Goal: Complete application form

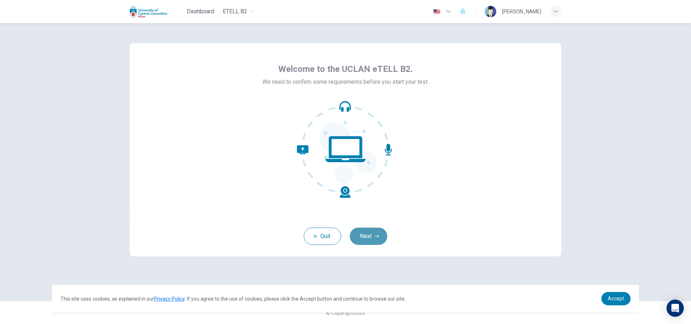
click at [366, 237] on button "Next" at bounding box center [368, 236] width 37 height 17
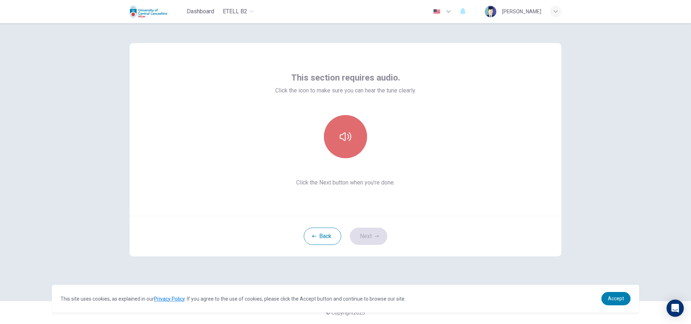
click at [342, 135] on icon "button" at bounding box center [346, 137] width 12 height 9
click at [370, 234] on button "Next" at bounding box center [368, 236] width 37 height 17
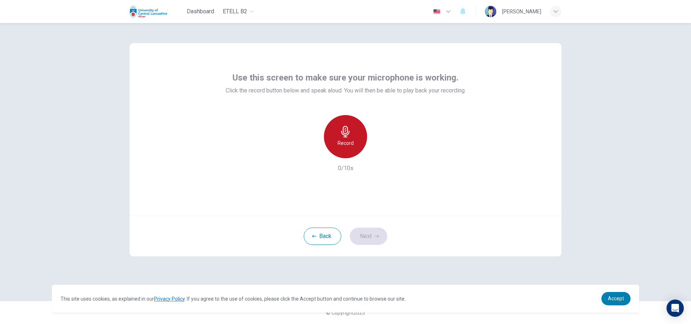
click at [345, 147] on h6 "Record" at bounding box center [346, 143] width 16 height 9
click at [345, 147] on h6 "Stop" at bounding box center [345, 143] width 11 height 9
click at [368, 235] on button "Next" at bounding box center [368, 236] width 37 height 17
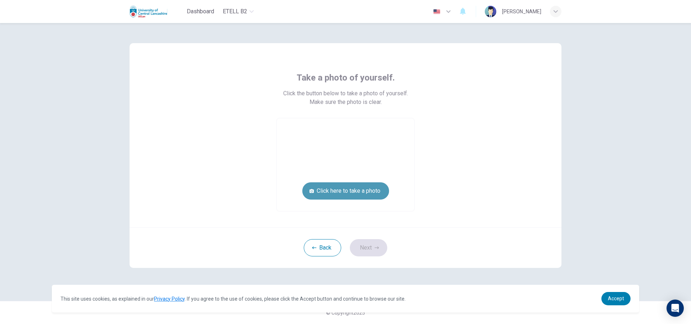
click at [366, 194] on button "Click here to take a photo" at bounding box center [345, 191] width 87 height 17
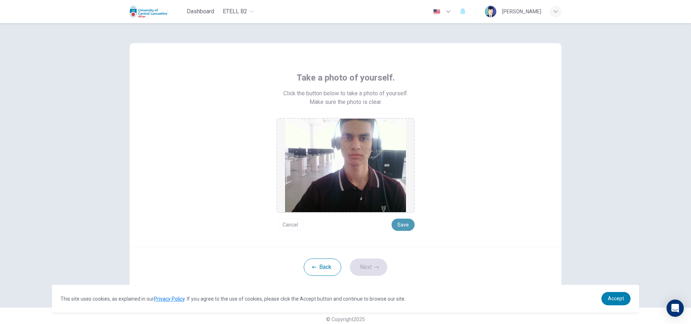
click at [400, 222] on button "Save" at bounding box center [403, 225] width 23 height 12
click at [363, 270] on button "Next" at bounding box center [368, 267] width 37 height 17
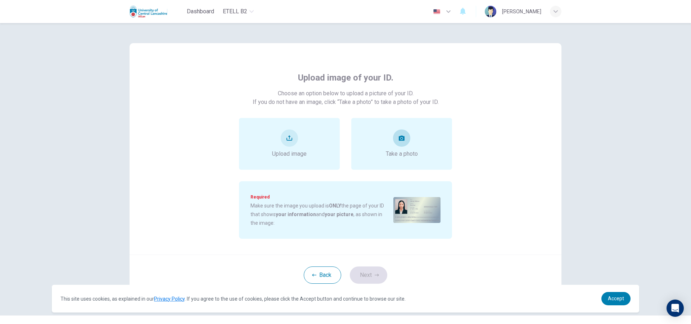
click at [399, 145] on button "take photo" at bounding box center [401, 138] width 17 height 17
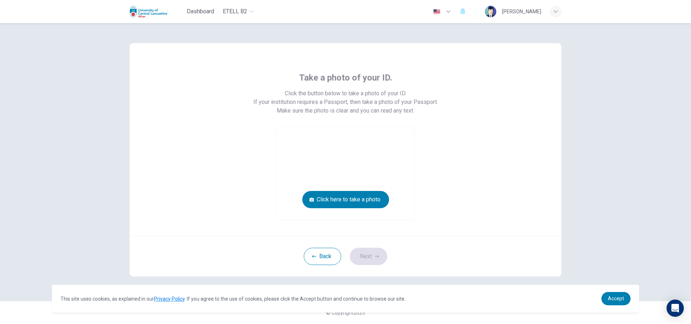
click at [351, 166] on video at bounding box center [346, 173] width 138 height 93
click at [357, 198] on button "Click here to take a photo" at bounding box center [345, 199] width 87 height 17
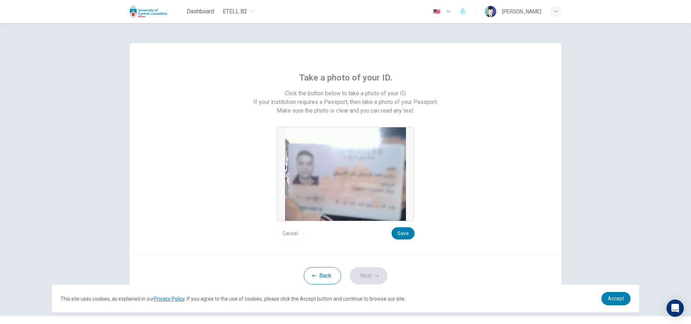
click at [295, 234] on button "Cancel" at bounding box center [291, 234] width 28 height 12
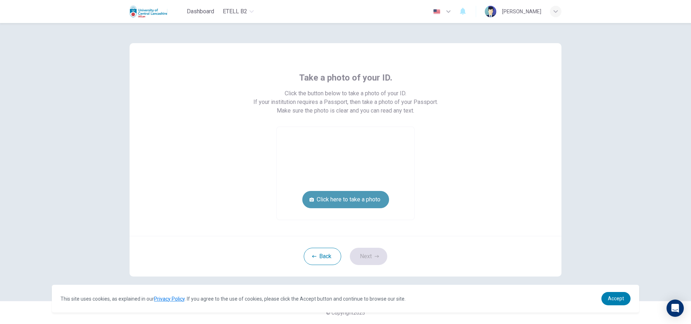
click at [380, 198] on button "Click here to take a photo" at bounding box center [345, 199] width 87 height 17
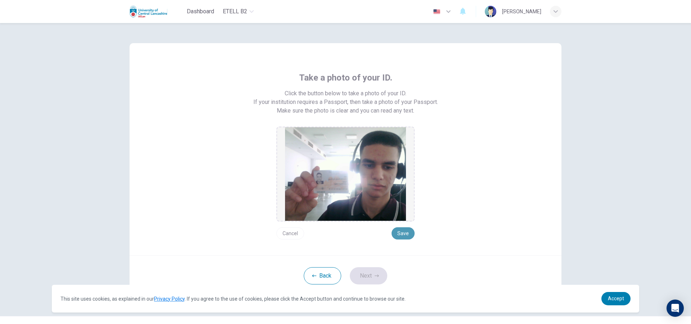
click at [398, 230] on button "Save" at bounding box center [403, 234] width 23 height 12
click at [365, 277] on button "Next" at bounding box center [368, 276] width 37 height 17
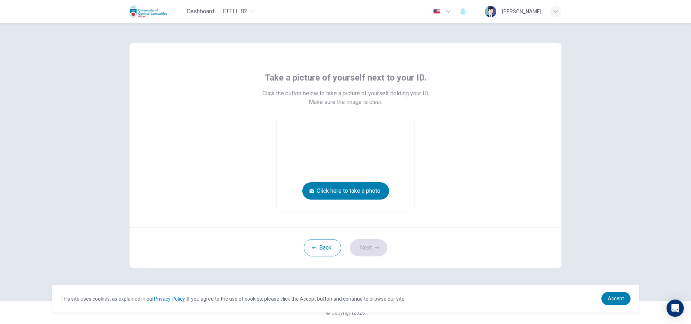
click at [362, 85] on div "Take a picture of yourself next to your ID. Click the button below to take a pi…" at bounding box center [346, 142] width 326 height 140
click at [363, 189] on button "Click here to take a photo" at bounding box center [345, 191] width 87 height 17
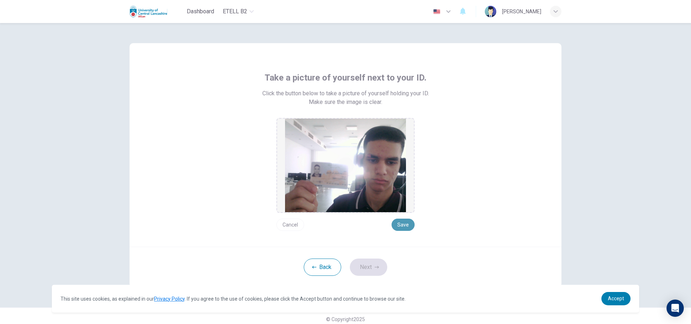
click at [398, 225] on button "Save" at bounding box center [403, 225] width 23 height 12
click at [372, 264] on button "Next" at bounding box center [368, 267] width 37 height 17
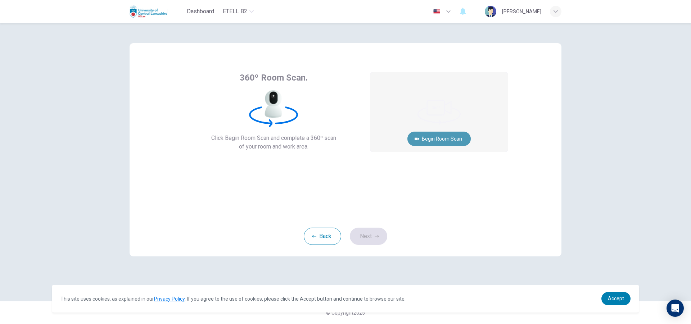
click at [450, 139] on button "Begin Room Scan" at bounding box center [439, 139] width 63 height 14
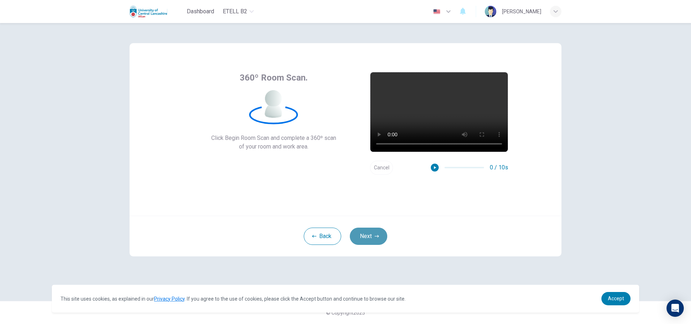
click at [373, 238] on button "Next" at bounding box center [368, 236] width 37 height 17
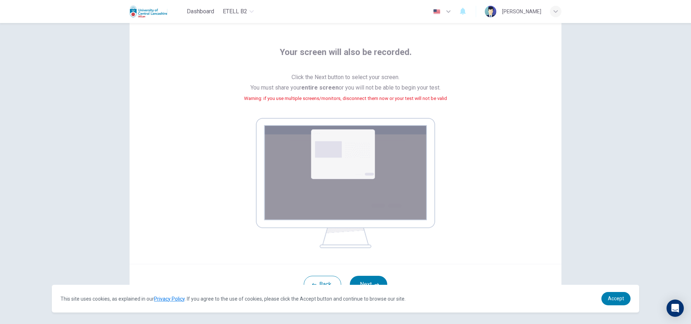
scroll to position [49, 0]
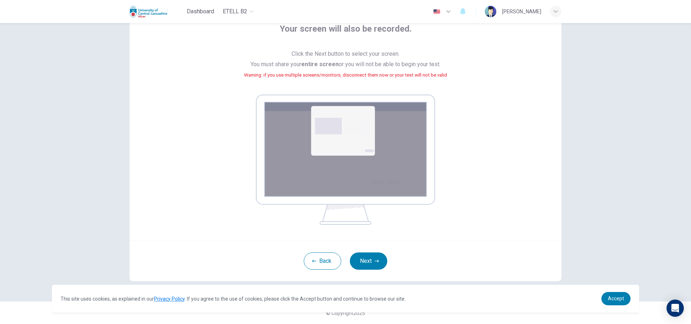
click at [342, 115] on img at bounding box center [345, 160] width 179 height 130
click at [368, 259] on button "Next" at bounding box center [368, 261] width 37 height 17
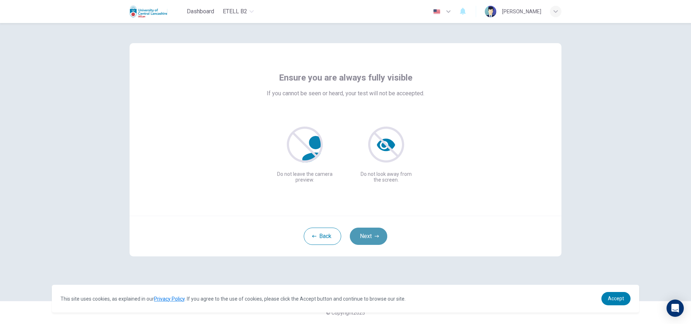
click at [372, 235] on button "Next" at bounding box center [368, 236] width 37 height 17
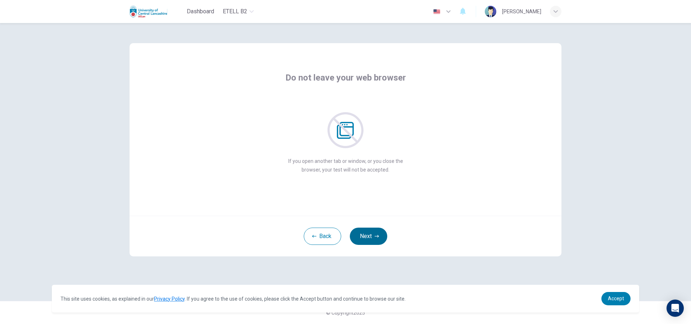
click at [365, 236] on button "Next" at bounding box center [368, 236] width 37 height 17
click at [358, 239] on button "Next" at bounding box center [368, 236] width 37 height 17
click at [369, 235] on button "Next" at bounding box center [368, 236] width 37 height 17
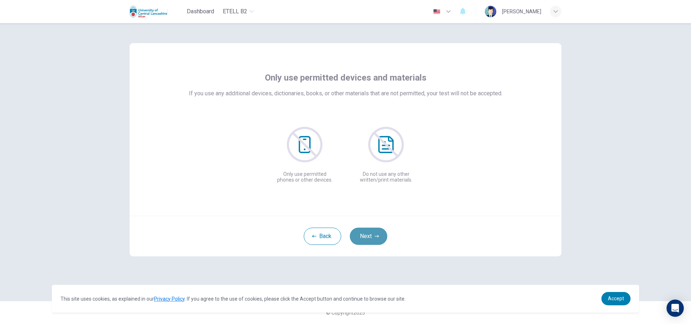
click at [364, 241] on button "Next" at bounding box center [368, 236] width 37 height 17
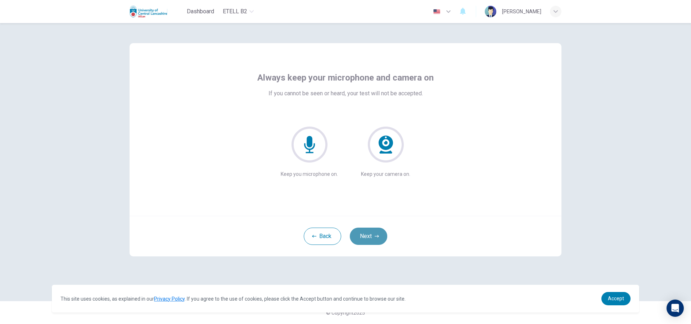
click at [362, 237] on button "Next" at bounding box center [368, 236] width 37 height 17
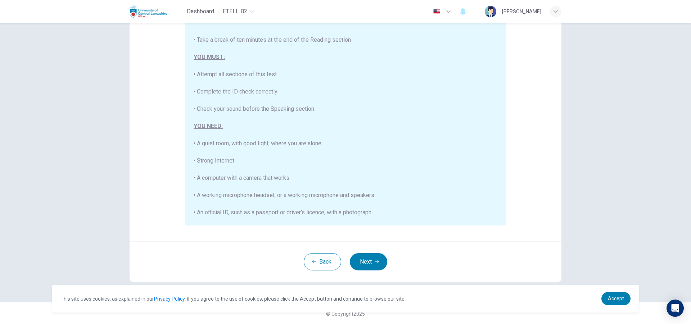
scroll to position [76, 0]
click at [381, 263] on button "Next" at bounding box center [368, 260] width 37 height 17
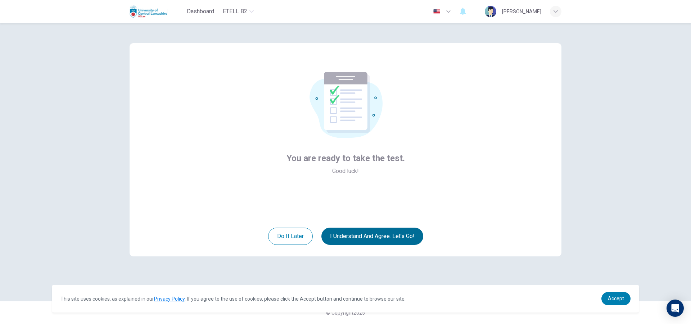
click at [382, 240] on button "I understand and agree. Let’s go!" at bounding box center [373, 236] width 102 height 17
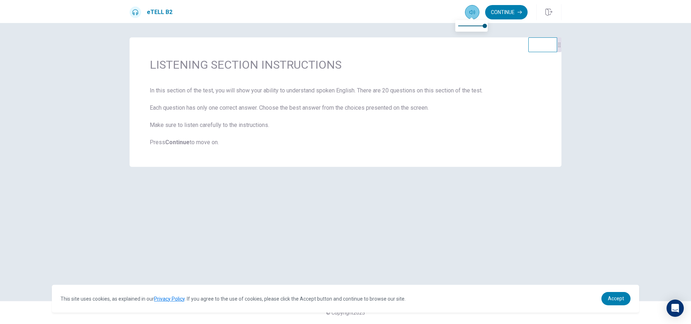
click at [470, 13] on icon "button" at bounding box center [473, 12] width 6 height 6
type input "***"
click at [477, 26] on span at bounding box center [471, 26] width 27 height 10
click at [513, 17] on button "Continue" at bounding box center [506, 12] width 42 height 14
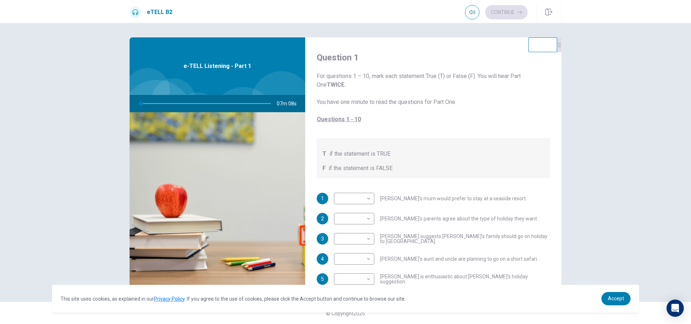
scroll to position [36, 0]
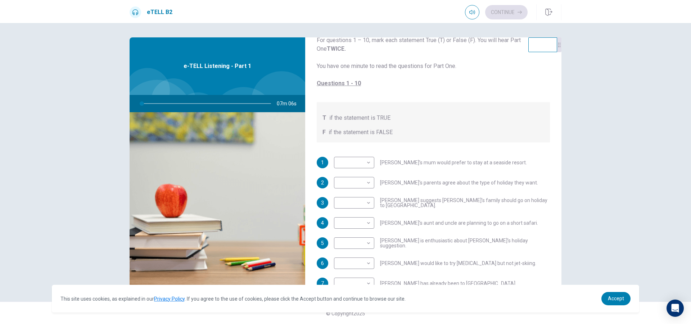
click at [336, 156] on div "Question 1 For questions 1 – 10, mark each statement True (T) or False (F). You…" at bounding box center [433, 189] width 256 height 377
click at [341, 165] on body "This site uses cookies, as explained in our Privacy Policy . If you agree to th…" at bounding box center [345, 162] width 691 height 324
click at [401, 140] on div at bounding box center [345, 162] width 691 height 324
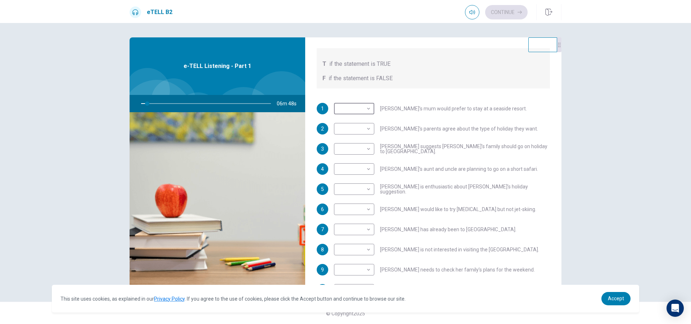
scroll to position [108, 0]
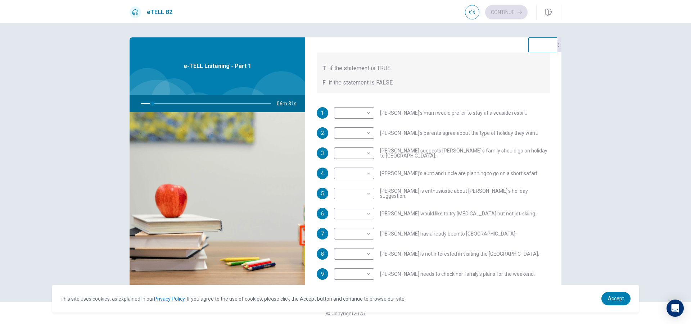
drag, startPoint x: 426, startPoint y: 176, endPoint x: 430, endPoint y: 180, distance: 5.4
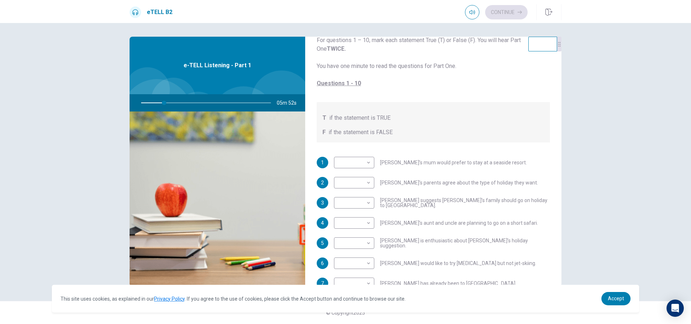
scroll to position [36, 0]
click at [359, 162] on body "This site uses cookies, as explained in our Privacy Policy . If you agree to th…" at bounding box center [345, 162] width 691 height 324
type input "**"
click at [358, 184] on li "F" at bounding box center [352, 185] width 40 height 12
type input "*"
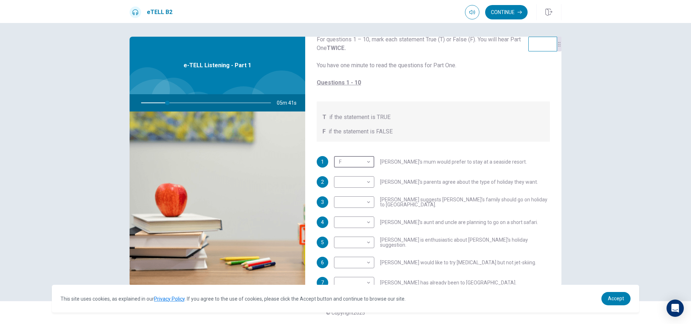
scroll to position [72, 0]
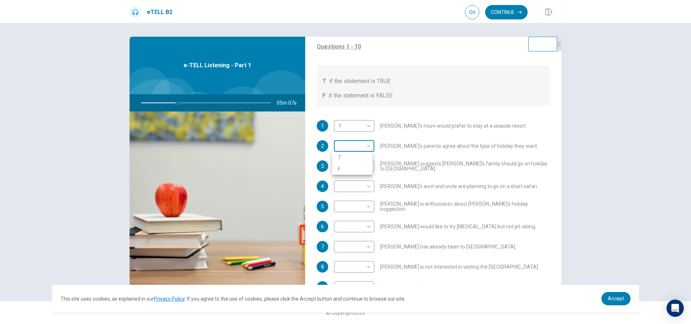
click at [362, 147] on body "This site uses cookies, as explained in our Privacy Policy . If you agree to th…" at bounding box center [345, 162] width 691 height 324
type input "**"
click at [360, 161] on li "T" at bounding box center [352, 158] width 40 height 12
type input "*"
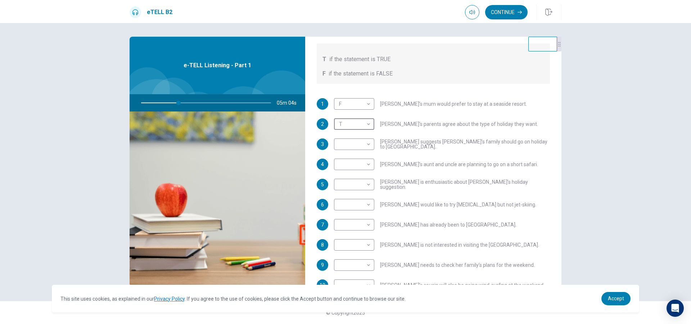
scroll to position [108, 0]
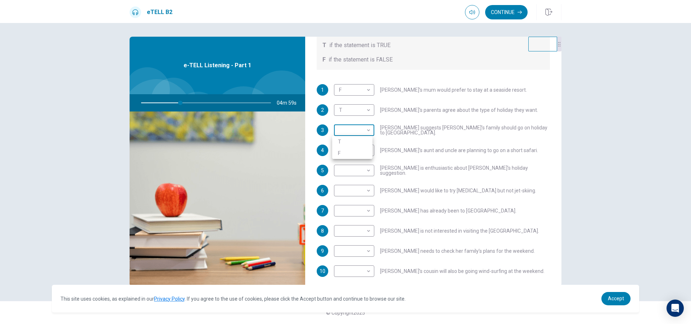
click at [361, 129] on body "This site uses cookies, as explained in our Privacy Policy . If you agree to th…" at bounding box center [345, 162] width 691 height 324
type input "**"
click at [356, 151] on li "F" at bounding box center [352, 154] width 40 height 12
type input "*"
click at [360, 130] on body "This site uses cookies, as explained in our Privacy Policy . If you agree to th…" at bounding box center [345, 162] width 691 height 324
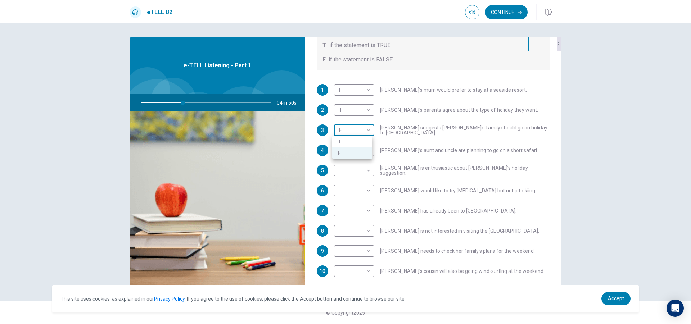
type input "**"
click at [356, 140] on li "T" at bounding box center [352, 142] width 40 height 12
type input "*"
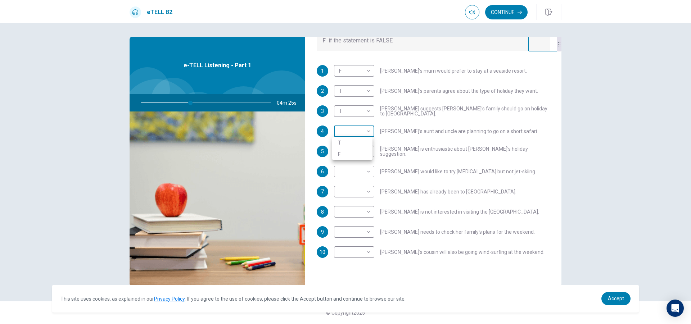
click at [366, 132] on body "This site uses cookies, as explained in our Privacy Policy . If you agree to th…" at bounding box center [345, 162] width 691 height 324
type input "**"
click at [362, 144] on li "T" at bounding box center [352, 143] width 40 height 12
type input "*"
click at [364, 132] on body "This site uses cookies, as explained in our Privacy Policy . If you agree to th…" at bounding box center [345, 162] width 691 height 324
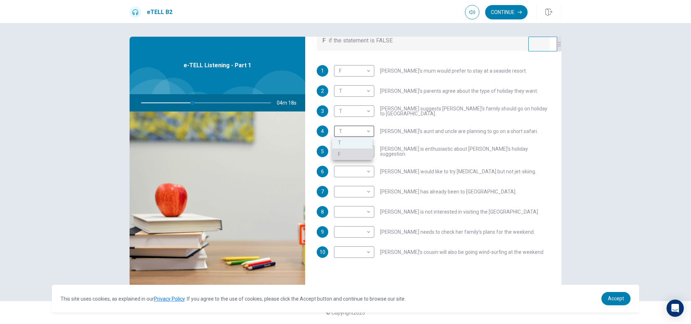
type input "**"
click at [353, 158] on li "F" at bounding box center [352, 155] width 40 height 12
type input "*"
click at [354, 153] on body "This site uses cookies, as explained in our Privacy Policy . If you agree to th…" at bounding box center [345, 162] width 691 height 324
type input "**"
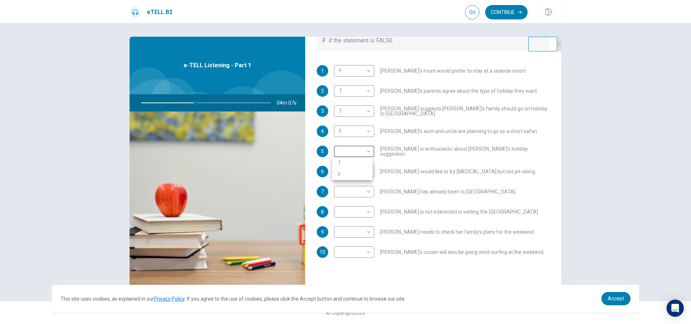
click at [356, 176] on li "F" at bounding box center [352, 175] width 40 height 12
type input "*"
click at [358, 171] on body "This site uses cookies, as explained in our Privacy Policy . If you agree to th…" at bounding box center [345, 162] width 691 height 324
type input "**"
click at [355, 182] on li "T" at bounding box center [352, 184] width 40 height 12
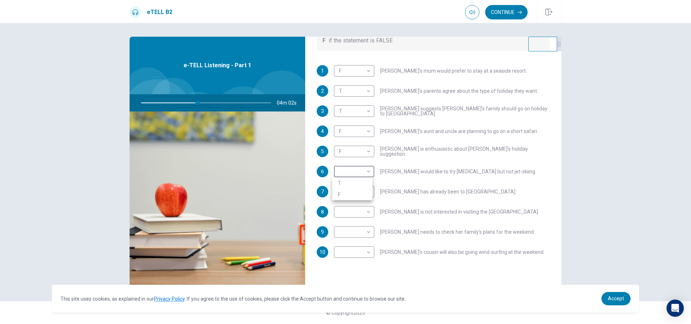
type input "*"
click at [358, 192] on body "This site uses cookies, as explained in our Privacy Policy . If you agree to th…" at bounding box center [345, 162] width 691 height 324
type input "**"
click at [354, 199] on li "T" at bounding box center [352, 204] width 40 height 12
type input "*"
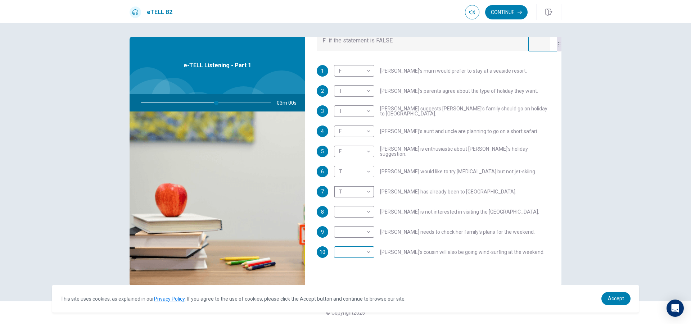
click at [350, 251] on body "This site uses cookies, as explained in our Privacy Policy . If you agree to th…" at bounding box center [345, 162] width 691 height 324
type input "**"
click at [351, 264] on li "T" at bounding box center [352, 264] width 40 height 12
type input "*"
click at [362, 231] on body "This site uses cookies, as explained in our Privacy Policy . If you agree to th…" at bounding box center [345, 162] width 691 height 324
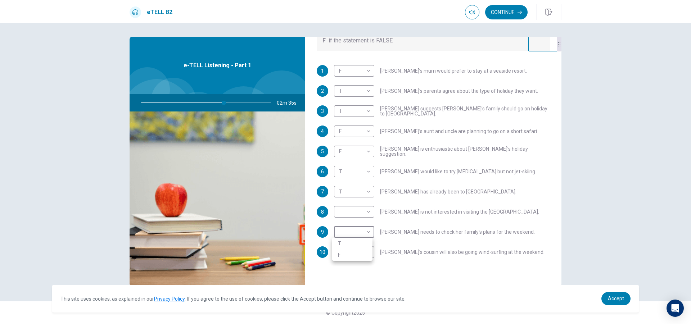
click at [367, 211] on div at bounding box center [345, 162] width 691 height 324
click at [367, 211] on body "This site uses cookies, as explained in our Privacy Policy . If you agree to th…" at bounding box center [345, 162] width 691 height 324
type input "**"
click at [359, 224] on li "T" at bounding box center [352, 224] width 40 height 12
type input "*"
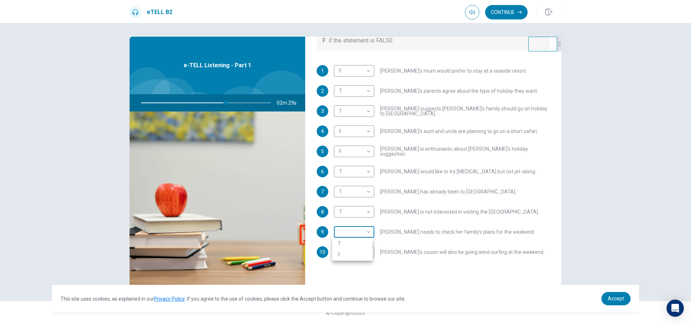
click at [359, 230] on body "This site uses cookies, as explained in our Privacy Policy . If you agree to th…" at bounding box center [345, 162] width 691 height 324
type input "**"
click at [353, 253] on li "F" at bounding box center [352, 256] width 40 height 12
type input "*"
click at [348, 192] on body "This site uses cookies, as explained in our Privacy Policy . If you agree to th…" at bounding box center [345, 162] width 691 height 324
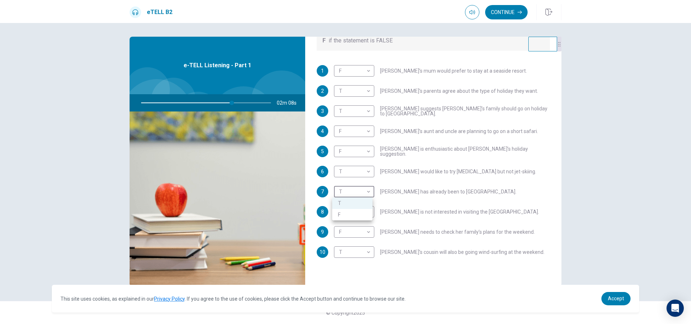
type input "**"
click at [337, 213] on li "F" at bounding box center [352, 215] width 40 height 12
type input "*"
click at [505, 13] on button "Continue" at bounding box center [506, 12] width 42 height 14
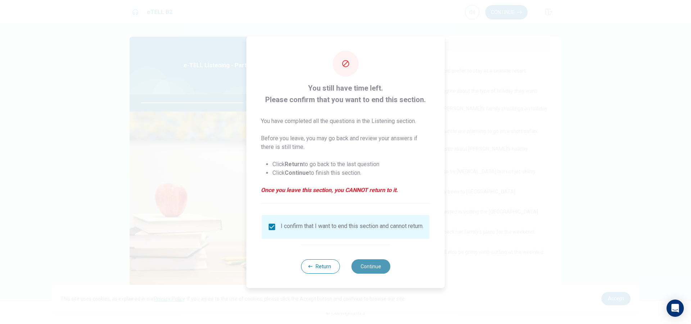
click at [357, 265] on button "Continue" at bounding box center [370, 267] width 39 height 14
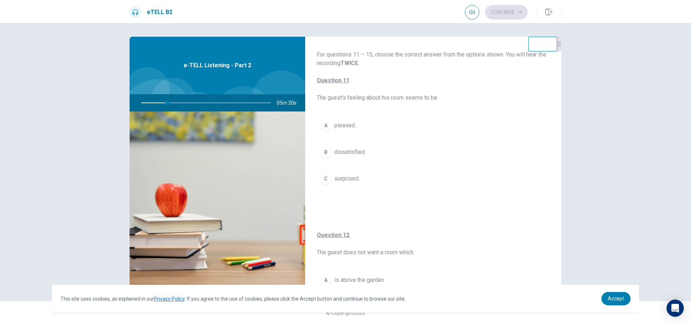
scroll to position [0, 0]
click at [328, 129] on div "A" at bounding box center [326, 127] width 12 height 12
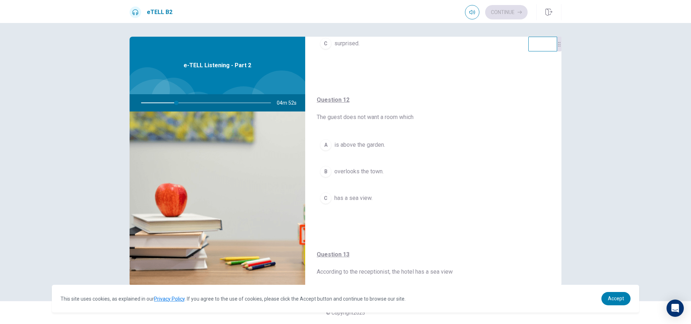
scroll to position [144, 0]
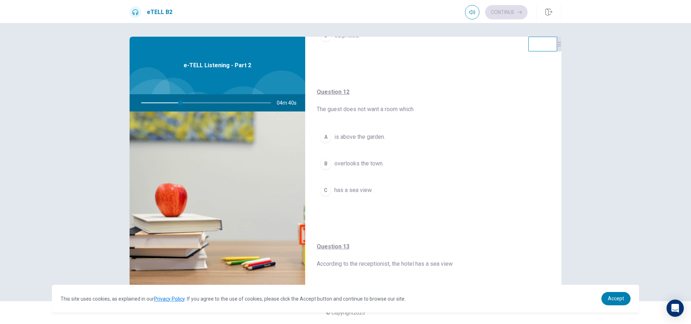
click at [331, 140] on button "A is above the garden." at bounding box center [433, 137] width 233 height 18
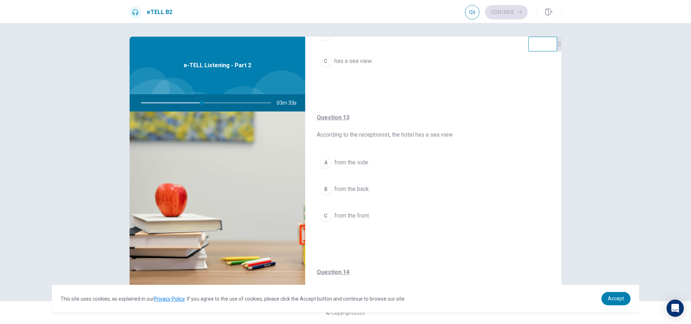
scroll to position [288, 0]
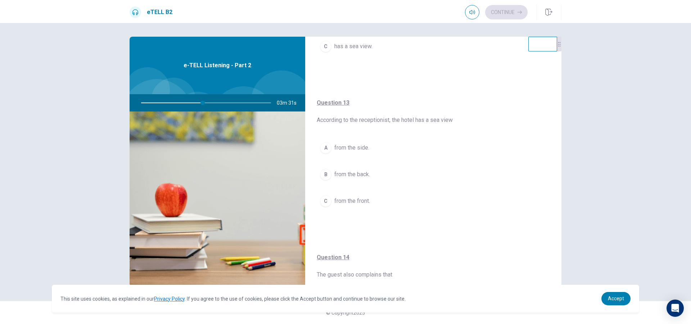
click at [324, 203] on div "C" at bounding box center [326, 202] width 12 height 12
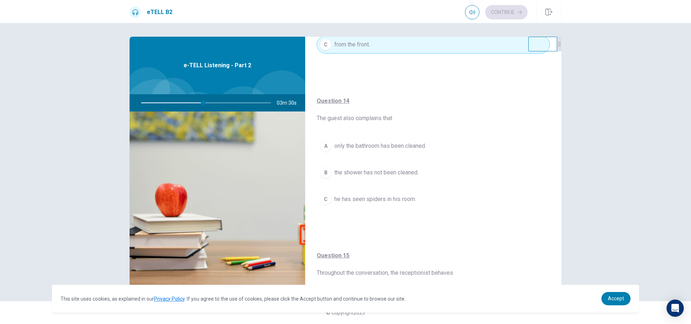
scroll to position [468, 0]
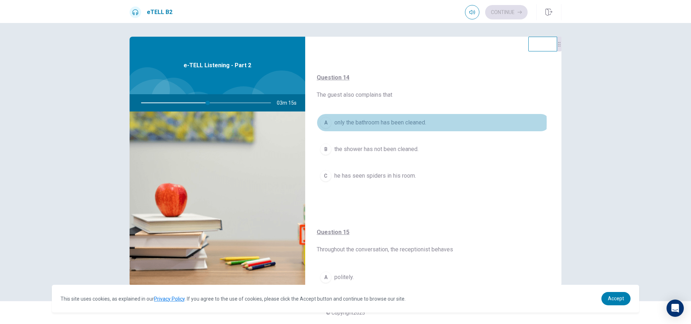
click at [324, 122] on div "A" at bounding box center [326, 123] width 12 height 12
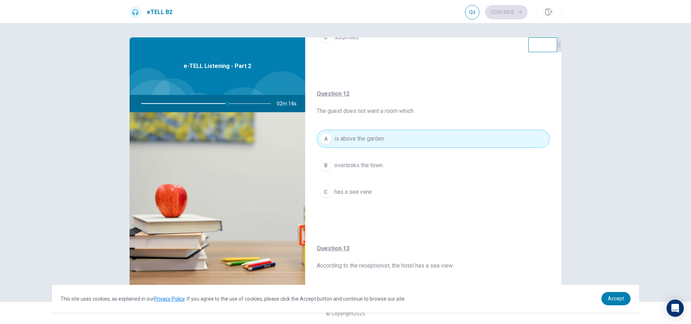
scroll to position [144, 0]
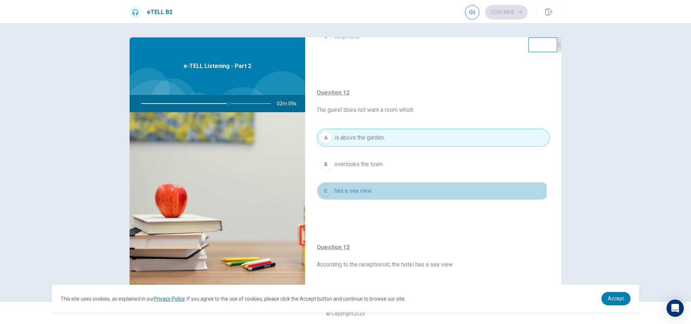
click at [358, 192] on span "has a sea view." at bounding box center [354, 191] width 38 height 9
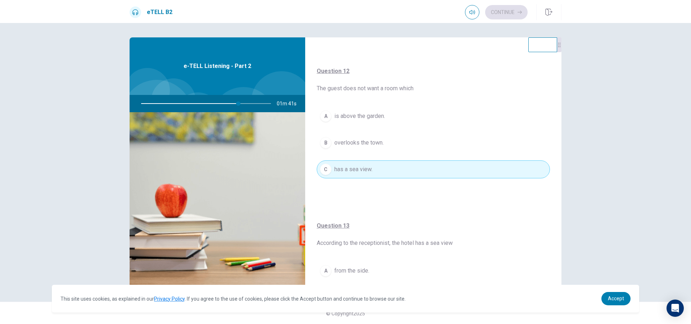
scroll to position [180, 0]
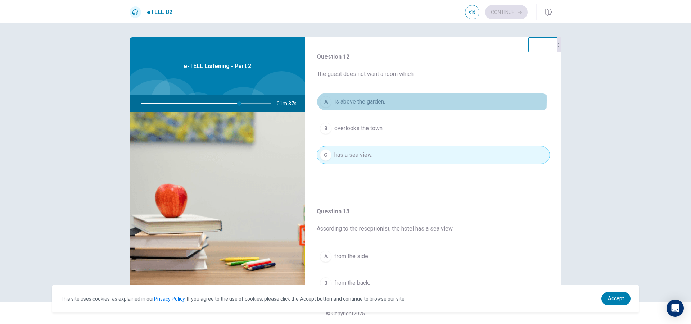
click at [329, 100] on div "A" at bounding box center [326, 102] width 12 height 12
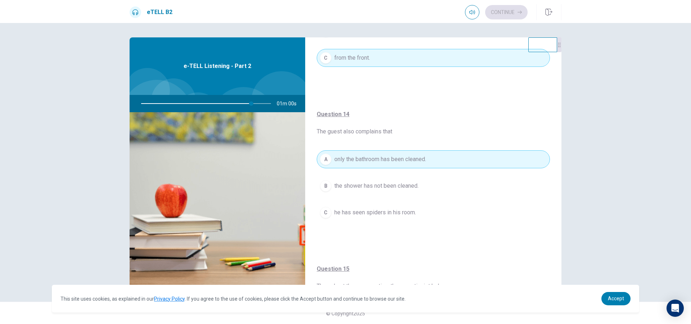
scroll to position [468, 0]
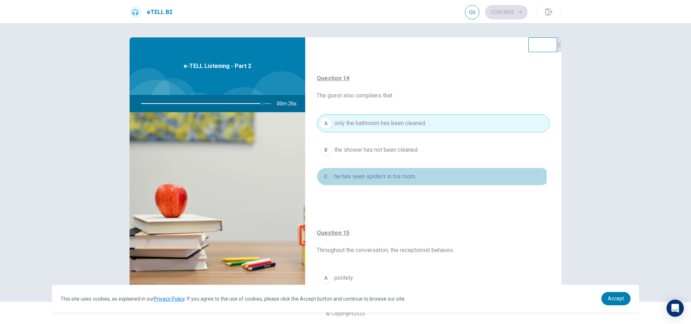
click at [329, 178] on div "C" at bounding box center [326, 177] width 12 height 12
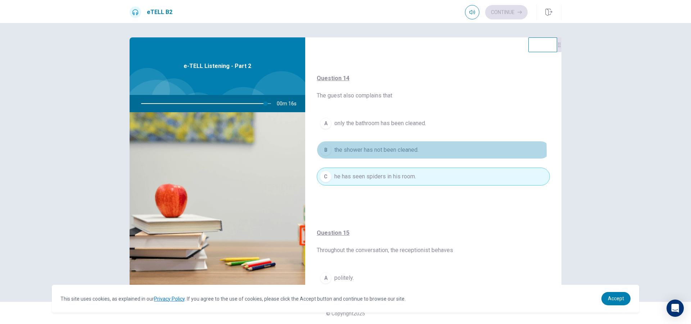
click at [324, 153] on div "B" at bounding box center [326, 150] width 12 height 12
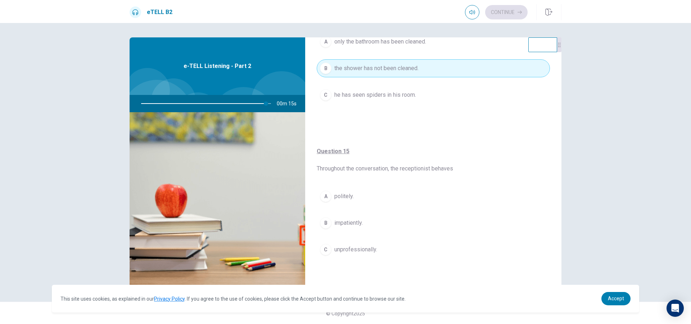
scroll to position [1, 0]
click at [333, 216] on button "B impatiently." at bounding box center [433, 223] width 233 height 18
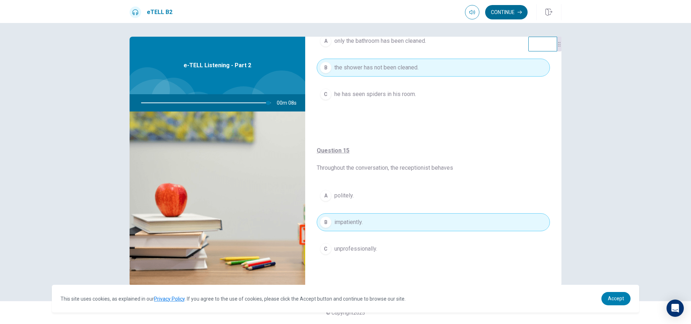
click at [513, 15] on button "Continue" at bounding box center [506, 12] width 42 height 14
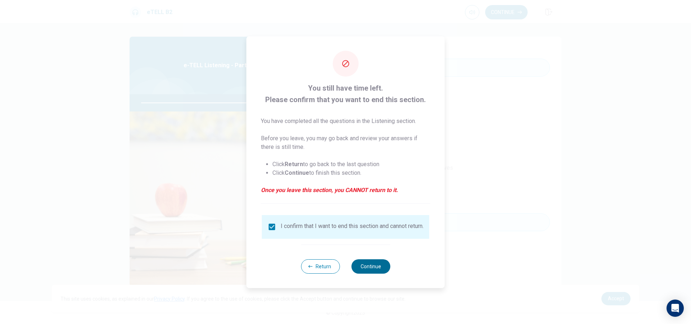
click at [369, 270] on button "Continue" at bounding box center [370, 267] width 39 height 14
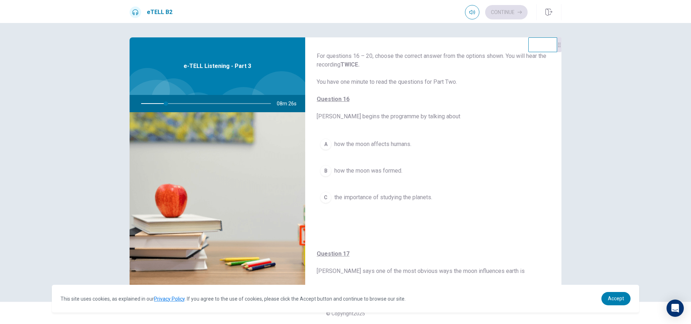
scroll to position [36, 0]
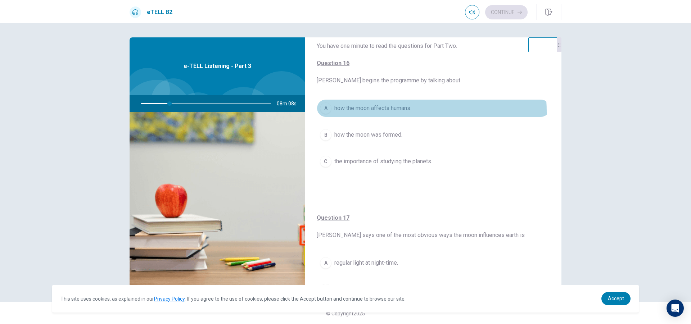
click at [329, 113] on button "A how the moon affects humans." at bounding box center [433, 108] width 233 height 18
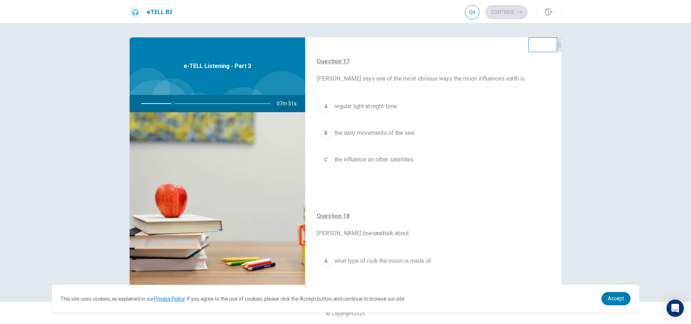
scroll to position [180, 0]
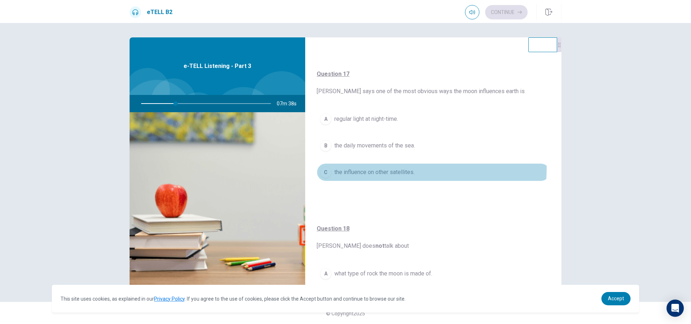
click at [326, 167] on button "C the influence on other satellites." at bounding box center [433, 172] width 233 height 18
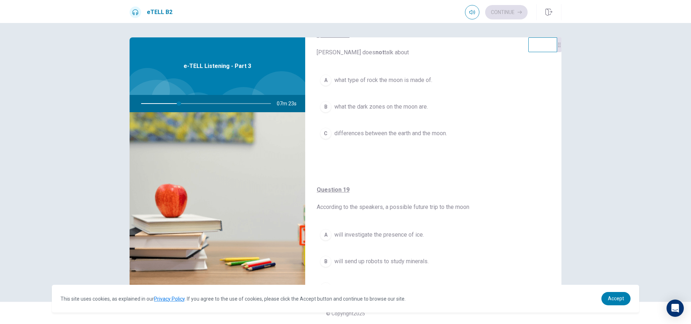
scroll to position [360, 0]
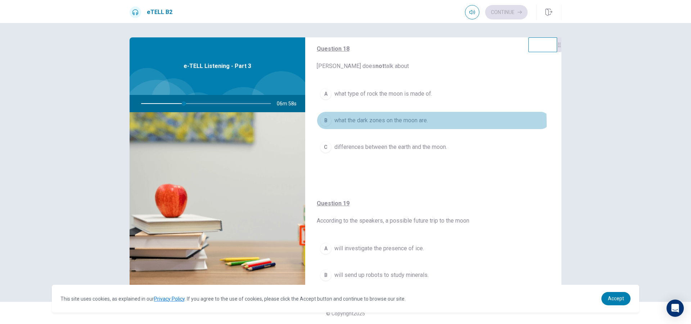
click at [327, 124] on div "B" at bounding box center [326, 121] width 12 height 12
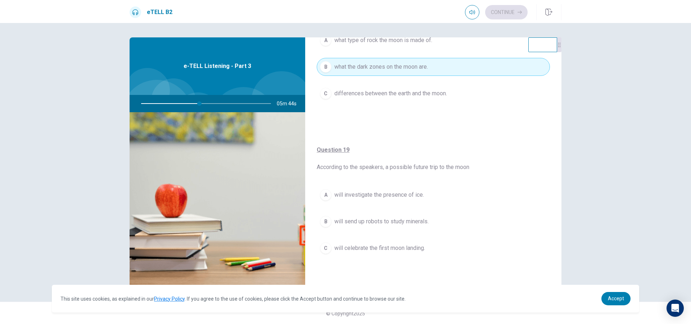
scroll to position [396, 0]
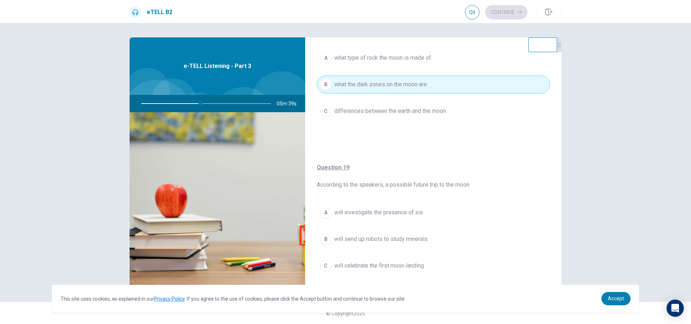
click at [330, 57] on button "A what type of rock the moon is made of." at bounding box center [433, 58] width 233 height 18
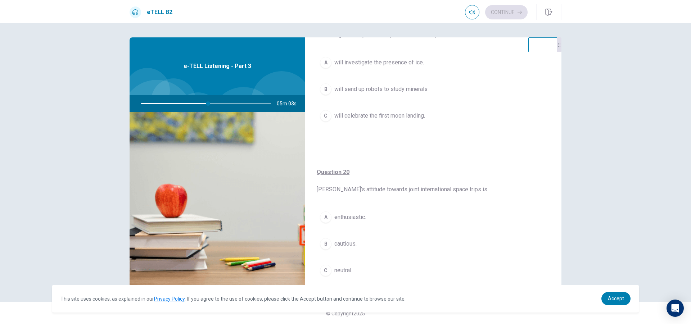
scroll to position [531, 0]
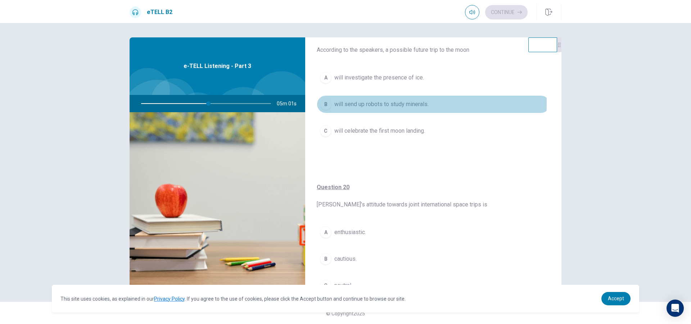
click at [332, 103] on button "B will send up robots to study minerals." at bounding box center [433, 104] width 233 height 18
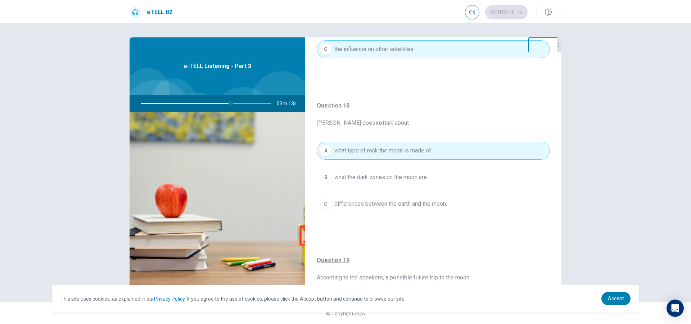
scroll to position [288, 0]
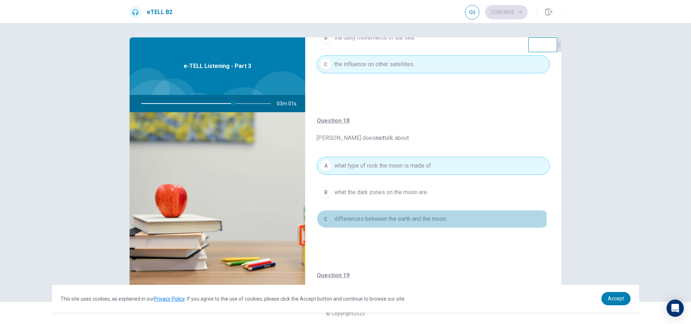
click at [360, 220] on span "differences between the earth and the moon." at bounding box center [391, 219] width 113 height 9
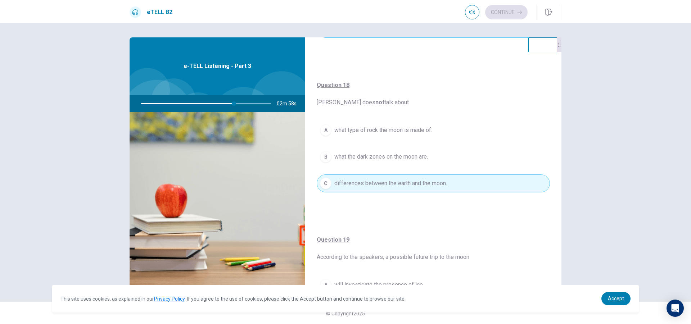
scroll to position [324, 0]
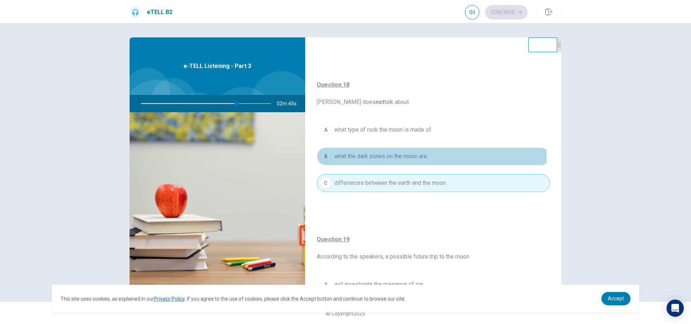
click at [369, 157] on span "what the dark zones on the moon are." at bounding box center [382, 156] width 94 height 9
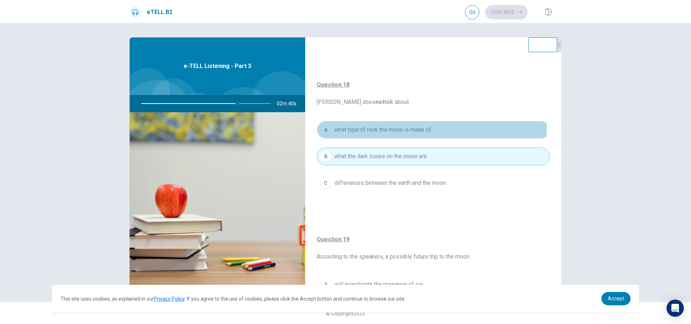
drag, startPoint x: 384, startPoint y: 129, endPoint x: 384, endPoint y: 133, distance: 4.3
click at [384, 133] on span "what type of rock the moon is made of." at bounding box center [384, 130] width 98 height 9
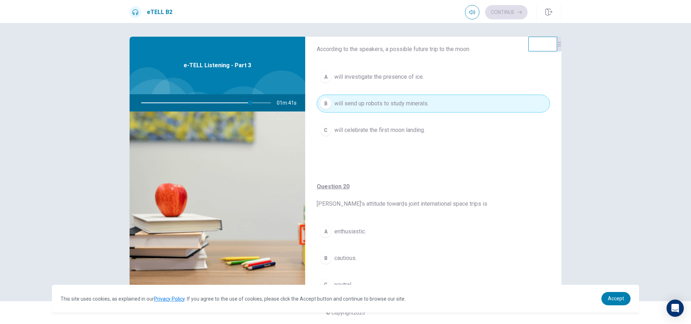
scroll to position [567, 0]
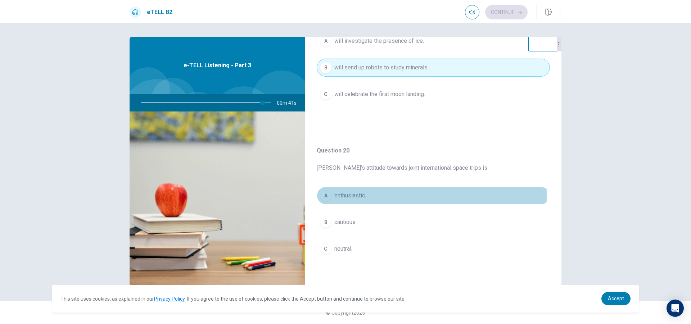
click at [360, 196] on span "enthusiastic." at bounding box center [351, 196] width 32 height 9
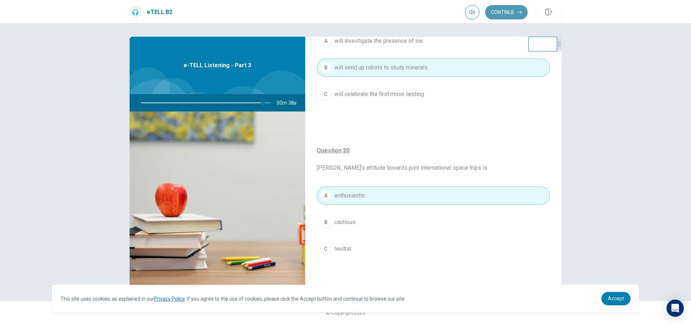
click at [512, 17] on button "Continue" at bounding box center [506, 12] width 42 height 14
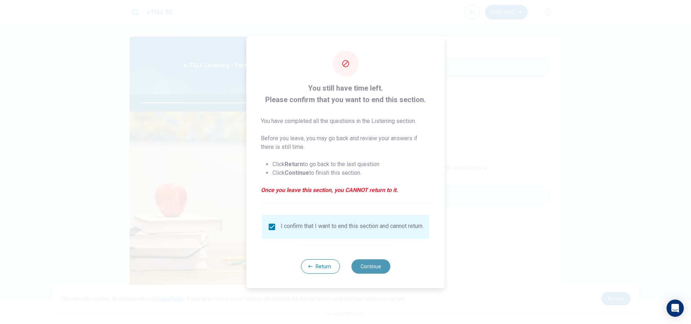
click at [370, 274] on button "Continue" at bounding box center [370, 267] width 39 height 14
type input "**"
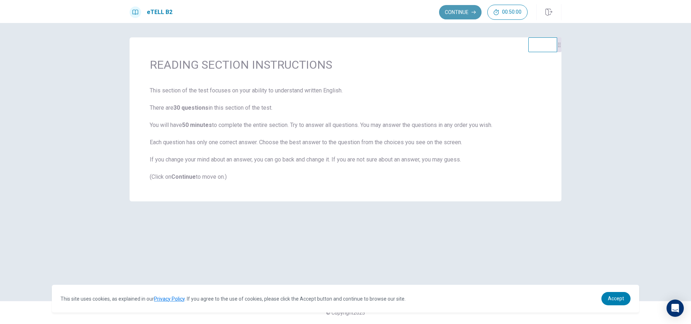
click at [454, 9] on button "Continue" at bounding box center [460, 12] width 42 height 14
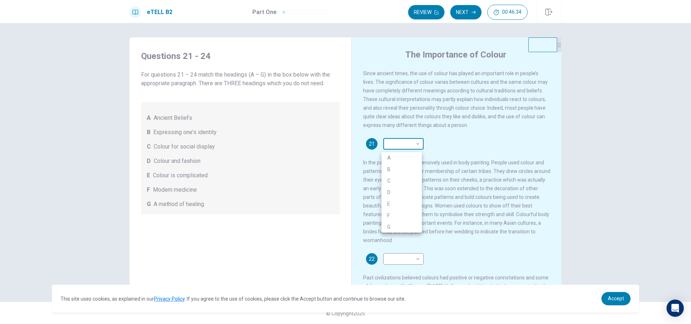
click at [418, 141] on body "This site uses cookies, as explained in our Privacy Policy . If you agree to th…" at bounding box center [345, 162] width 691 height 324
click at [392, 182] on li "C" at bounding box center [402, 181] width 40 height 12
type input "*"
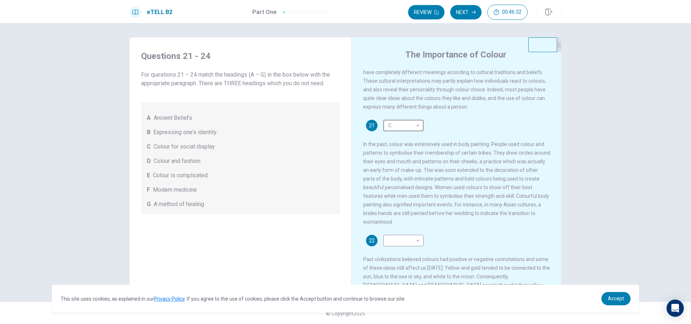
scroll to position [36, 0]
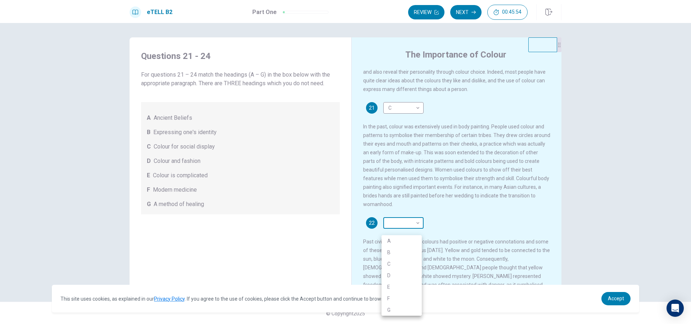
click at [392, 230] on body "This site uses cookies, as explained in our Privacy Policy . If you agree to th…" at bounding box center [345, 162] width 691 height 324
click at [390, 266] on li "C" at bounding box center [402, 265] width 40 height 12
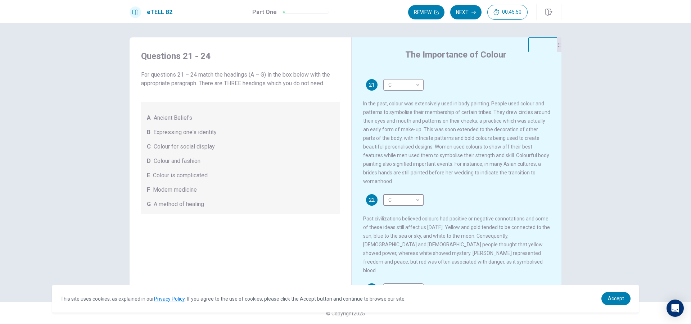
scroll to position [72, 0]
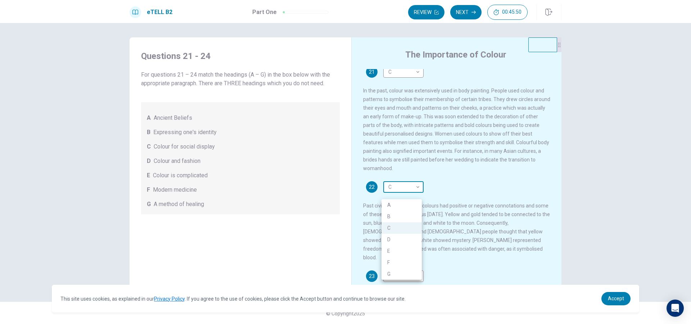
click at [400, 192] on body "This site uses cookies, as explained in our Privacy Policy . If you agree to th…" at bounding box center [345, 162] width 691 height 324
click at [394, 239] on li "D" at bounding box center [402, 240] width 40 height 12
type input "*"
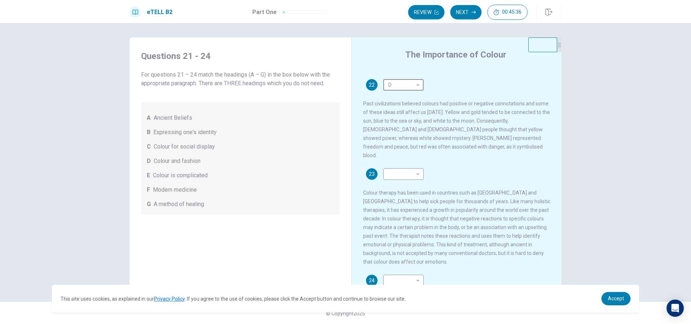
scroll to position [168, 0]
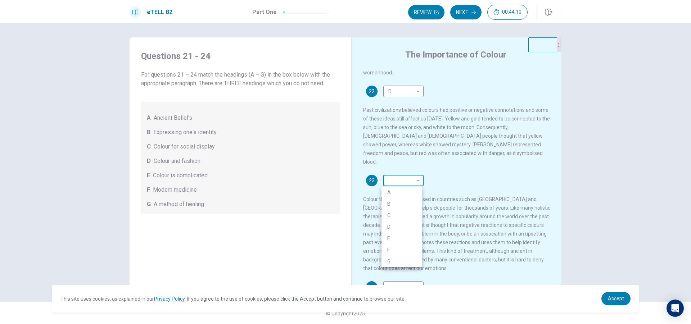
click at [405, 180] on body "This site uses cookies, as explained in our Privacy Policy . If you agree to th…" at bounding box center [345, 162] width 691 height 324
click at [396, 216] on li "C" at bounding box center [402, 216] width 40 height 12
type input "*"
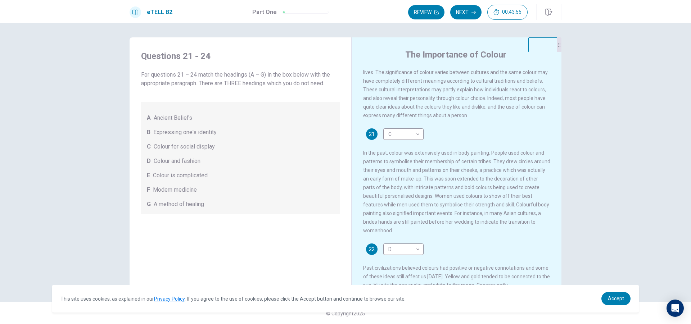
scroll to position [0, 0]
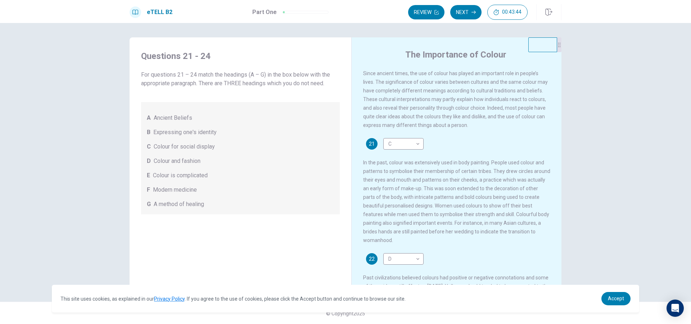
click at [439, 136] on div "Since ancient times, the use of colour has played an important role in people’s…" at bounding box center [461, 178] width 197 height 219
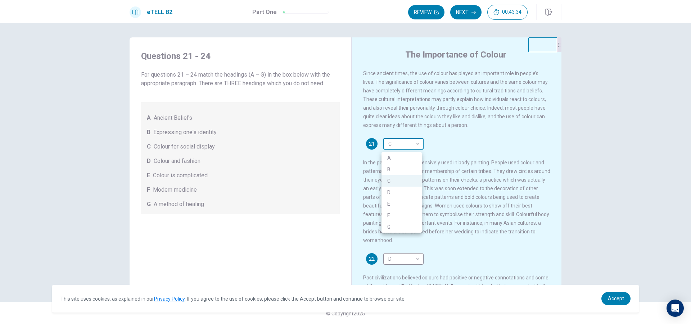
click at [409, 143] on body "This site uses cookies, as explained in our Privacy Policy . If you agree to th…" at bounding box center [345, 162] width 691 height 324
click at [409, 156] on li "A" at bounding box center [402, 158] width 40 height 12
type input "*"
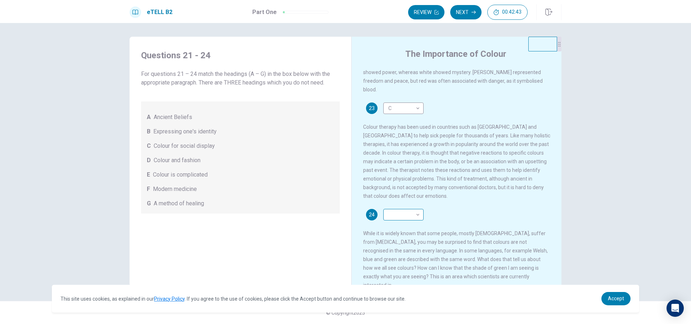
scroll to position [240, 0]
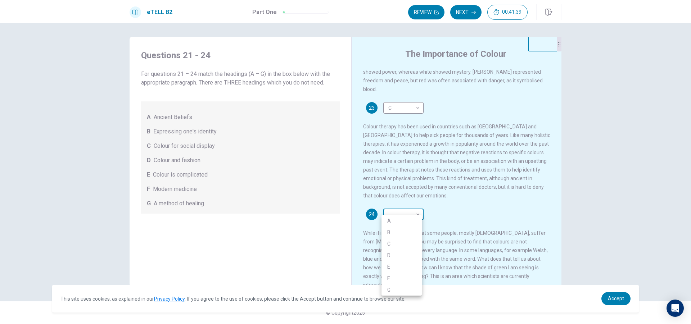
click at [391, 215] on body "This site uses cookies, as explained in our Privacy Policy . If you agree to th…" at bounding box center [345, 162] width 691 height 324
click at [396, 267] on li "E" at bounding box center [402, 267] width 40 height 12
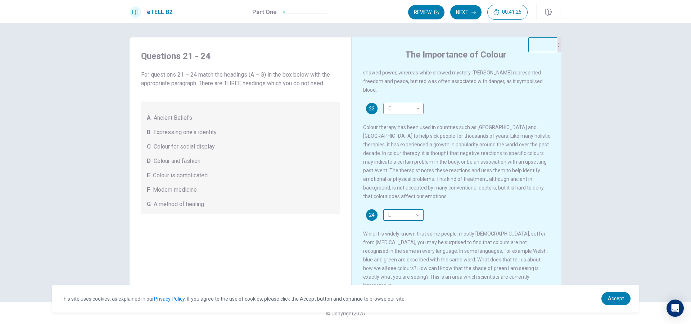
click at [416, 212] on body "This site uses cookies, as explained in our Privacy Policy . If you agree to th…" at bounding box center [345, 162] width 691 height 324
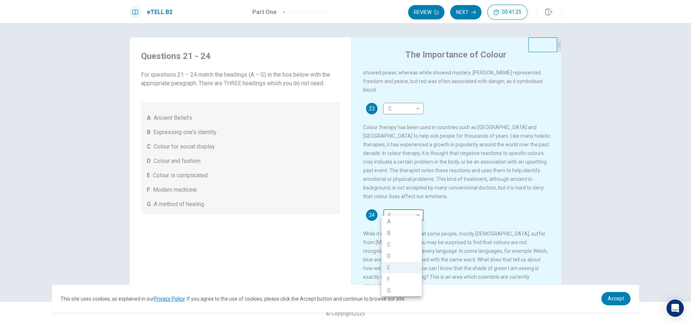
click at [413, 222] on li "A" at bounding box center [402, 222] width 40 height 12
type input "*"
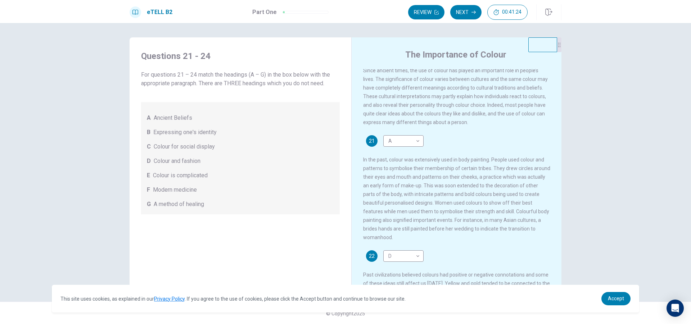
scroll to position [0, 0]
click at [392, 145] on body "This site uses cookies, as explained in our Privacy Policy . If you agree to th…" at bounding box center [345, 162] width 691 height 324
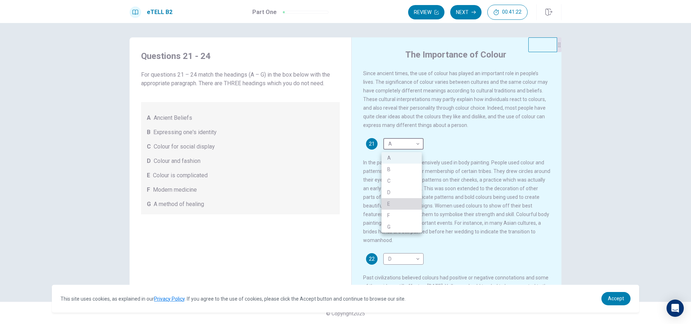
click at [399, 202] on li "E" at bounding box center [402, 204] width 40 height 12
type input "*"
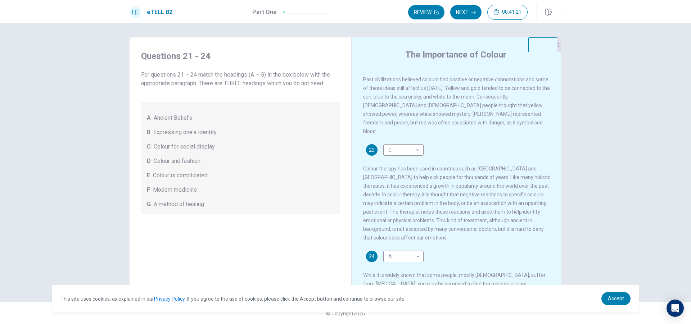
scroll to position [240, 0]
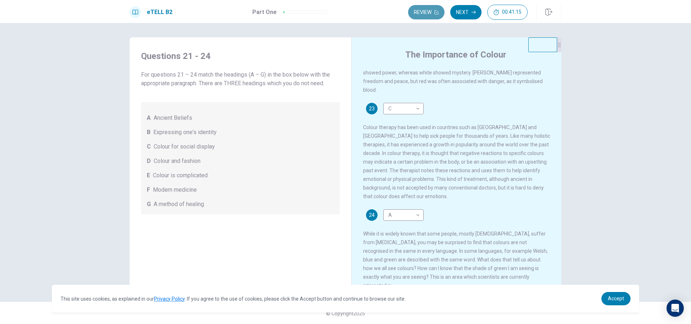
click at [418, 19] on button "Review" at bounding box center [426, 12] width 36 height 14
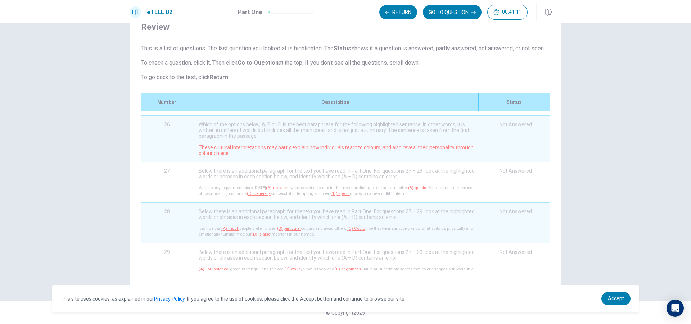
scroll to position [0, 0]
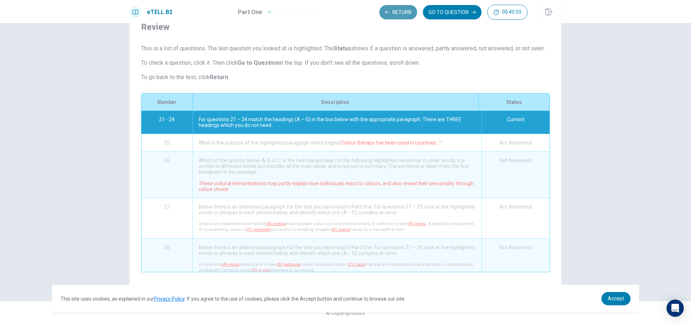
click at [401, 13] on button "Return" at bounding box center [399, 12] width 38 height 14
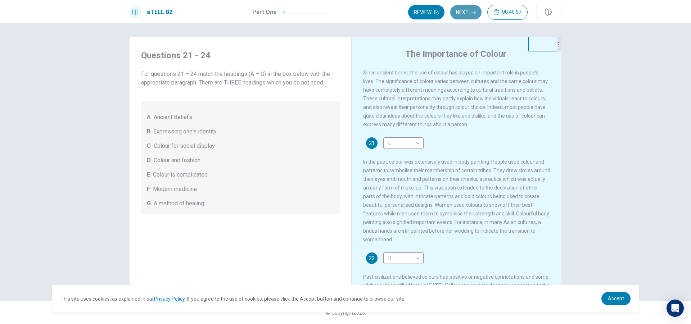
click at [467, 13] on button "Next" at bounding box center [465, 12] width 31 height 14
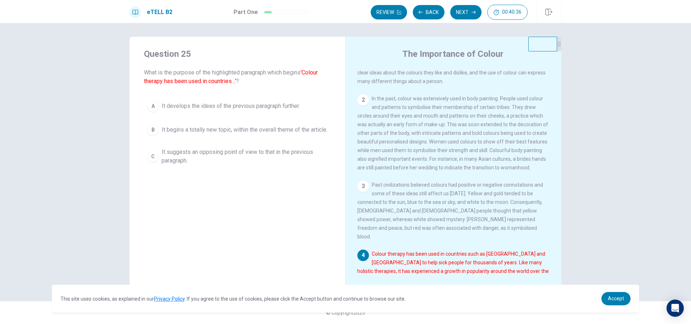
scroll to position [25, 0]
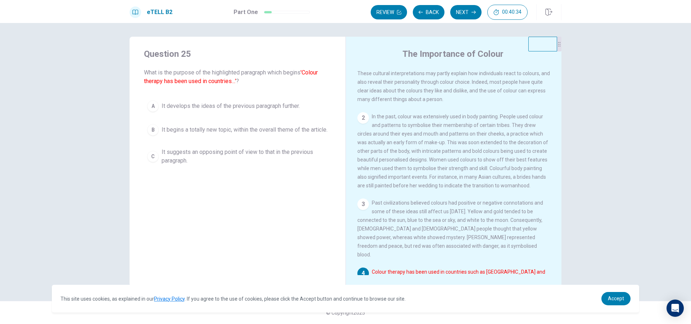
click at [169, 109] on span "It develops the ideas of the previous paragraph further." at bounding box center [231, 106] width 138 height 9
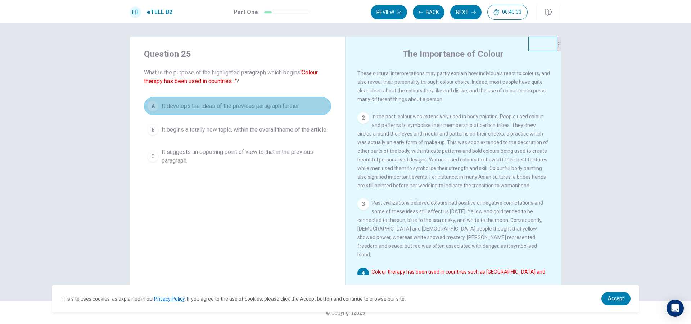
click at [169, 109] on span "It develops the ideas of the previous paragraph further." at bounding box center [231, 106] width 138 height 9
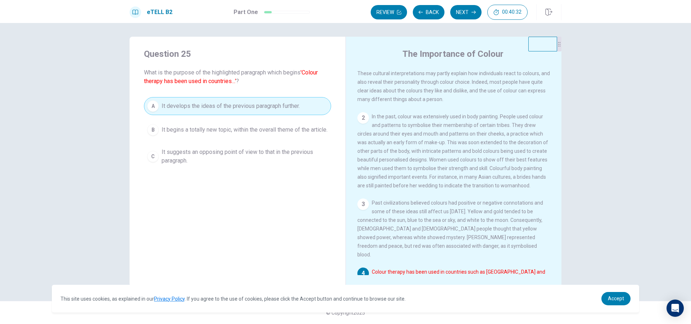
click at [178, 139] on button "B It begins a totally new topic, within the overall theme of the article." at bounding box center [237, 130] width 187 height 18
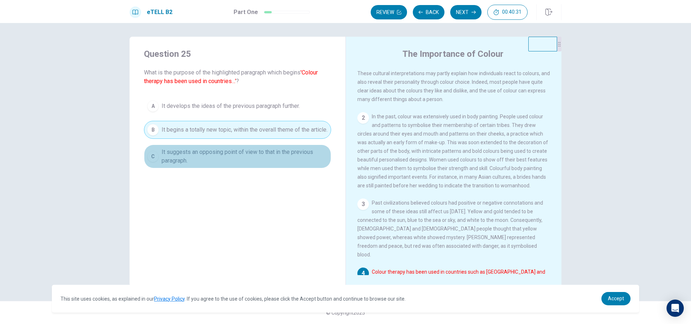
click at [178, 165] on span "It suggests an opposing point of view to that in the previous paragraph." at bounding box center [245, 156] width 166 height 17
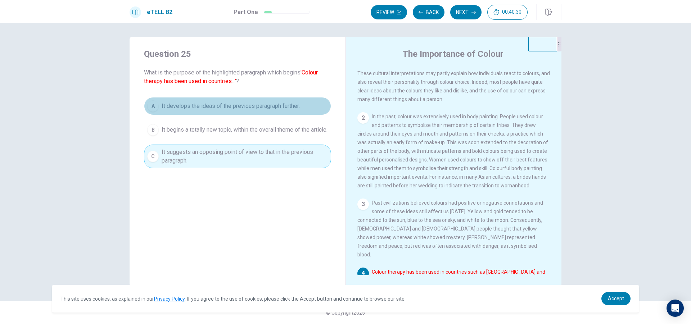
click at [187, 109] on span "It develops the ideas of the previous paragraph further." at bounding box center [231, 106] width 138 height 9
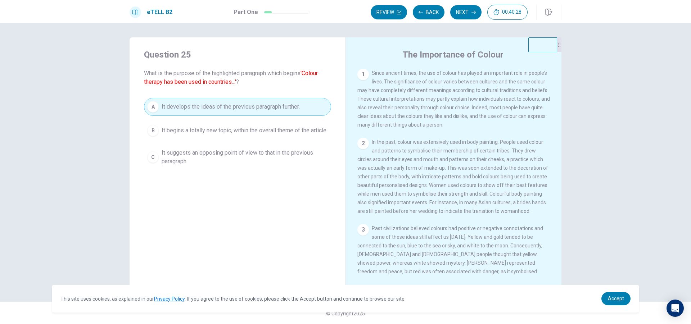
scroll to position [0, 0]
click at [385, 15] on button "Review" at bounding box center [389, 12] width 36 height 14
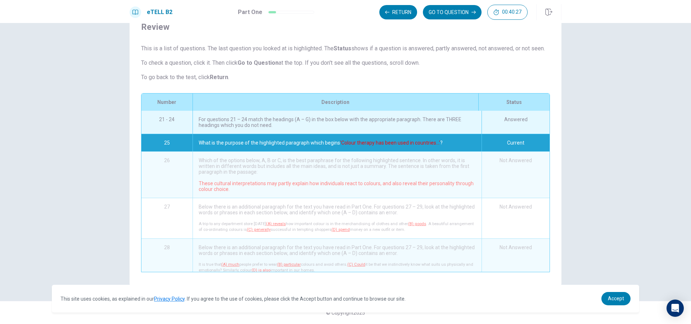
scroll to position [23, 0]
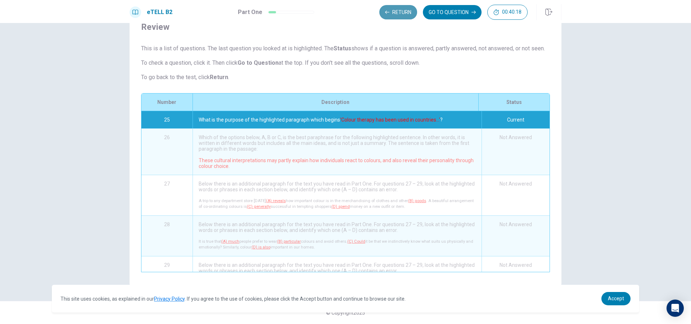
click at [402, 12] on button "Return" at bounding box center [399, 12] width 38 height 14
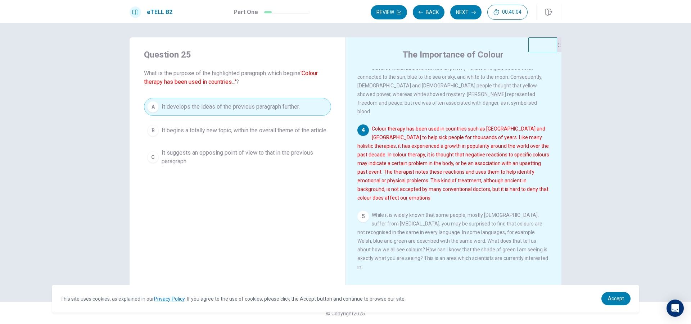
scroll to position [1, 0]
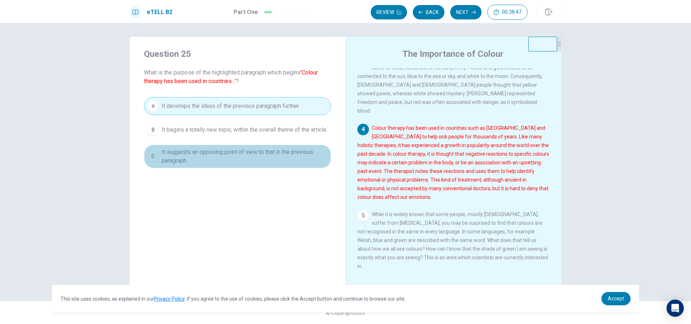
click at [149, 159] on div "C" at bounding box center [153, 157] width 12 height 12
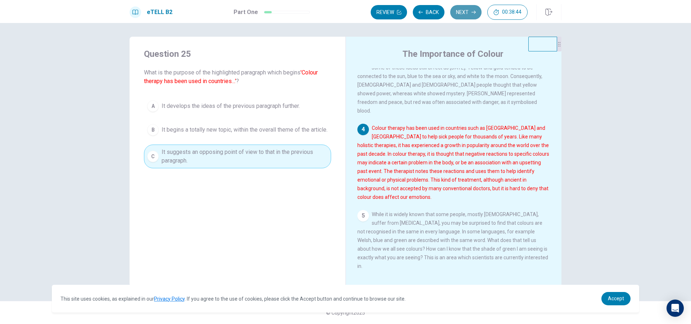
click at [461, 15] on button "Next" at bounding box center [465, 12] width 31 height 14
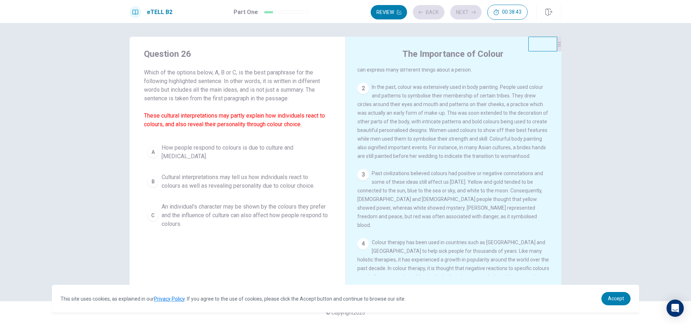
scroll to position [0, 0]
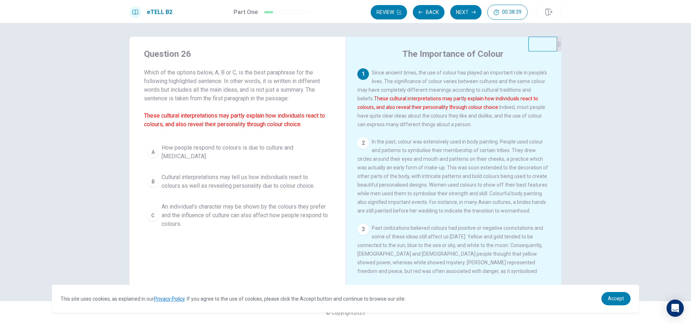
drag, startPoint x: 356, startPoint y: 100, endPoint x: 445, endPoint y: 109, distance: 89.4
click at [445, 109] on font "These cultural interpretations may partly explain how individuals react to colo…" at bounding box center [448, 103] width 181 height 14
click at [427, 14] on button "Back" at bounding box center [429, 12] width 32 height 14
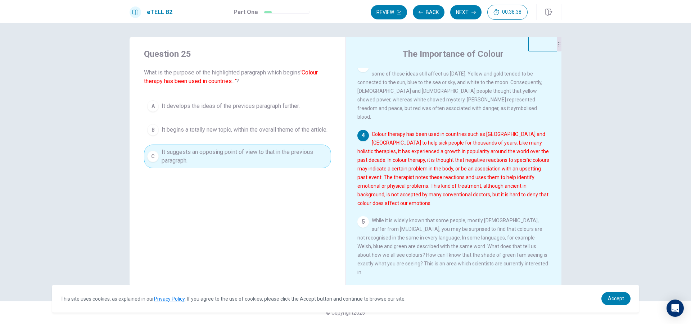
scroll to position [169, 0]
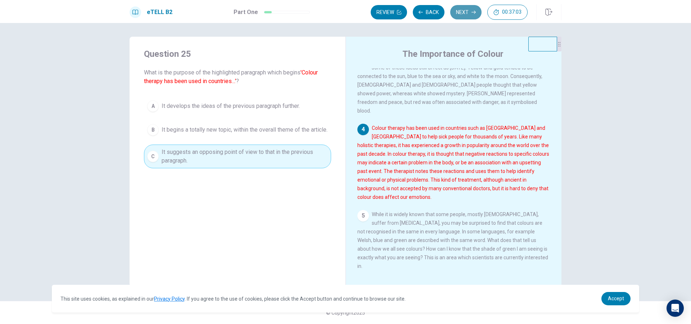
click at [473, 19] on button "Next" at bounding box center [465, 12] width 31 height 14
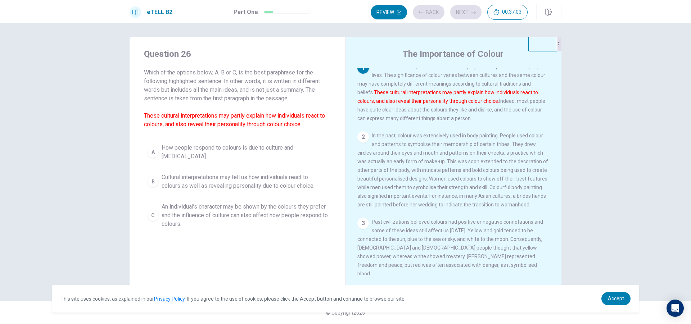
scroll to position [0, 0]
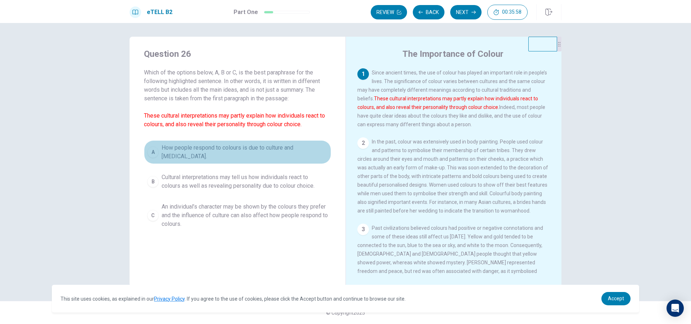
click at [148, 150] on div "A" at bounding box center [153, 153] width 12 height 12
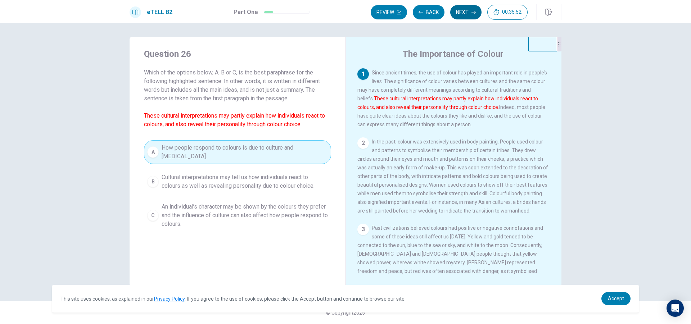
click at [463, 16] on button "Next" at bounding box center [465, 12] width 31 height 14
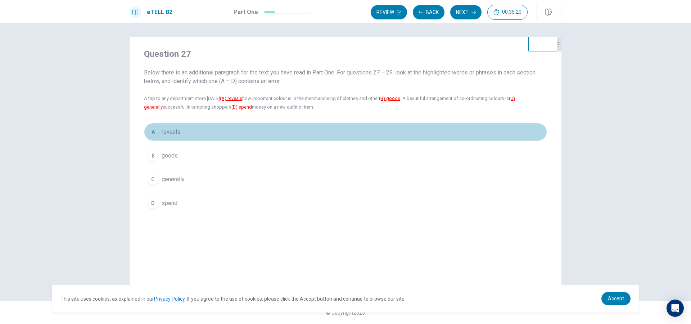
click at [171, 131] on span "reveals" at bounding box center [171, 132] width 19 height 9
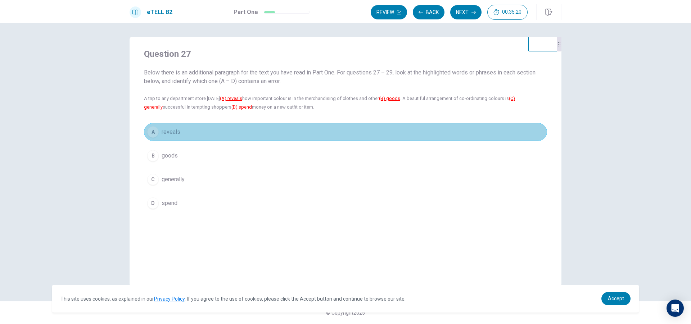
click at [171, 131] on span "reveals" at bounding box center [171, 132] width 19 height 9
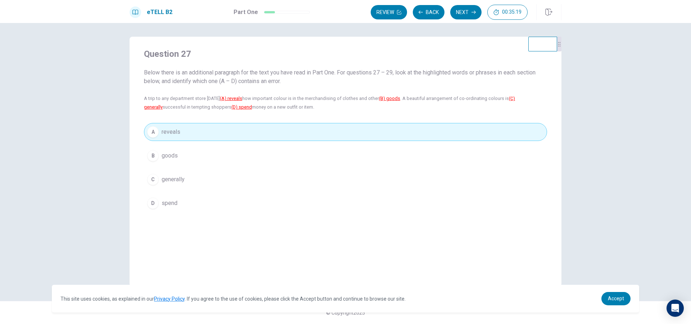
click at [170, 155] on span "goods" at bounding box center [170, 156] width 16 height 9
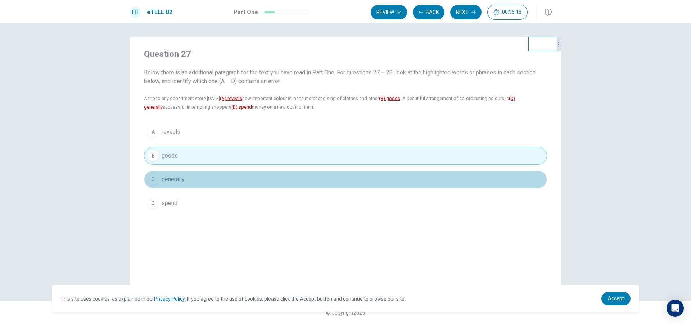
click at [174, 183] on span "generally" at bounding box center [173, 179] width 23 height 9
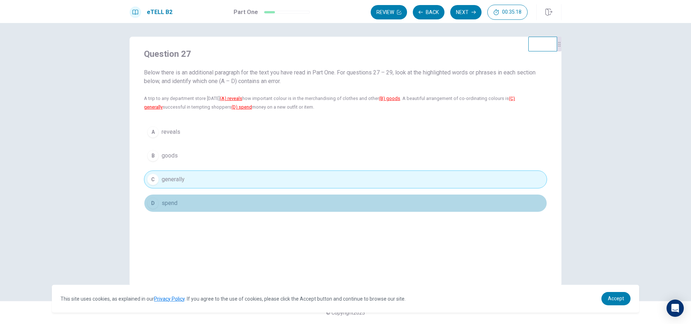
click at [172, 198] on button "D spend" at bounding box center [345, 203] width 403 height 18
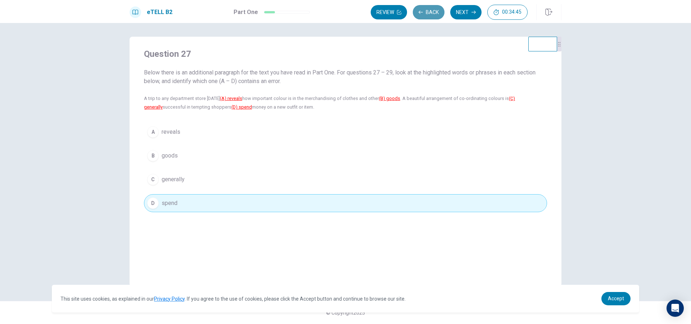
click at [434, 17] on button "Back" at bounding box center [429, 12] width 32 height 14
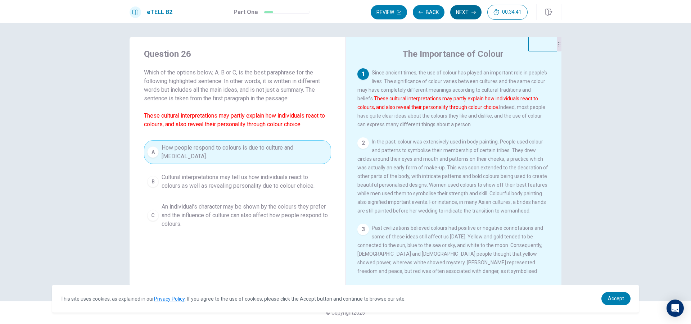
click at [458, 15] on button "Next" at bounding box center [465, 12] width 31 height 14
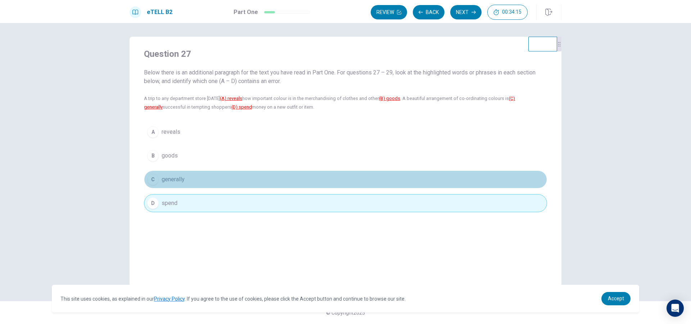
click at [207, 179] on button "C generally" at bounding box center [345, 180] width 403 height 18
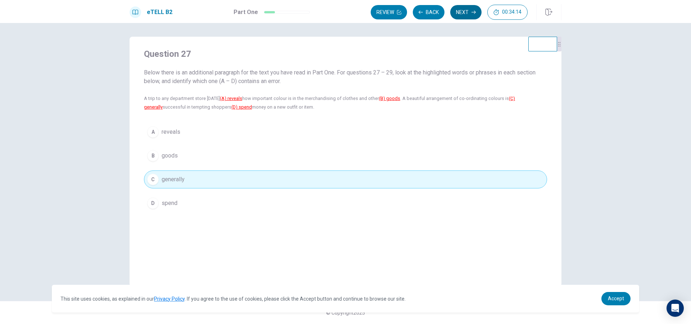
click at [465, 12] on button "Next" at bounding box center [465, 12] width 31 height 14
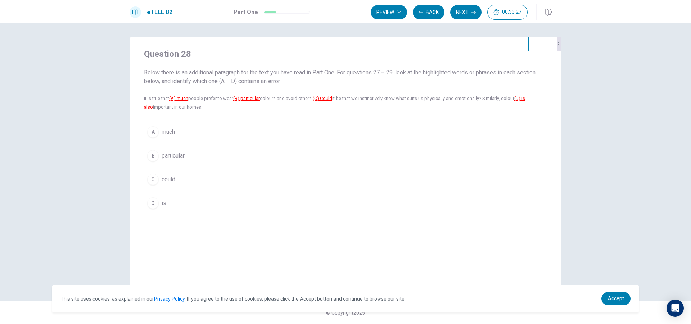
click at [158, 176] on button "C could" at bounding box center [345, 180] width 403 height 18
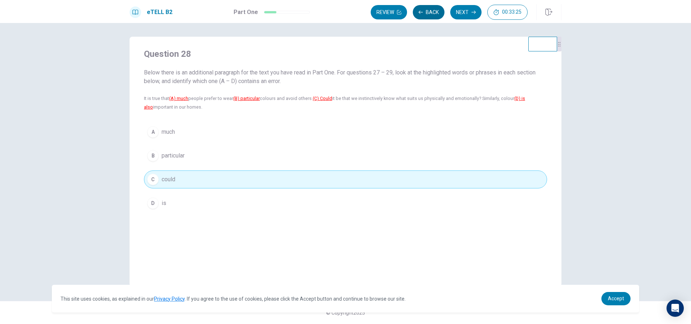
click at [431, 15] on button "Back" at bounding box center [429, 12] width 32 height 14
click at [469, 12] on button "Next" at bounding box center [465, 12] width 31 height 14
click at [469, 12] on div "Review Back Next 00:33:19" at bounding box center [449, 12] width 157 height 15
click at [469, 12] on button "Next" at bounding box center [465, 12] width 31 height 14
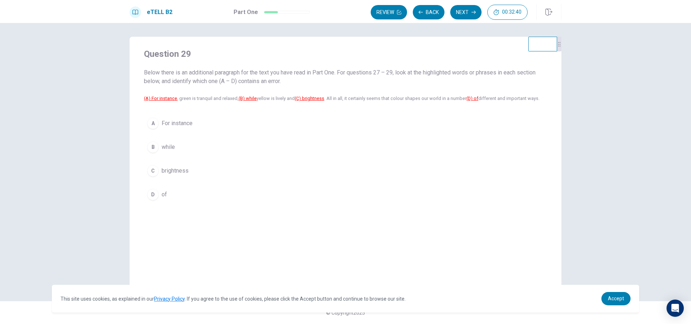
click at [181, 125] on span "For instance" at bounding box center [177, 123] width 31 height 9
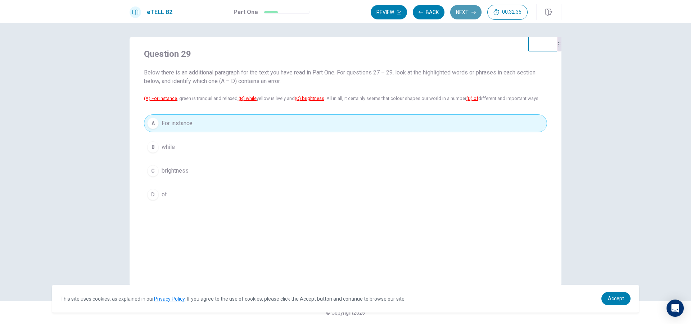
click at [458, 17] on button "Next" at bounding box center [465, 12] width 31 height 14
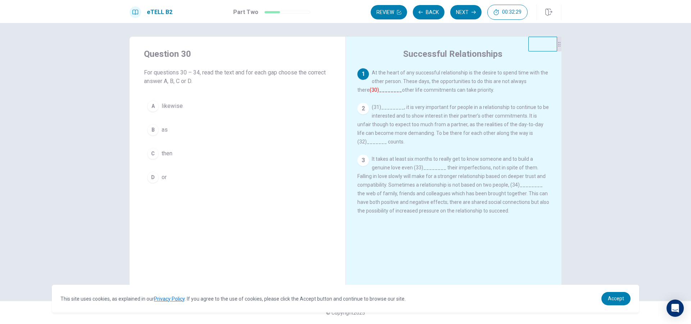
click at [391, 111] on span "(31)________, it is very important for people in a relationship to continue to …" at bounding box center [454, 124] width 192 height 40
click at [373, 90] on font "(30)________" at bounding box center [386, 90] width 32 height 6
click at [238, 136] on button "B as" at bounding box center [237, 130] width 187 height 18
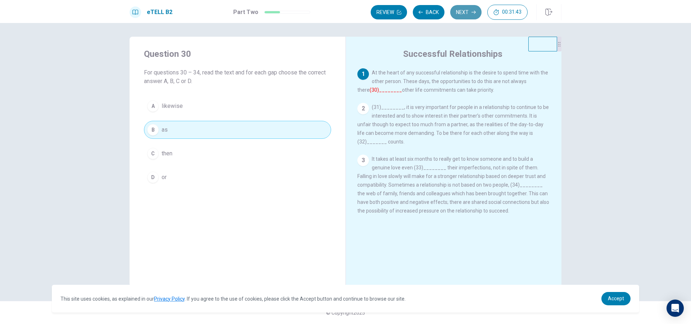
click at [459, 16] on button "Next" at bounding box center [465, 12] width 31 height 14
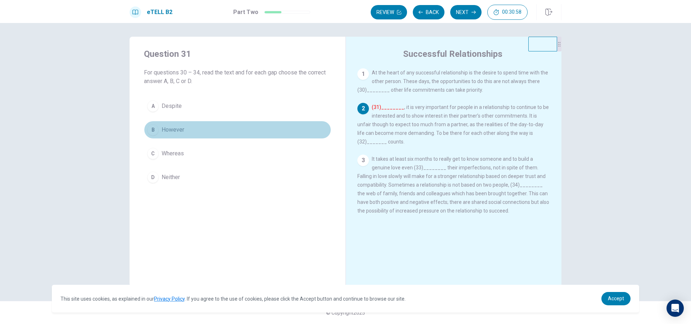
click at [214, 128] on button "B However" at bounding box center [237, 130] width 187 height 18
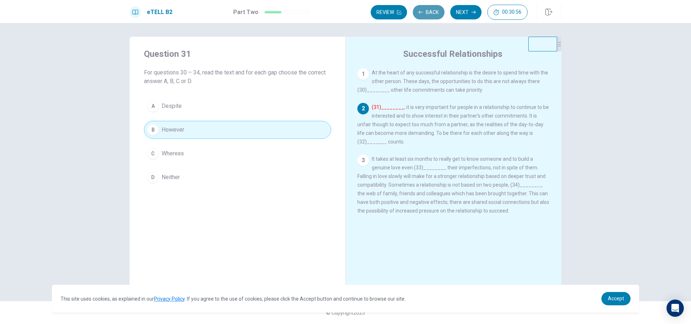
click at [424, 14] on button "Back" at bounding box center [429, 12] width 32 height 14
click at [457, 12] on button "Next" at bounding box center [465, 12] width 31 height 14
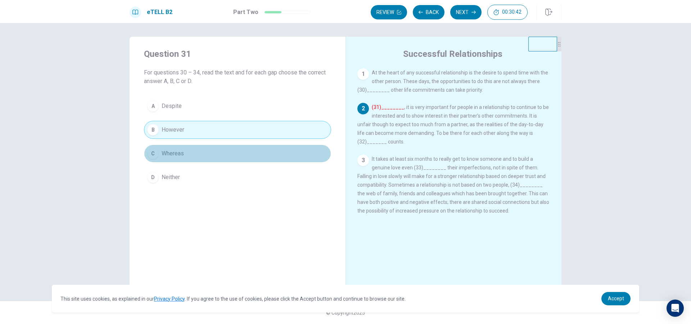
click at [265, 154] on button "C Whereas" at bounding box center [237, 154] width 187 height 18
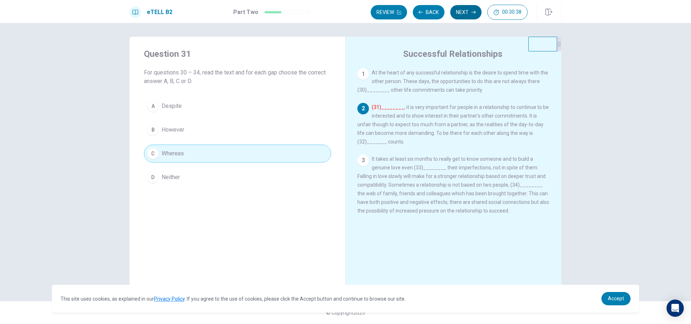
click at [465, 17] on button "Next" at bounding box center [465, 12] width 31 height 14
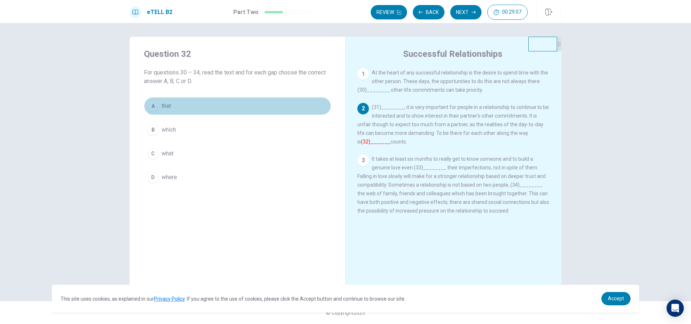
click at [270, 109] on button "A that" at bounding box center [237, 106] width 187 height 18
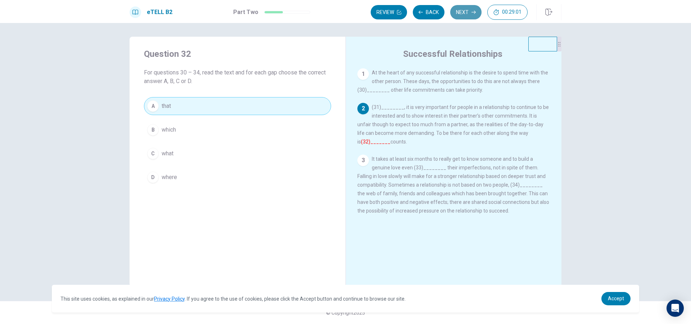
click at [467, 15] on button "Next" at bounding box center [465, 12] width 31 height 14
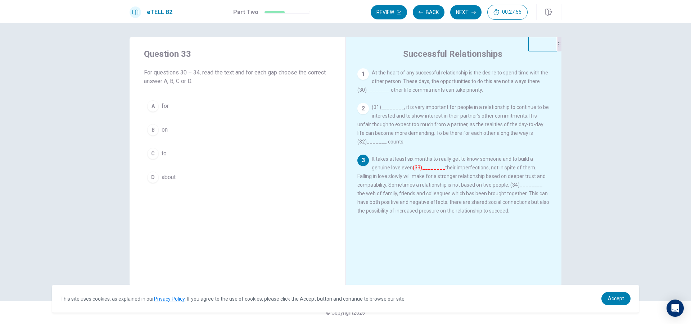
click at [245, 102] on button "A for" at bounding box center [237, 106] width 187 height 18
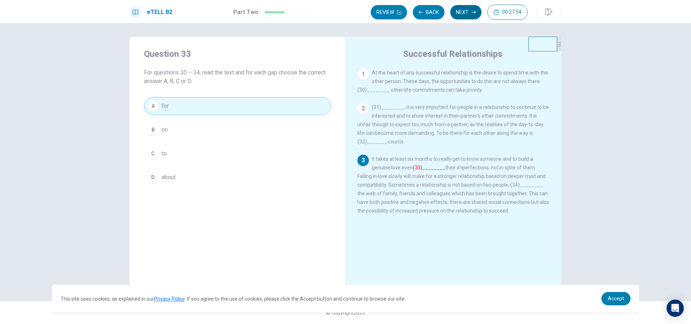
click at [462, 11] on button "Next" at bounding box center [465, 12] width 31 height 14
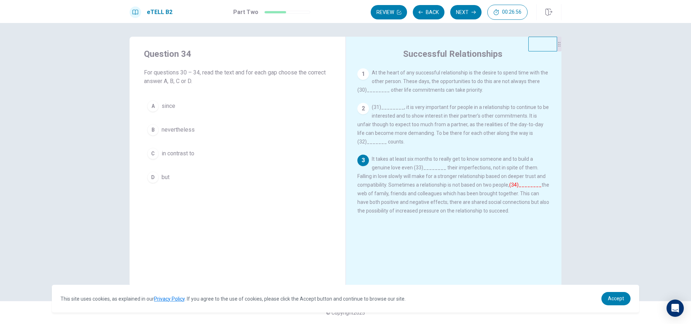
click at [205, 130] on button "B nevertheless" at bounding box center [237, 130] width 187 height 18
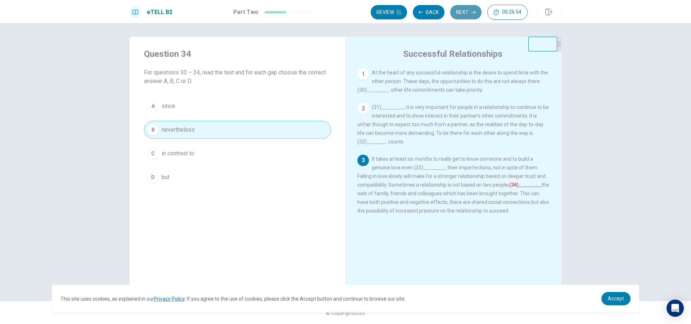
click at [468, 18] on button "Next" at bounding box center [465, 12] width 31 height 14
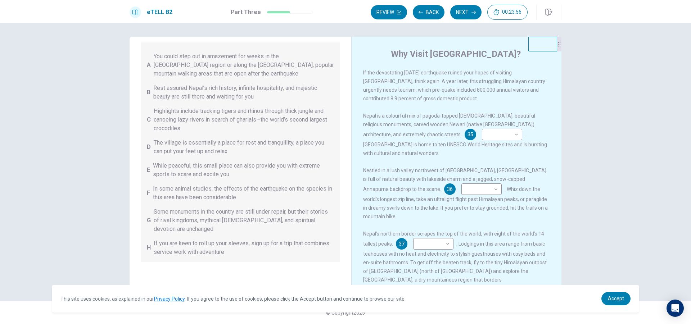
scroll to position [80, 0]
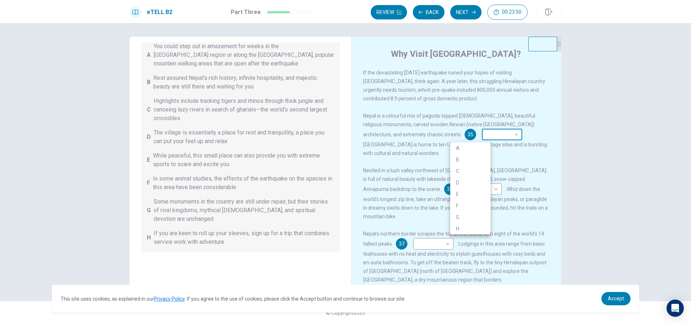
click at [473, 138] on body "This site uses cookies, as explained in our Privacy Policy . If you agree to th…" at bounding box center [345, 162] width 691 height 324
click at [472, 218] on li "G" at bounding box center [470, 218] width 40 height 12
type input "*"
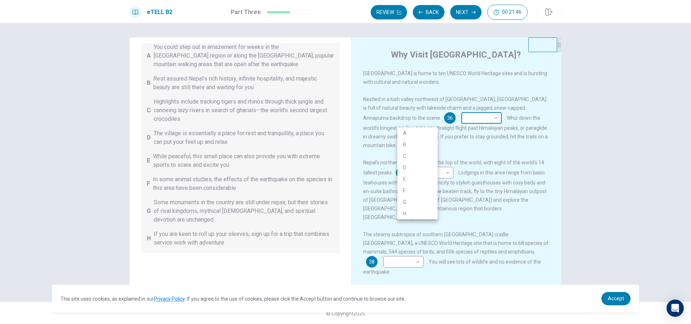
click at [417, 124] on body "This site uses cookies, as explained in our Privacy Policy . If you agree to th…" at bounding box center [345, 162] width 691 height 324
click at [412, 165] on li "D" at bounding box center [418, 168] width 40 height 12
type input "*"
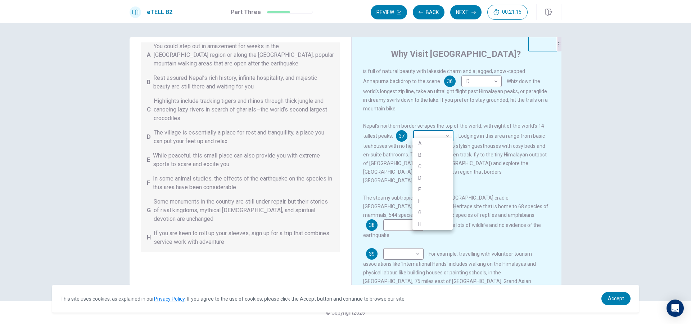
click at [423, 140] on body "This site uses cookies, as explained in our Privacy Policy . If you agree to th…" at bounding box center [345, 162] width 691 height 324
click at [416, 153] on li "B" at bounding box center [433, 155] width 40 height 12
type input "*"
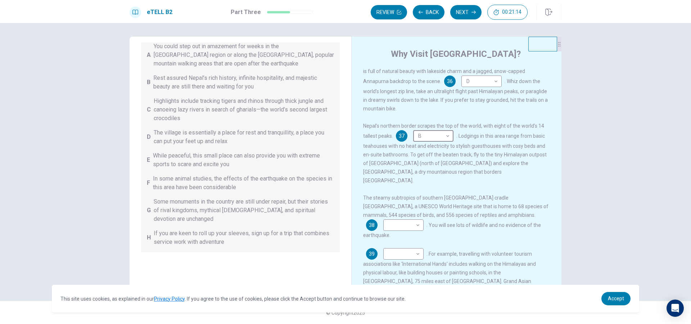
scroll to position [125, 0]
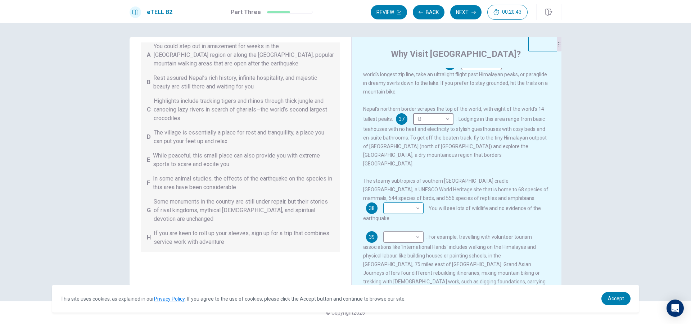
click at [518, 192] on body "This site uses cookies, as explained in our Privacy Policy . If you agree to th…" at bounding box center [345, 162] width 691 height 324
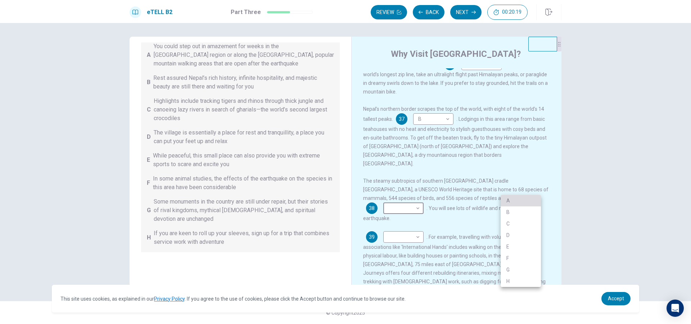
click at [512, 203] on li "A" at bounding box center [521, 201] width 40 height 12
type input "*"
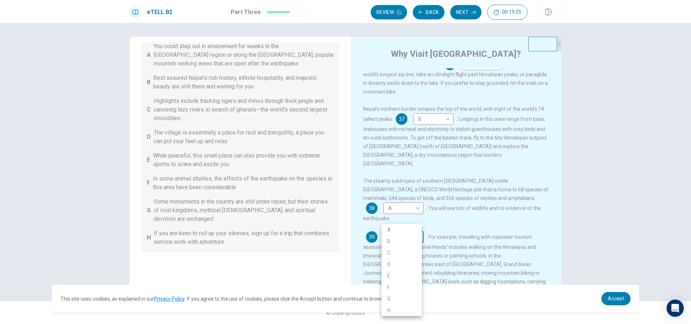
click at [394, 217] on body "This site uses cookies, as explained in our Privacy Policy . If you agree to th…" at bounding box center [345, 162] width 691 height 324
click at [390, 265] on li "D" at bounding box center [402, 265] width 40 height 12
click at [396, 220] on body "This site uses cookies, as explained in our Privacy Policy . If you agree to th…" at bounding box center [345, 162] width 691 height 324
click at [421, 309] on li "H" at bounding box center [402, 311] width 40 height 12
type input "*"
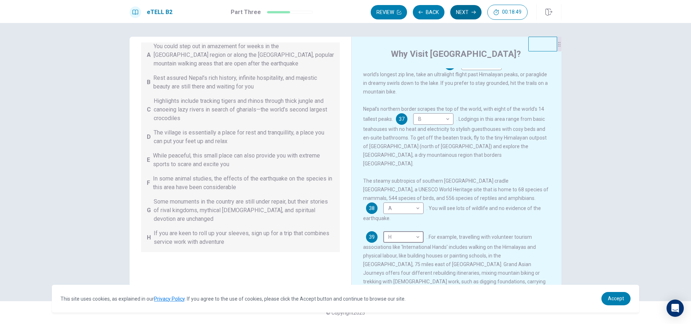
click at [466, 11] on button "Next" at bounding box center [465, 12] width 31 height 14
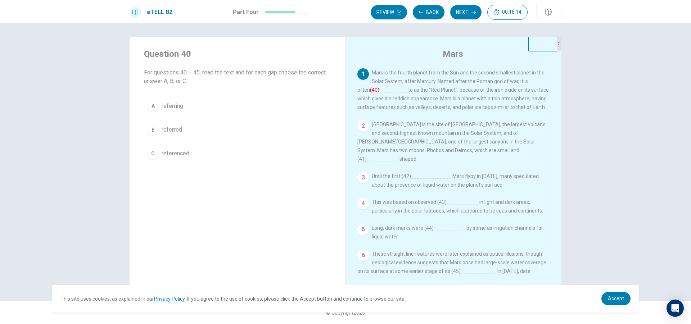
click at [258, 104] on button "A referring" at bounding box center [237, 106] width 187 height 18
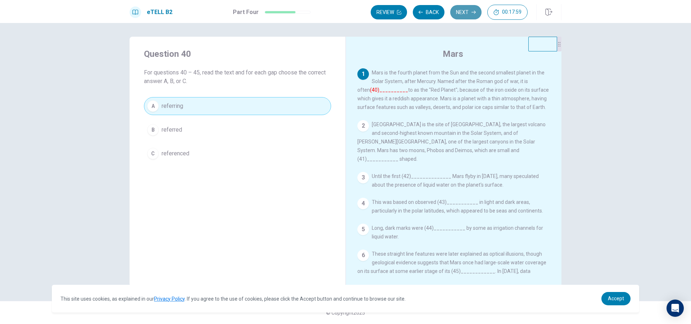
click at [462, 18] on button "Next" at bounding box center [465, 12] width 31 height 14
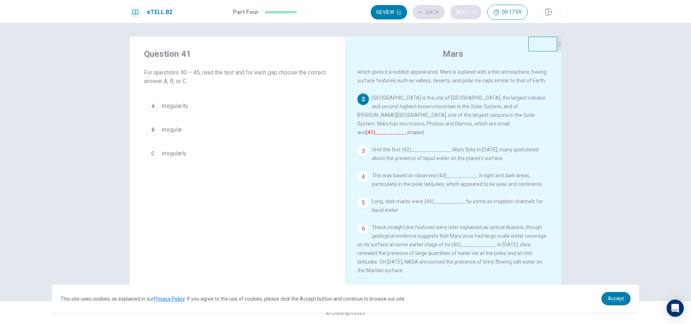
scroll to position [34, 0]
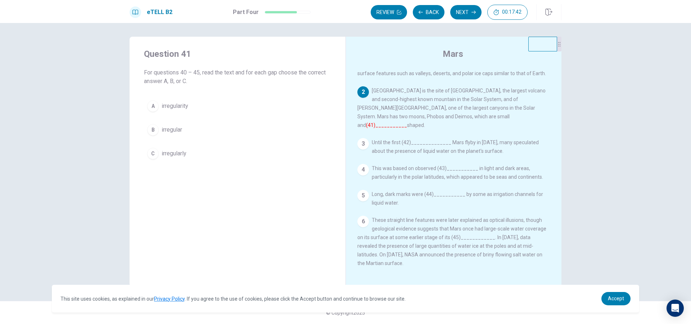
click at [223, 130] on button "B irregular" at bounding box center [237, 130] width 187 height 18
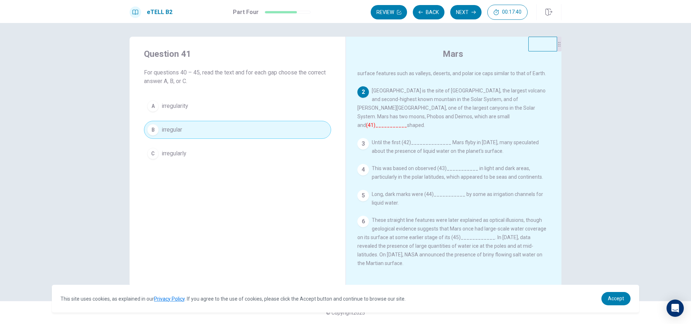
click at [458, 15] on button "Next" at bounding box center [465, 12] width 31 height 14
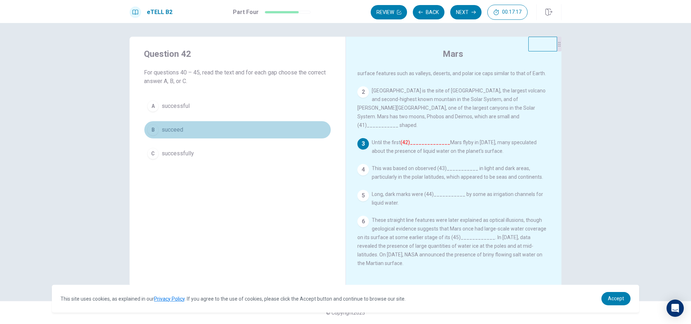
click at [251, 130] on button "B succeed" at bounding box center [237, 130] width 187 height 18
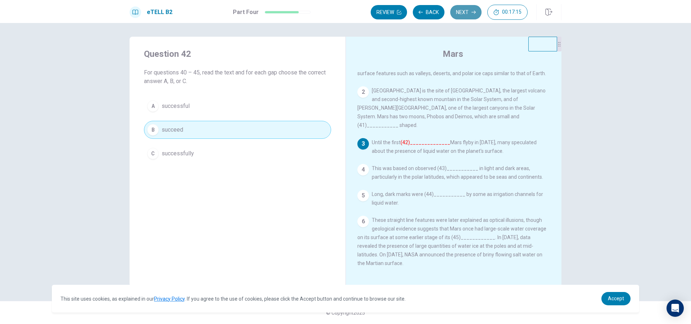
click at [473, 18] on button "Next" at bounding box center [465, 12] width 31 height 14
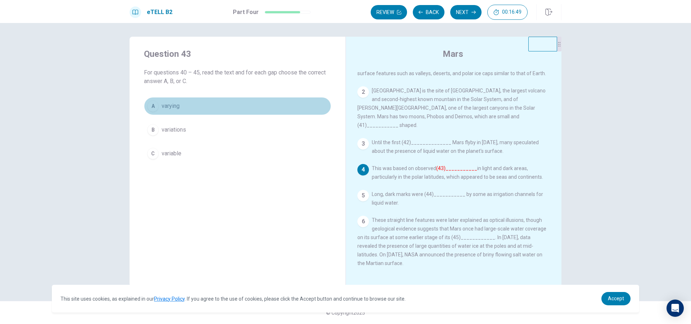
click at [233, 105] on button "A varying" at bounding box center [237, 106] width 187 height 18
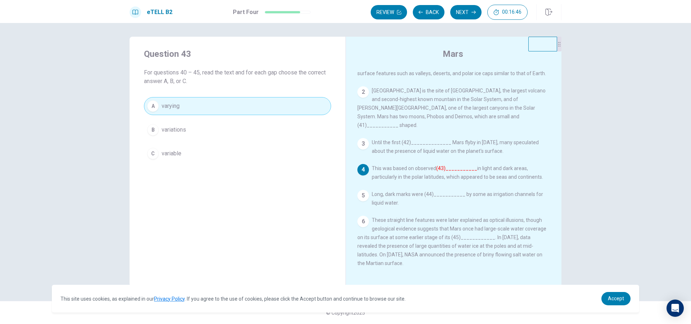
click at [468, 20] on div "Review Back Next 00:16:46" at bounding box center [466, 12] width 191 height 16
click at [466, 18] on button "Next" at bounding box center [465, 12] width 31 height 14
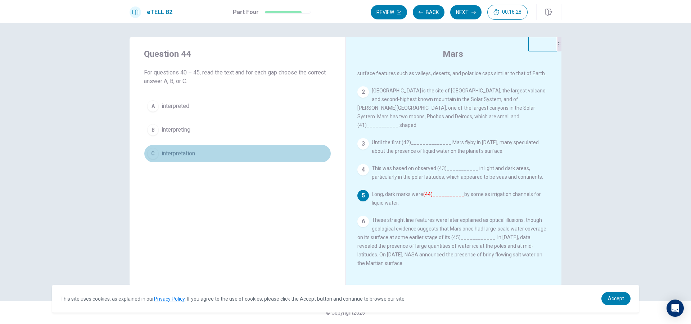
click at [185, 156] on span "interpretation" at bounding box center [178, 153] width 33 height 9
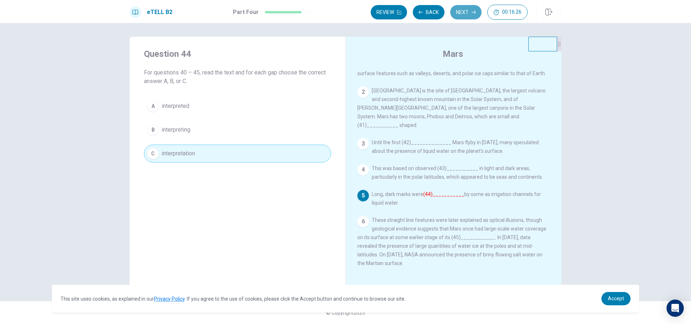
drag, startPoint x: 468, startPoint y: 9, endPoint x: 470, endPoint y: 13, distance: 4.1
click at [470, 9] on button "Next" at bounding box center [465, 12] width 31 height 14
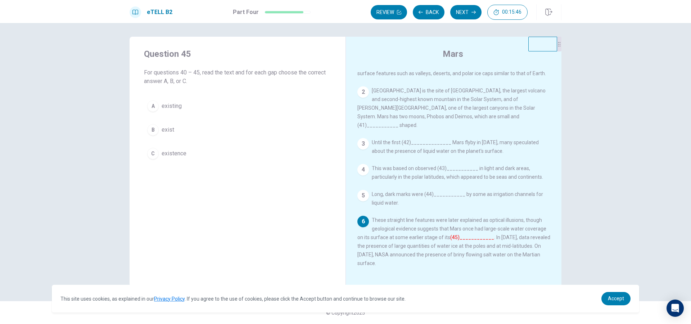
click at [194, 109] on button "A existing" at bounding box center [237, 106] width 187 height 18
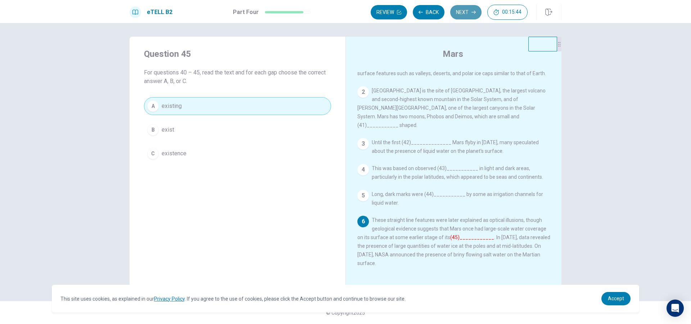
click at [455, 15] on button "Next" at bounding box center [465, 12] width 31 height 14
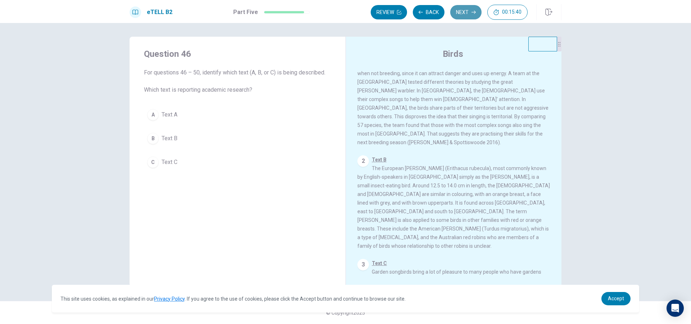
click at [461, 16] on button "Next" at bounding box center [465, 12] width 31 height 14
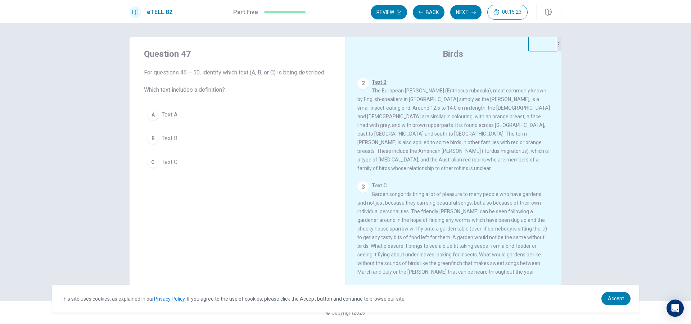
scroll to position [116, 0]
click at [377, 179] on u "Text C" at bounding box center [379, 182] width 15 height 6
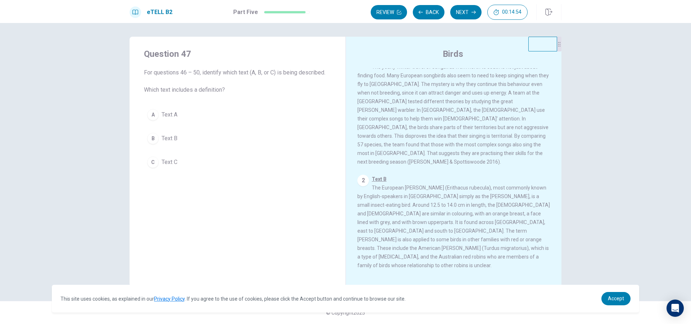
scroll to position [0, 0]
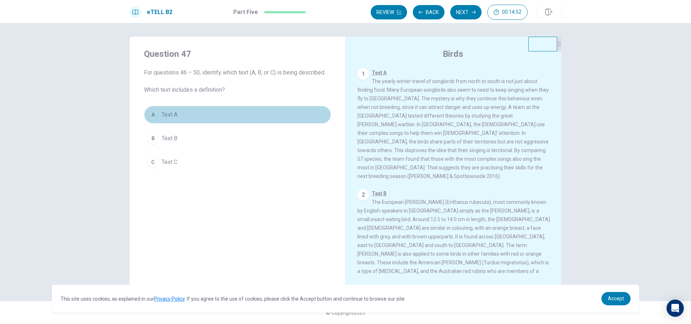
click at [243, 108] on button "A Text A" at bounding box center [237, 115] width 187 height 18
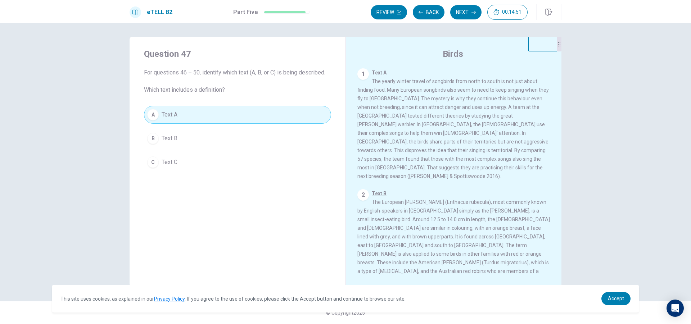
click at [481, 16] on div "Review Back Next 00:14:51" at bounding box center [449, 12] width 157 height 15
click at [473, 16] on button "Next" at bounding box center [465, 12] width 31 height 14
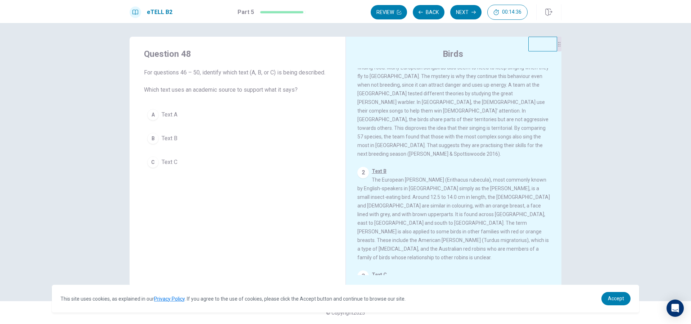
scroll to position [36, 0]
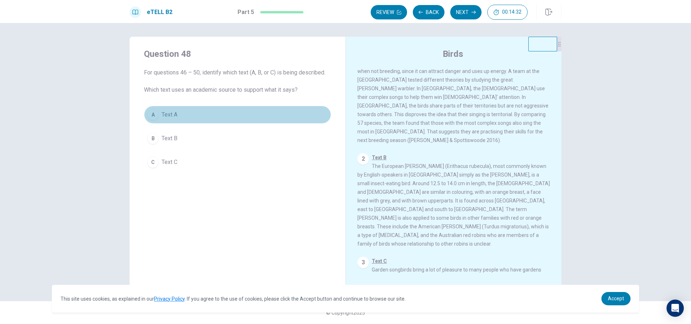
drag, startPoint x: 239, startPoint y: 108, endPoint x: 243, endPoint y: 122, distance: 14.5
click at [239, 109] on button "A Text A" at bounding box center [237, 115] width 187 height 18
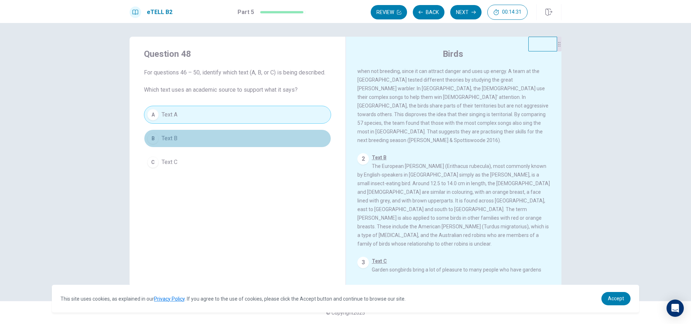
click at [248, 139] on button "B Text B" at bounding box center [237, 139] width 187 height 18
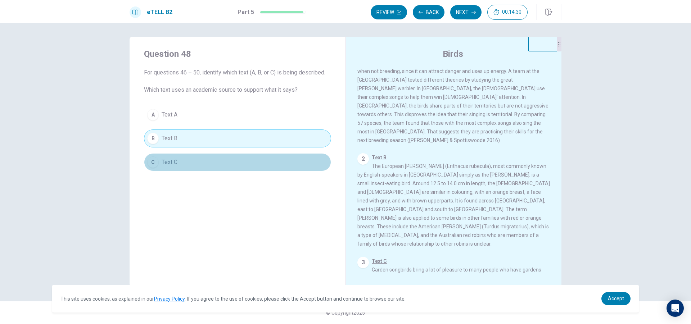
click at [249, 161] on button "C Text C" at bounding box center [237, 162] width 187 height 18
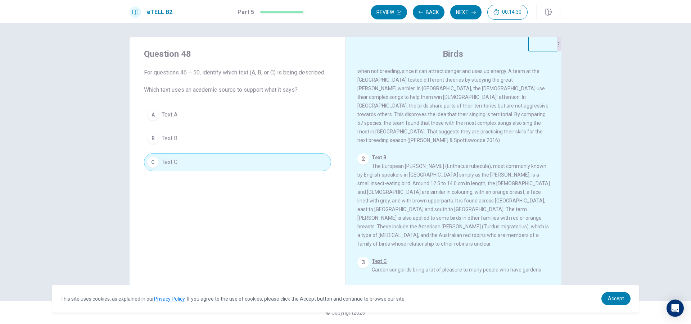
click at [257, 124] on button "A Text A" at bounding box center [237, 115] width 187 height 18
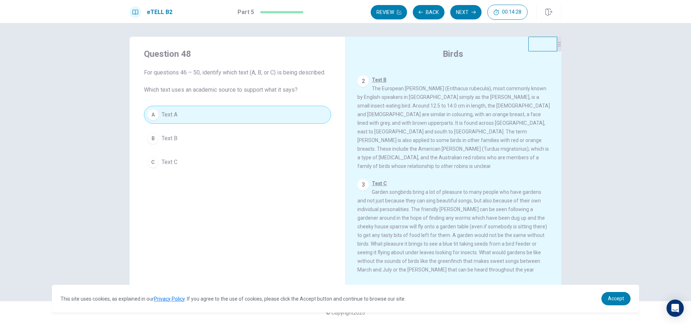
scroll to position [116, 0]
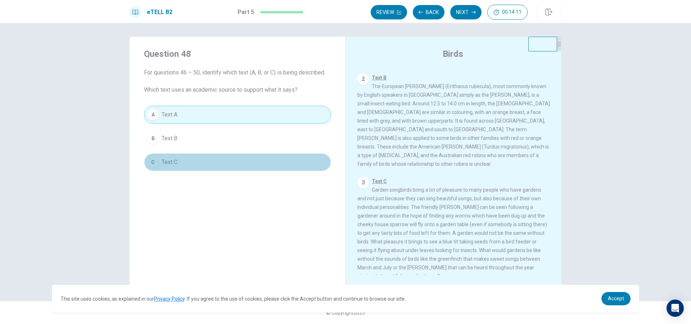
click at [245, 155] on button "C Text C" at bounding box center [237, 162] width 187 height 18
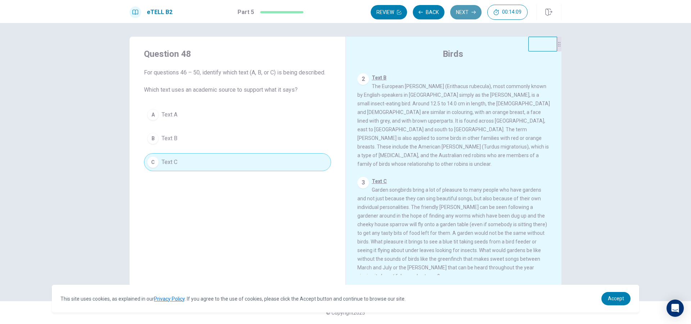
click at [463, 14] on button "Next" at bounding box center [465, 12] width 31 height 14
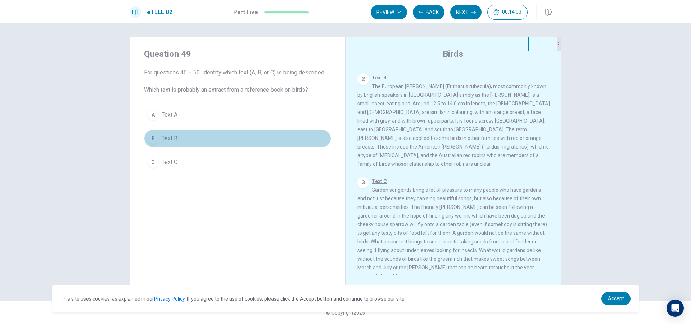
click at [261, 136] on button "B Text B" at bounding box center [237, 139] width 187 height 18
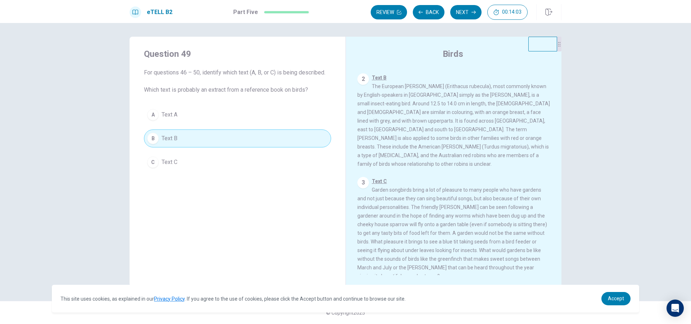
click at [261, 160] on button "C Text C" at bounding box center [237, 162] width 187 height 18
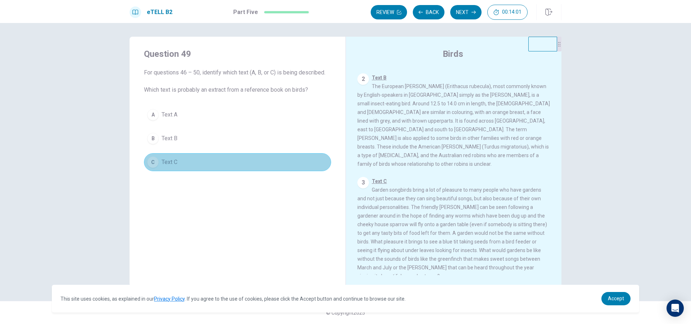
drag, startPoint x: 281, startPoint y: 162, endPoint x: 294, endPoint y: 158, distance: 13.7
click at [288, 160] on button "C Text C" at bounding box center [237, 162] width 187 height 18
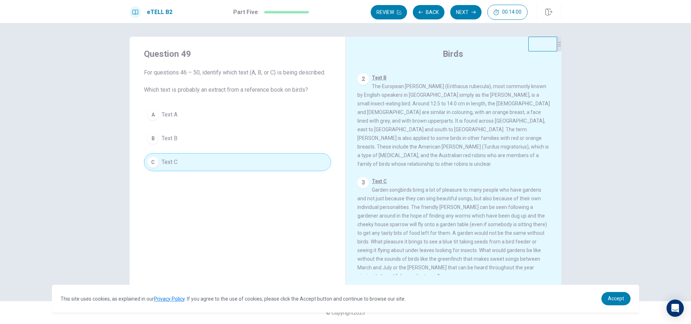
click at [364, 177] on div "3" at bounding box center [364, 183] width 12 height 12
click at [461, 19] on button "Next" at bounding box center [465, 12] width 31 height 14
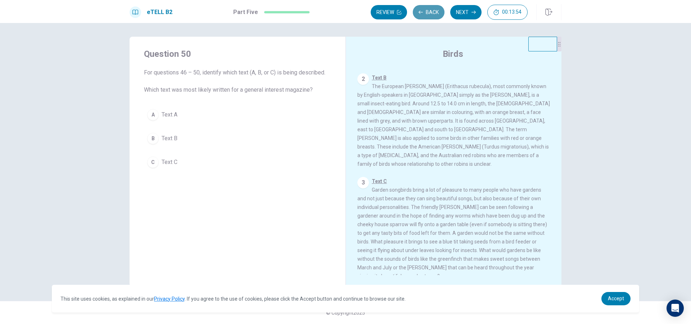
click at [426, 8] on button "Back" at bounding box center [429, 12] width 32 height 14
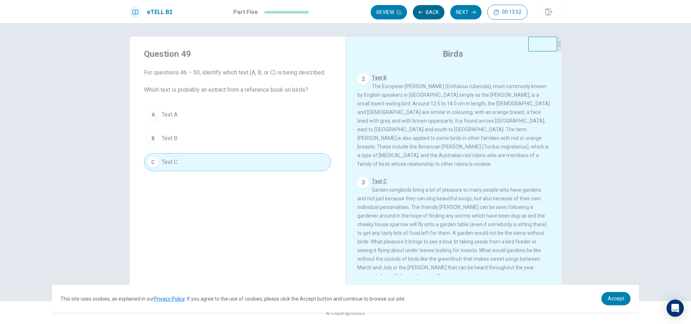
click at [427, 10] on button "Back" at bounding box center [429, 12] width 32 height 14
click at [430, 12] on button "Back" at bounding box center [429, 12] width 32 height 14
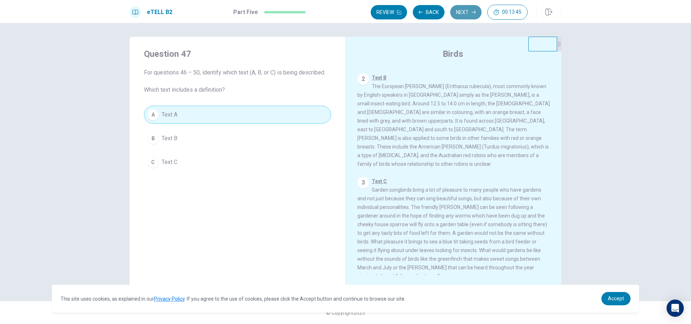
click at [454, 14] on button "Next" at bounding box center [465, 12] width 31 height 14
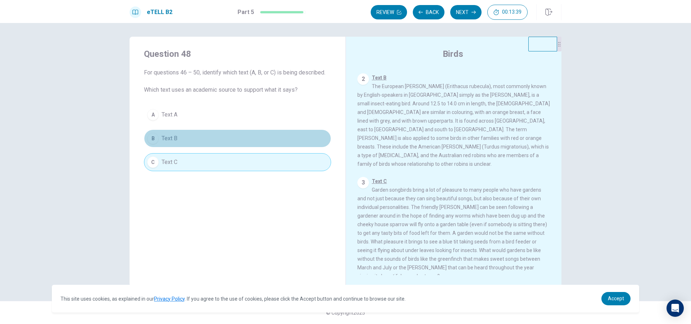
click at [232, 134] on button "B Text B" at bounding box center [237, 139] width 187 height 18
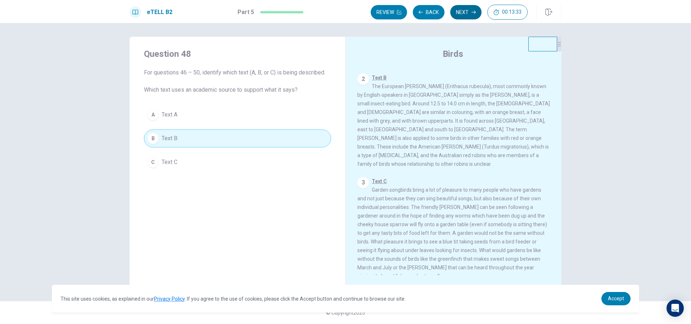
click at [457, 15] on button "Next" at bounding box center [465, 12] width 31 height 14
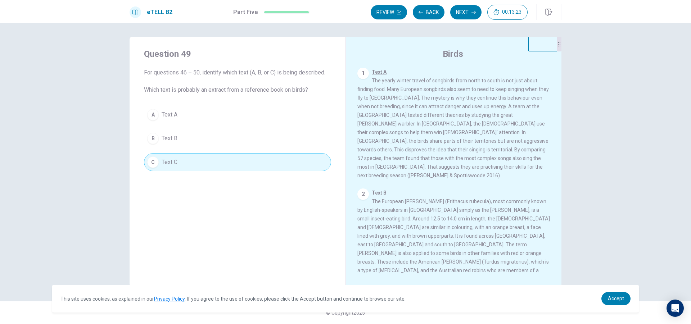
scroll to position [0, 0]
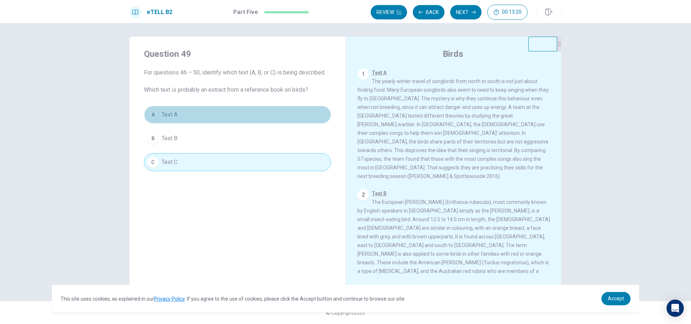
click at [238, 120] on button "A Text A" at bounding box center [237, 115] width 187 height 18
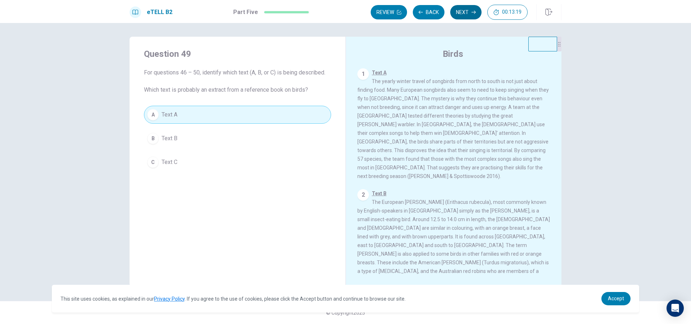
click at [468, 8] on button "Next" at bounding box center [465, 12] width 31 height 14
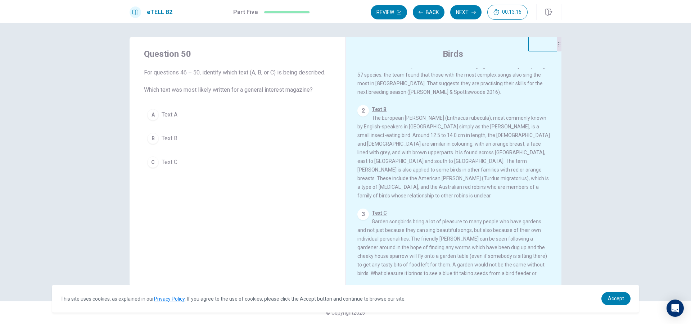
scroll to position [108, 0]
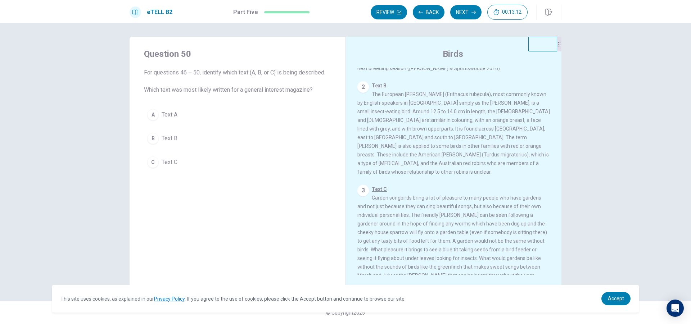
click at [288, 163] on button "C Text C" at bounding box center [237, 162] width 187 height 18
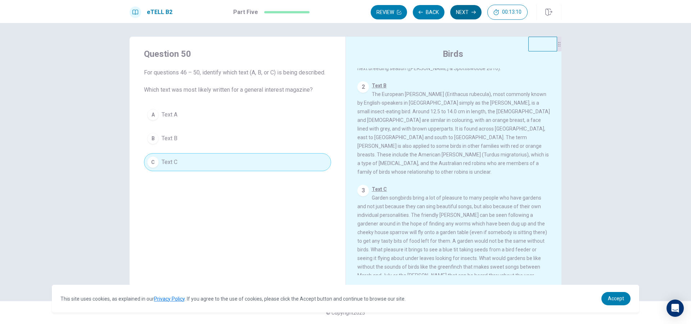
click at [468, 13] on button "Next" at bounding box center [465, 12] width 31 height 14
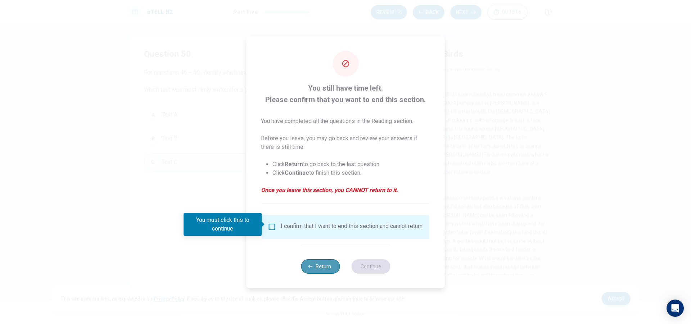
click at [314, 274] on button "Return" at bounding box center [320, 267] width 39 height 14
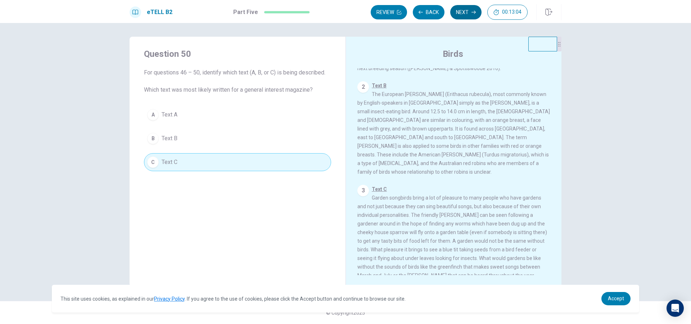
click at [456, 15] on button "Next" at bounding box center [465, 12] width 31 height 14
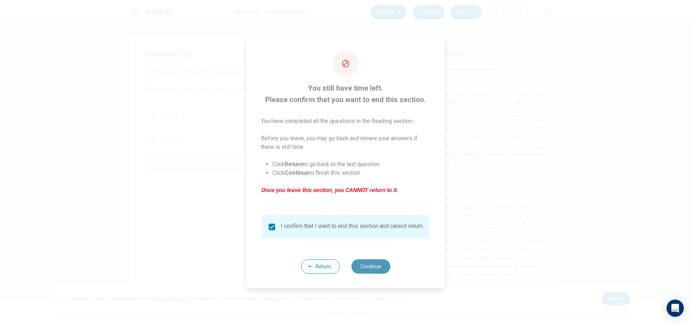
click at [369, 273] on button "Continue" at bounding box center [370, 267] width 39 height 14
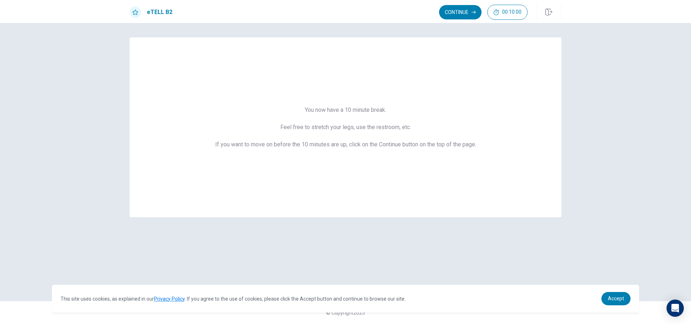
scroll to position [0, 0]
click at [455, 8] on button "Continue" at bounding box center [460, 12] width 42 height 14
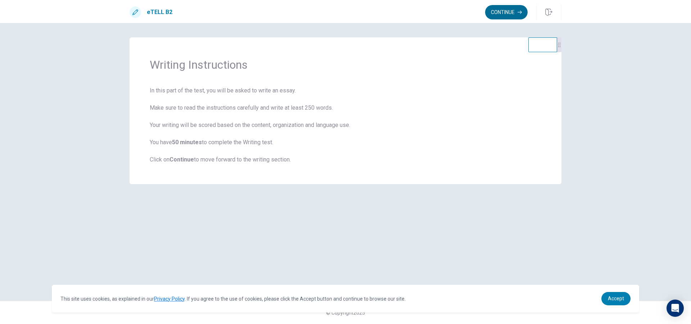
click at [485, 16] on button "Continue" at bounding box center [506, 12] width 42 height 14
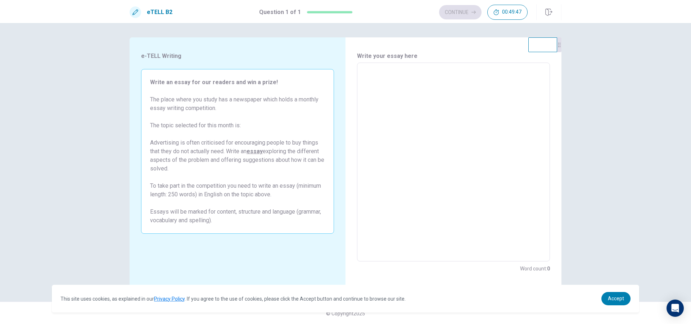
scroll to position [1, 0]
click at [391, 80] on textarea at bounding box center [453, 161] width 183 height 187
type textarea "*"
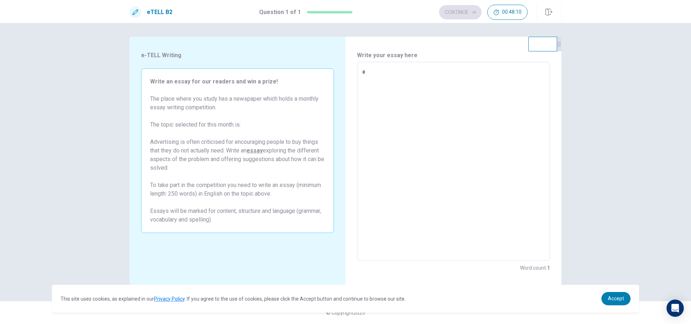
type textarea "*"
type textarea "**"
type textarea "*"
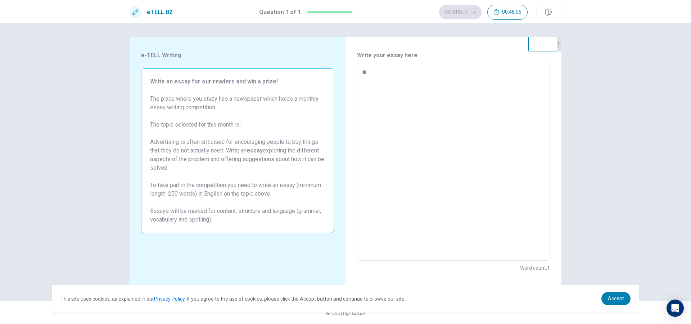
type textarea "**"
type textarea "*"
type textarea "****"
type textarea "*"
type textarea "*****"
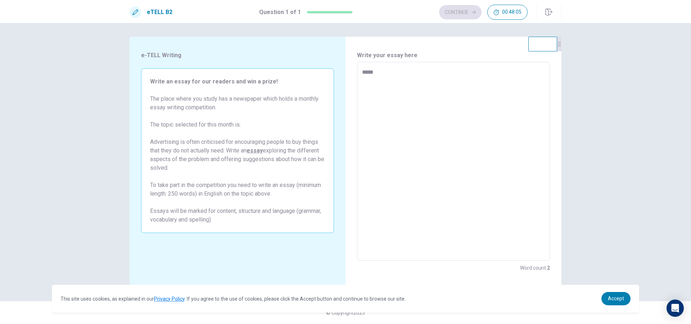
type textarea "*"
type textarea "******"
type textarea "*"
type textarea "*******"
type textarea "*"
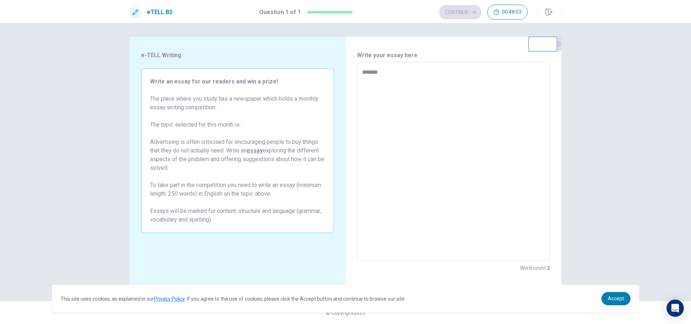
type textarea "********"
type textarea "*"
type textarea "*********"
type textarea "*"
type textarea "**********"
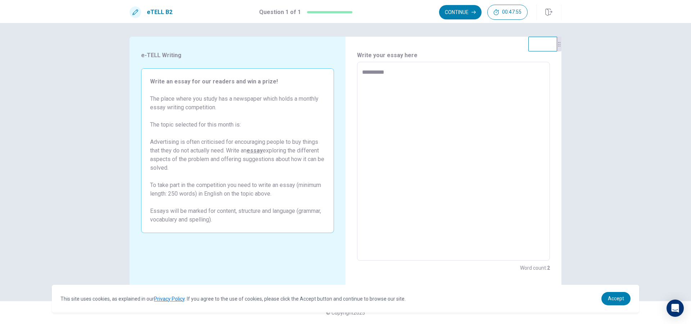
type textarea "*"
type textarea "*********"
type textarea "*"
type textarea "**********"
type textarea "*"
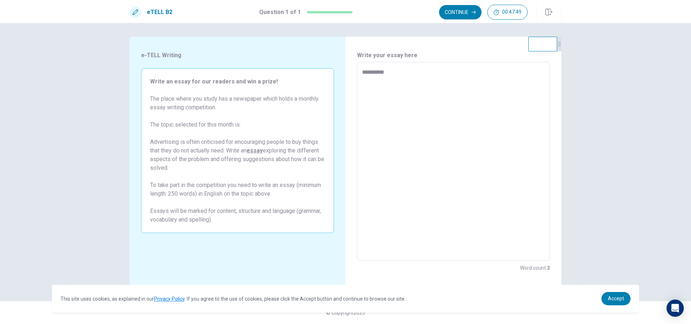
type textarea "**********"
type textarea "*"
type textarea "**********"
type textarea "*"
type textarea "**********"
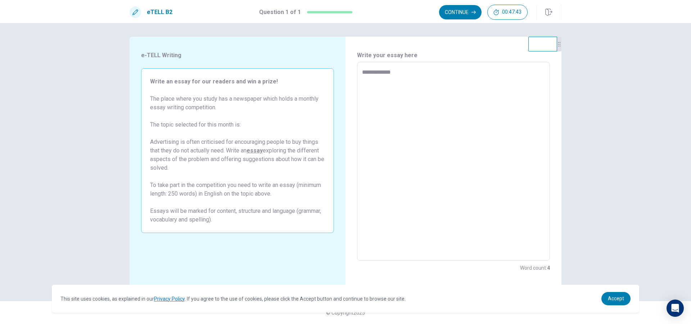
type textarea "*"
type textarea "**********"
type textarea "*"
type textarea "**********"
type textarea "*"
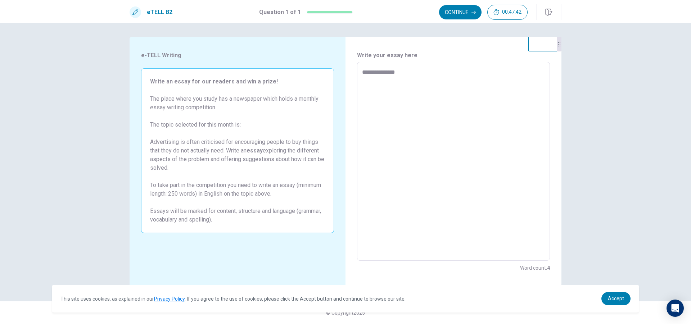
type textarea "**********"
type textarea "*"
type textarea "**********"
type textarea "*"
type textarea "**********"
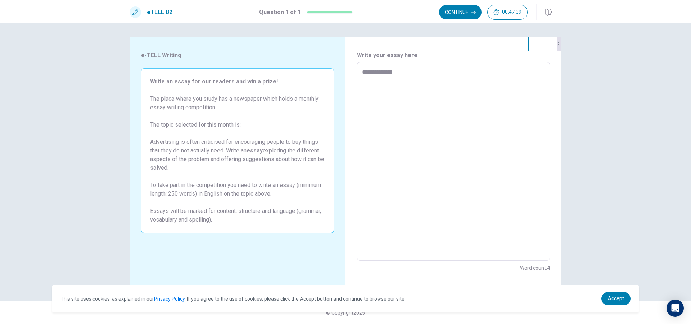
type textarea "*"
type textarea "**********"
type textarea "*"
type textarea "**********"
type textarea "*"
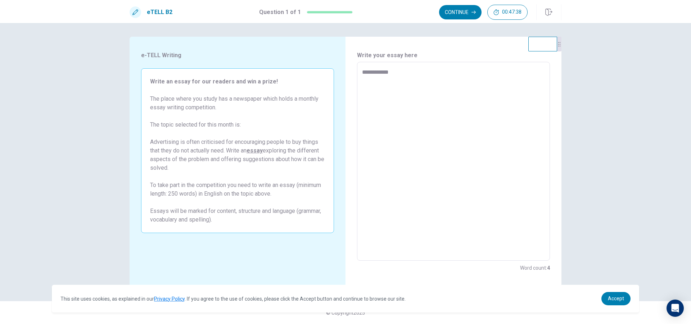
type textarea "**********"
type textarea "*"
type textarea "**********"
type textarea "*"
type textarea "*********"
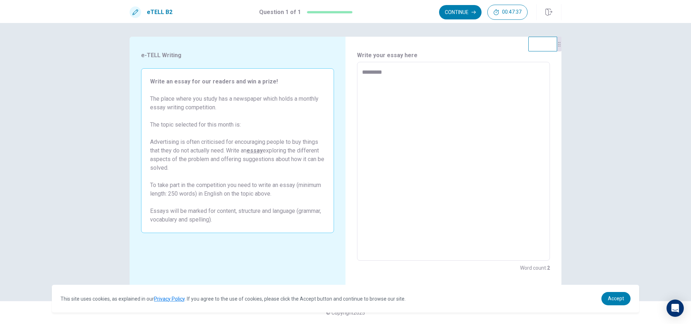
type textarea "*"
type textarea "********"
type textarea "*"
type textarea "*******"
type textarea "*"
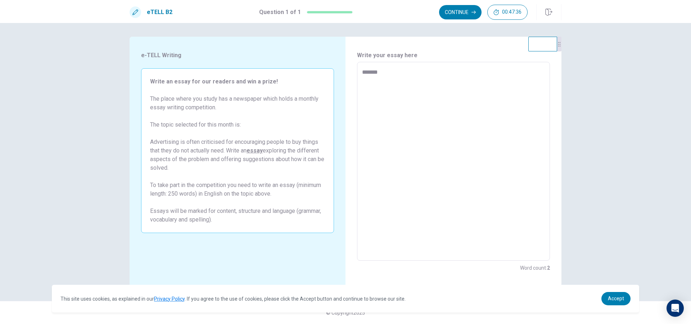
type textarea "******"
type textarea "*"
type textarea "*****"
type textarea "*"
type textarea "****"
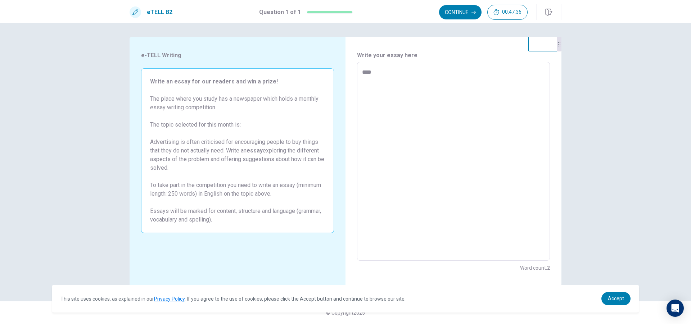
type textarea "*"
type textarea "**"
type textarea "*"
type textarea "****"
type textarea "*"
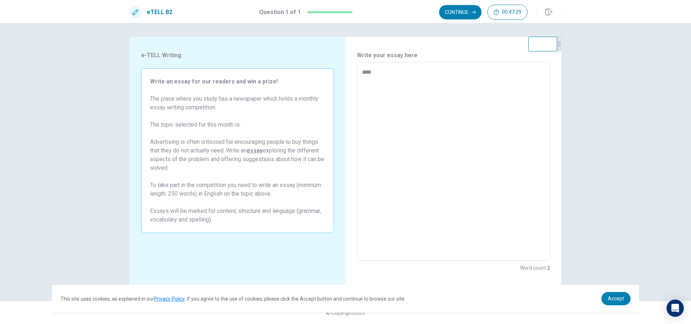
type textarea "*****"
type textarea "*"
type textarea "******"
type textarea "*"
type textarea "*******"
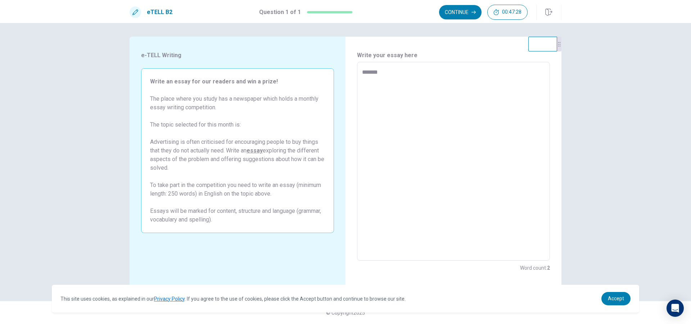
type textarea "*"
type textarea "********"
type textarea "*"
type textarea "*******"
type textarea "*"
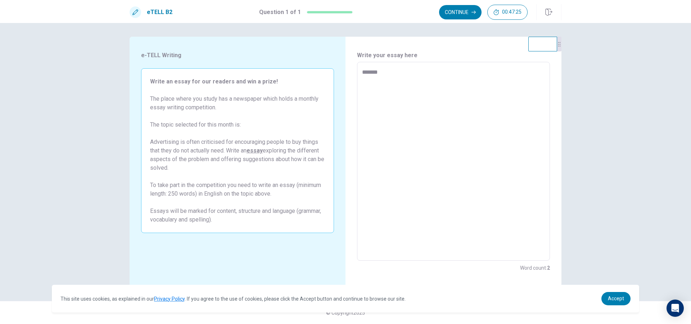
type textarea "******"
type textarea "*"
type textarea "*****"
type textarea "*"
type textarea "****"
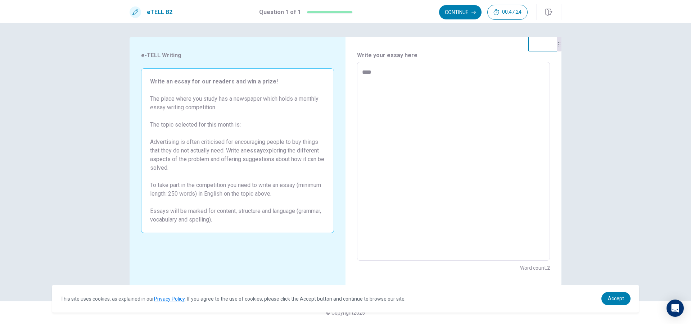
type textarea "*"
type textarea "*****"
type textarea "*"
type textarea "******"
type textarea "*"
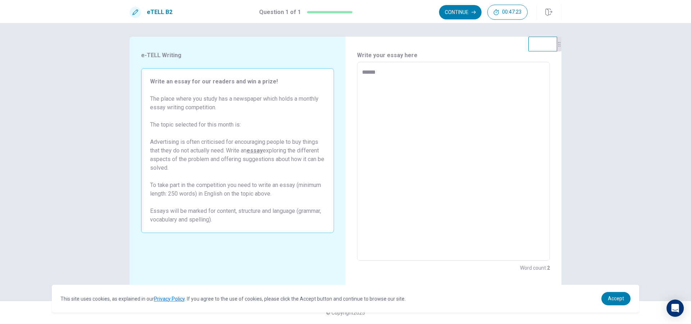
type textarea "*******"
type textarea "*"
type textarea "********"
type textarea "*"
type textarea "*********"
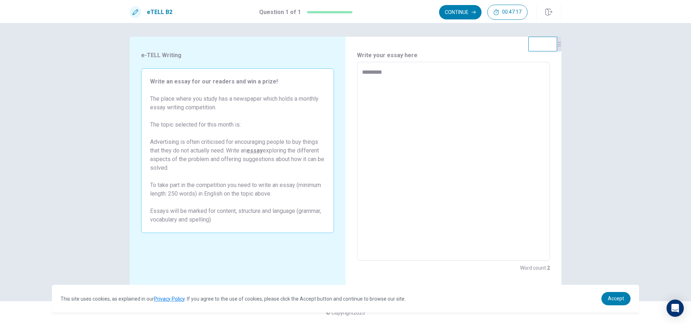
type textarea "*"
type textarea "**********"
type textarea "*"
type textarea "*********"
type textarea "*"
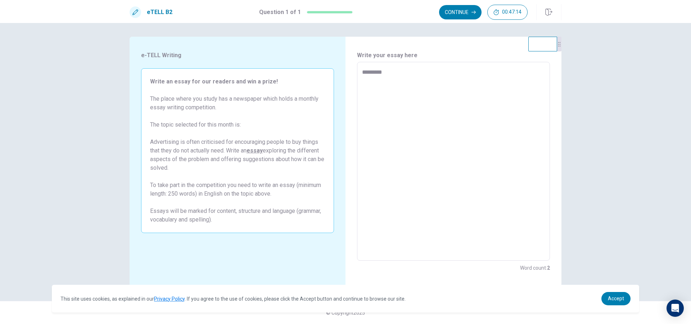
type textarea "**********"
type textarea "*"
type textarea "**********"
type textarea "*"
type textarea "**********"
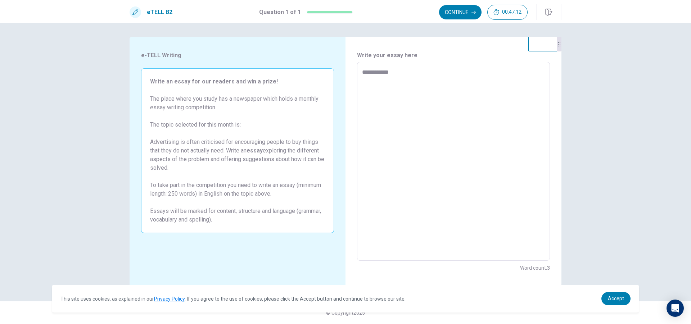
type textarea "*"
type textarea "**********"
type textarea "*"
type textarea "**********"
type textarea "*"
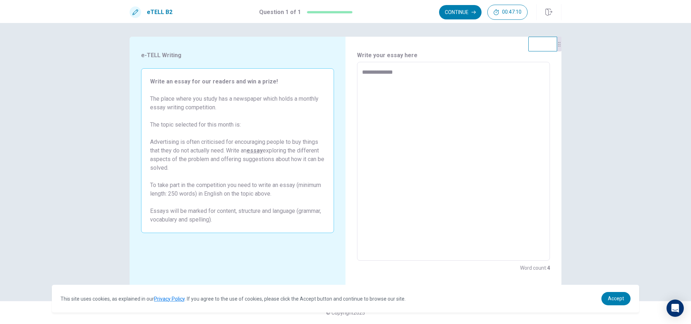
type textarea "**********"
type textarea "*"
type textarea "**********"
type textarea "*"
type textarea "**********"
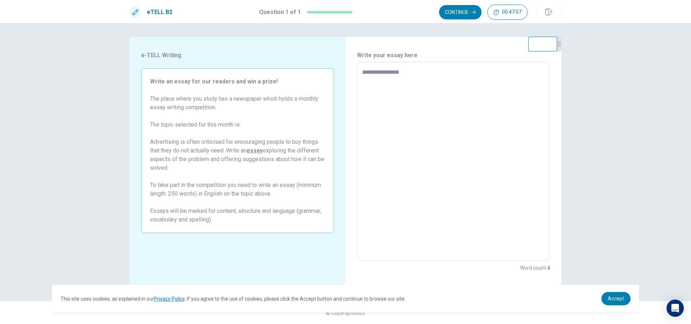
type textarea "*"
type textarea "**********"
type textarea "*"
type textarea "**********"
type textarea "*"
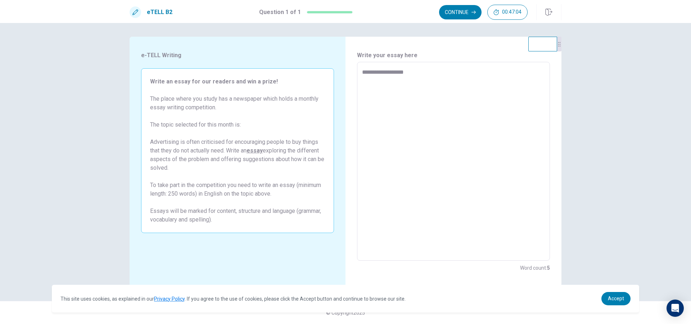
type textarea "**********"
type textarea "*"
type textarea "**********"
type textarea "*"
type textarea "**********"
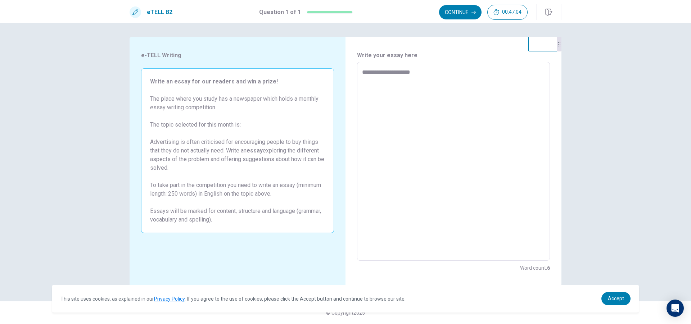
type textarea "*"
type textarea "**********"
type textarea "*"
type textarea "**********"
type textarea "*"
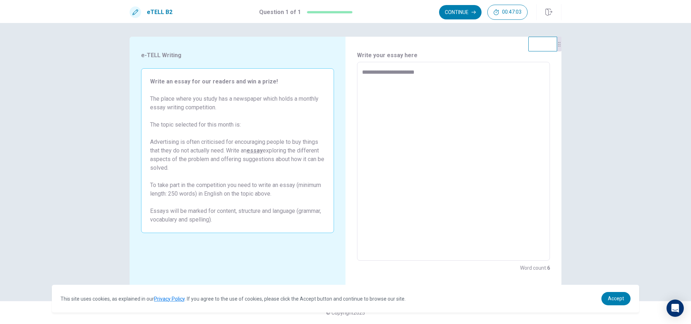
type textarea "**********"
type textarea "*"
type textarea "**********"
type textarea "*"
type textarea "**********"
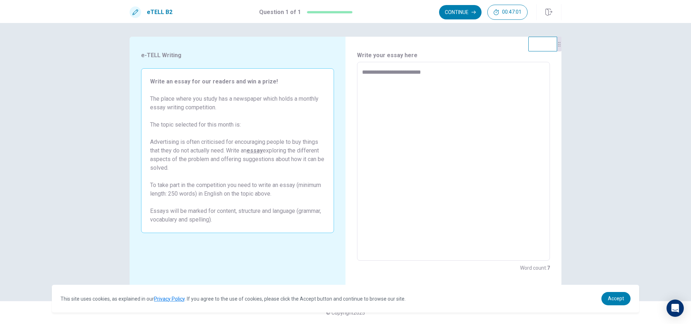
type textarea "*"
type textarea "**********"
type textarea "*"
type textarea "**********"
type textarea "*"
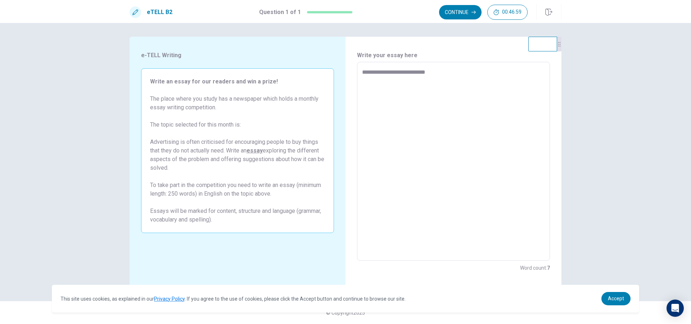
type textarea "**********"
type textarea "*"
type textarea "**********"
type textarea "*"
type textarea "**********"
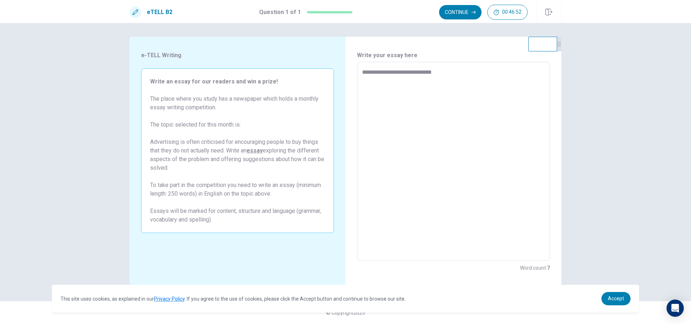
type textarea "*"
type textarea "**********"
type textarea "*"
type textarea "**********"
type textarea "*"
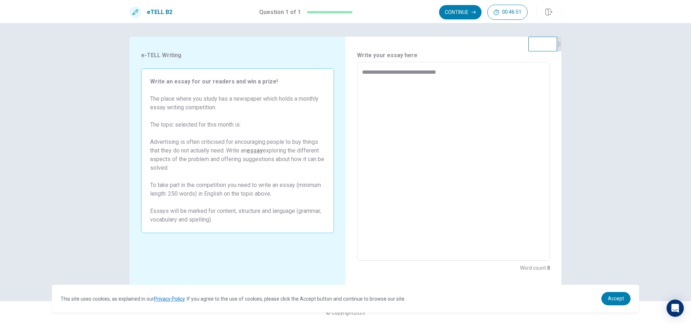
type textarea "**********"
type textarea "*"
type textarea "**********"
type textarea "*"
type textarea "**********"
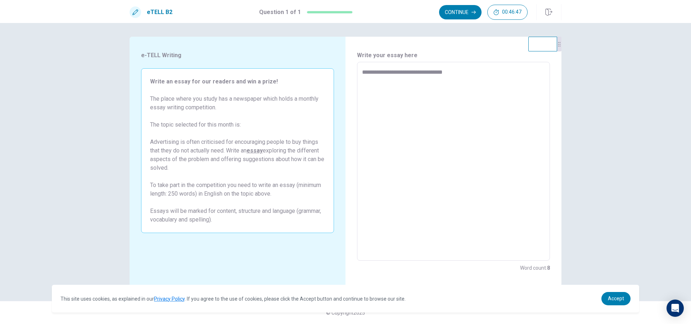
type textarea "*"
type textarea "**********"
type textarea "*"
type textarea "**********"
type textarea "*"
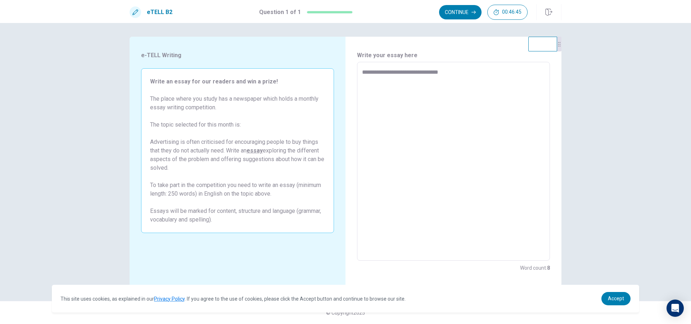
type textarea "**********"
type textarea "*"
type textarea "**********"
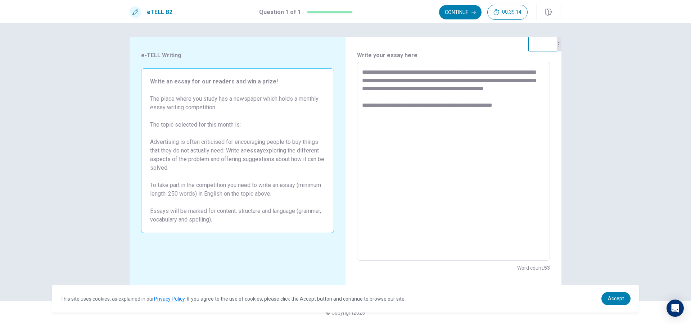
click at [557, 46] on icon at bounding box center [559, 44] width 4 height 4
drag, startPoint x: 531, startPoint y: 46, endPoint x: 622, endPoint y: 34, distance: 91.9
click at [622, 34] on div "**********" at bounding box center [345, 173] width 691 height 301
click at [526, 115] on textarea "**********" at bounding box center [453, 161] width 183 height 187
click at [135, 14] on icon at bounding box center [136, 12] width 6 height 6
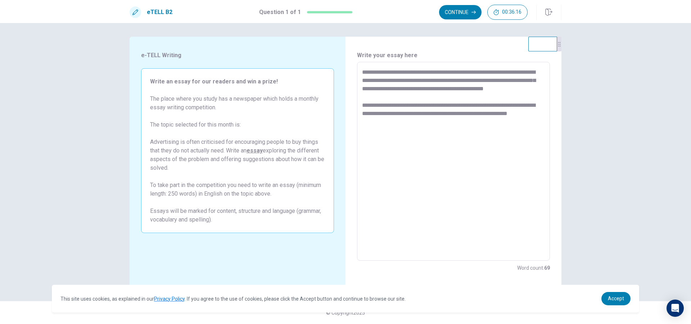
click at [405, 134] on textarea "**********" at bounding box center [453, 161] width 183 height 187
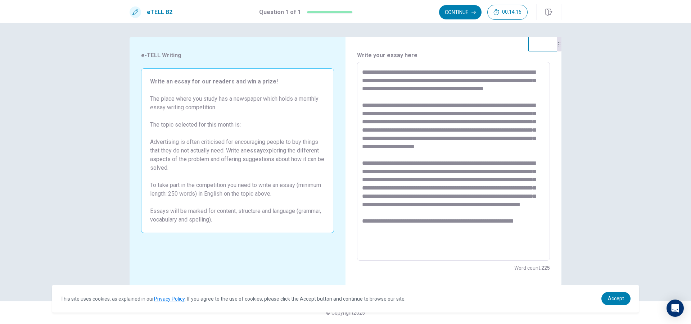
scroll to position [11, 0]
click at [446, 219] on textarea at bounding box center [453, 161] width 183 height 187
click at [447, 219] on textarea at bounding box center [453, 161] width 183 height 187
click at [451, 219] on textarea at bounding box center [453, 161] width 183 height 187
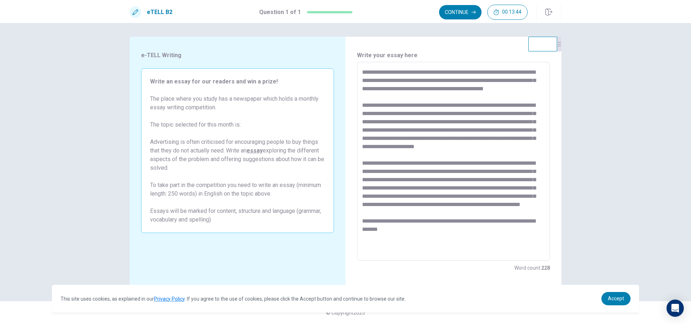
click at [448, 219] on textarea at bounding box center [453, 161] width 183 height 187
click at [437, 258] on div "* ​" at bounding box center [453, 161] width 193 height 199
click at [408, 251] on textarea at bounding box center [453, 161] width 183 height 187
click at [410, 210] on textarea at bounding box center [453, 161] width 183 height 187
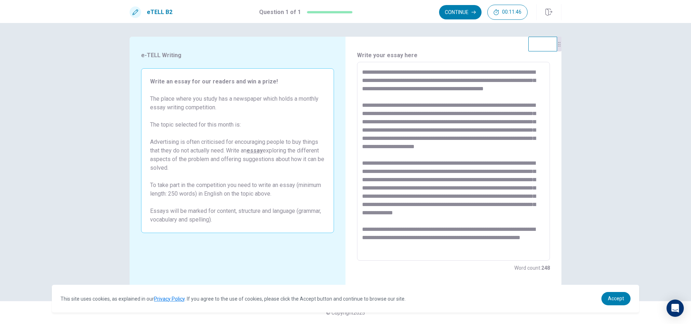
click at [431, 252] on textarea at bounding box center [453, 161] width 183 height 187
click at [381, 252] on textarea at bounding box center [453, 161] width 183 height 187
click at [440, 249] on textarea at bounding box center [453, 161] width 183 height 187
click at [384, 100] on textarea at bounding box center [453, 161] width 183 height 187
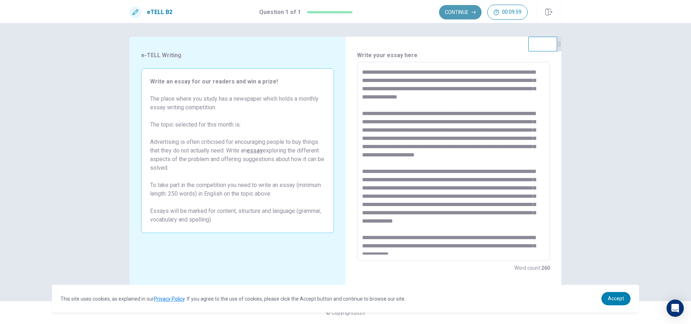
click at [452, 17] on button "Continue" at bounding box center [460, 12] width 42 height 14
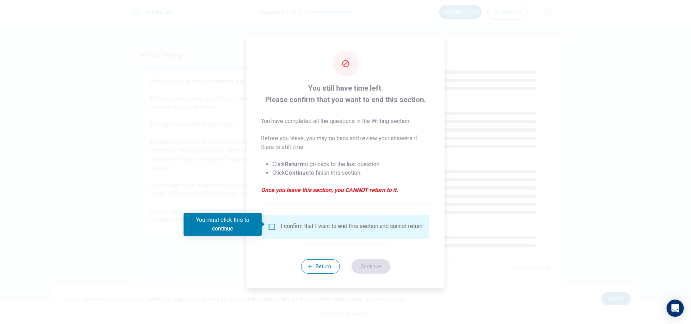
click at [275, 225] on div "I confirm that I want to end this section and cannot return." at bounding box center [346, 227] width 156 height 9
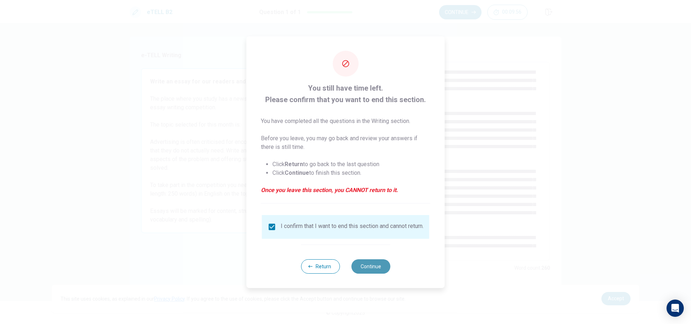
click at [368, 267] on button "Continue" at bounding box center [370, 267] width 39 height 14
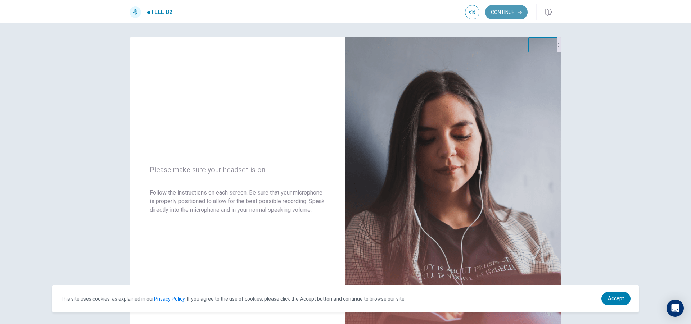
click at [496, 9] on button "Continue" at bounding box center [506, 12] width 42 height 14
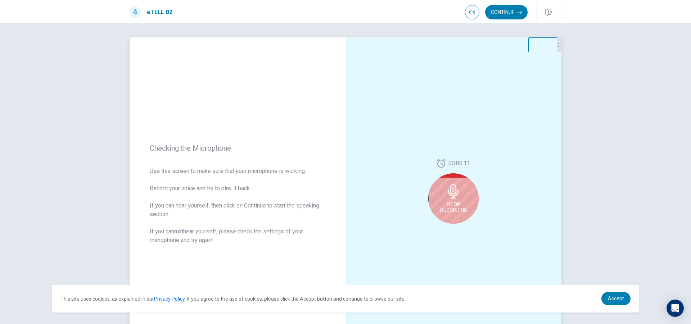
click at [454, 196] on icon at bounding box center [453, 191] width 10 height 14
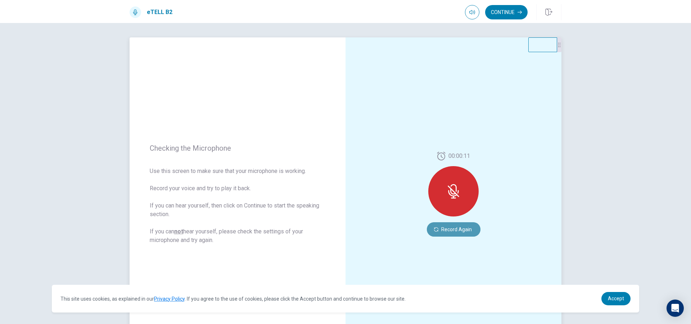
click at [451, 233] on button "Record Again" at bounding box center [454, 230] width 54 height 14
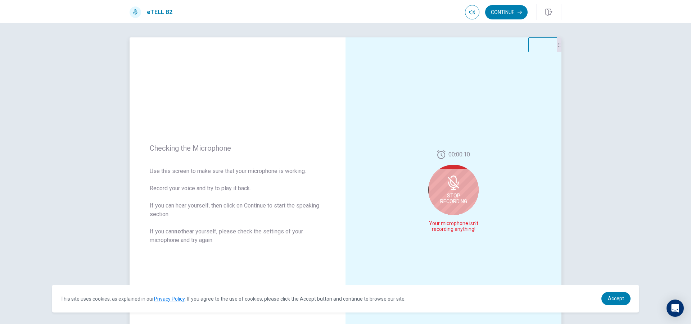
click at [469, 201] on div "Stop Recording" at bounding box center [453, 190] width 50 height 50
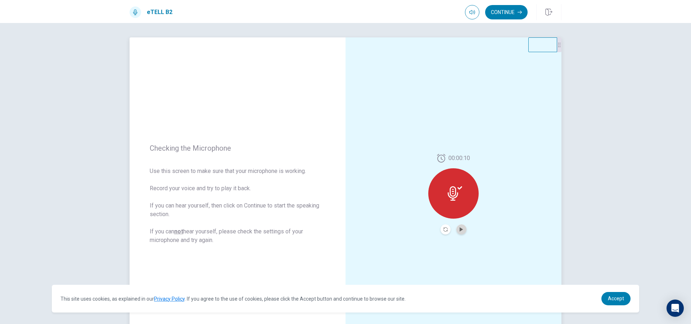
click at [457, 230] on button "Play Audio" at bounding box center [462, 230] width 10 height 10
click at [444, 229] on icon "Record Again" at bounding box center [446, 230] width 4 height 4
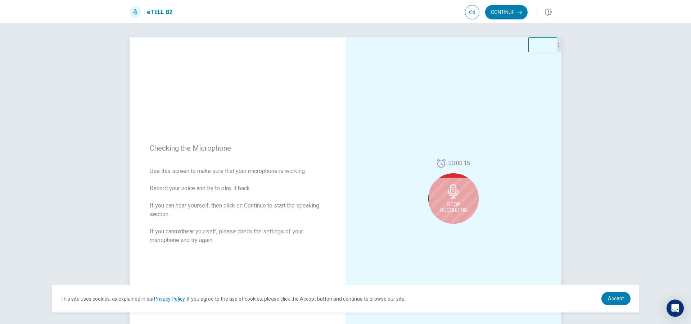
click at [449, 202] on span "Stop Recording" at bounding box center [453, 208] width 27 height 12
click at [455, 206] on div at bounding box center [453, 194] width 50 height 50
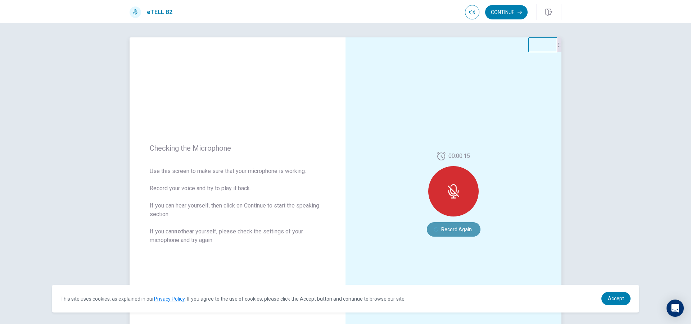
click at [436, 229] on icon "button" at bounding box center [436, 230] width 4 height 4
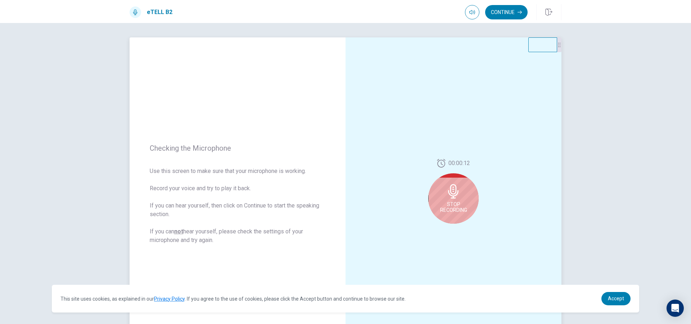
click at [456, 212] on span "Stop Recording" at bounding box center [453, 208] width 27 height 12
click at [460, 228] on icon "Play Audio" at bounding box center [461, 230] width 4 height 4
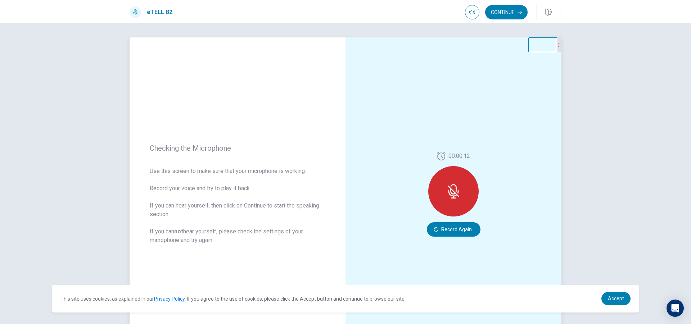
click at [461, 195] on div at bounding box center [453, 191] width 50 height 50
click at [438, 233] on button "Record Again" at bounding box center [454, 230] width 54 height 14
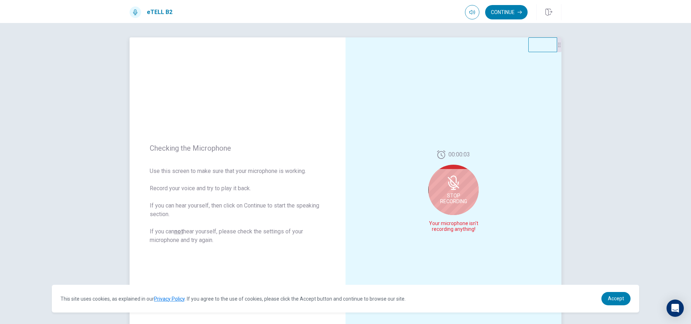
click at [455, 189] on icon at bounding box center [453, 183] width 14 height 14
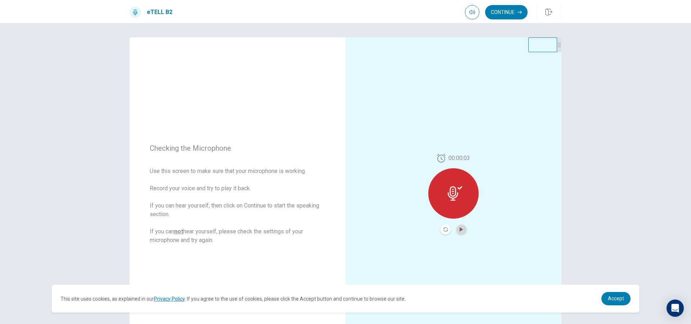
click at [460, 232] on button "Play Audio" at bounding box center [462, 230] width 10 height 10
click at [441, 227] on button "Record Again" at bounding box center [446, 230] width 10 height 10
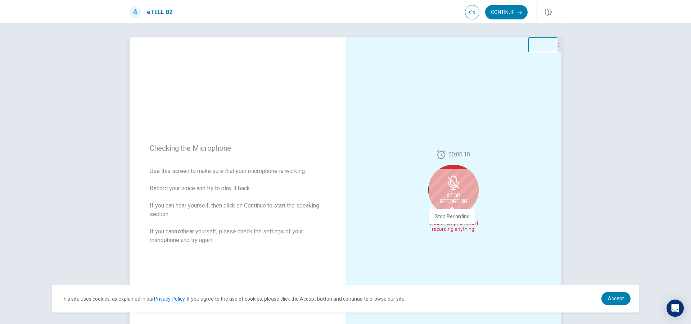
click at [445, 212] on div "Stop Recording" at bounding box center [452, 217] width 46 height 14
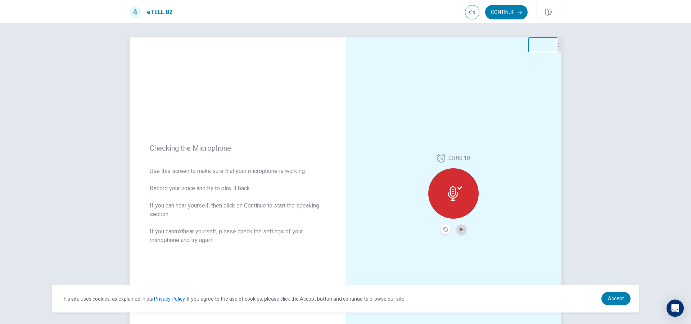
click at [457, 232] on button "Play Audio" at bounding box center [462, 230] width 10 height 10
click at [466, 193] on div at bounding box center [453, 194] width 50 height 50
click at [441, 198] on div at bounding box center [453, 194] width 50 height 50
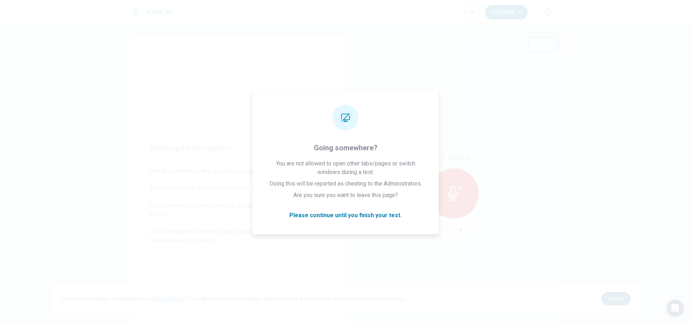
click at [617, 297] on span "Accept" at bounding box center [616, 299] width 16 height 6
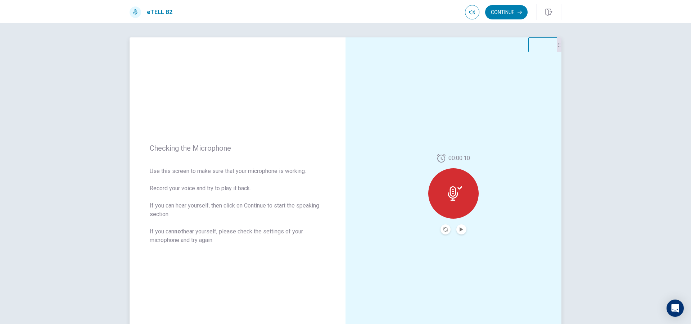
scroll to position [64, 0]
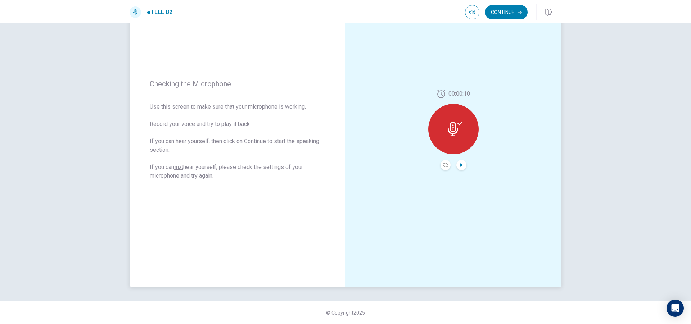
click at [460, 163] on icon "Play Audio" at bounding box center [461, 165] width 3 height 4
click at [458, 133] on icon at bounding box center [455, 129] width 14 height 14
click at [444, 163] on icon "Record Again" at bounding box center [446, 165] width 4 height 4
click at [468, 135] on div "Stop Recording" at bounding box center [453, 134] width 50 height 50
click at [454, 120] on icon at bounding box center [453, 127] width 14 height 14
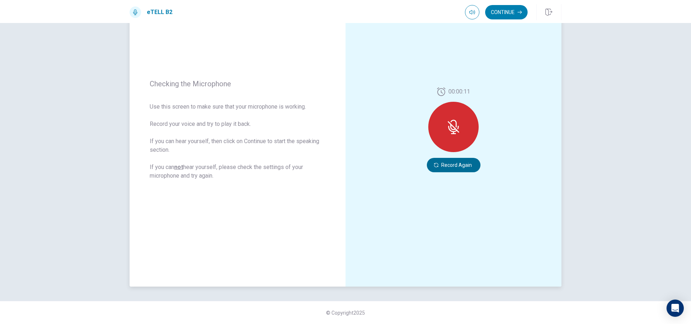
click at [454, 166] on button "Record Again" at bounding box center [454, 165] width 54 height 14
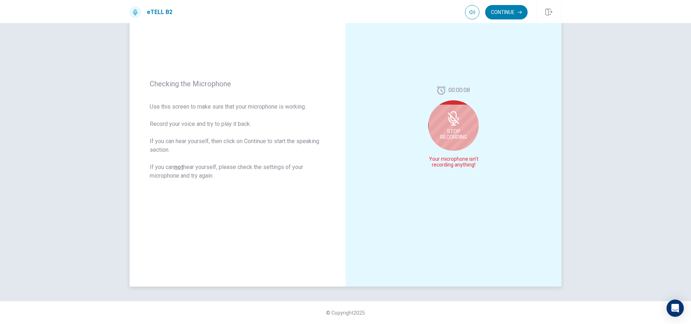
click at [453, 124] on icon at bounding box center [453, 124] width 1 height 3
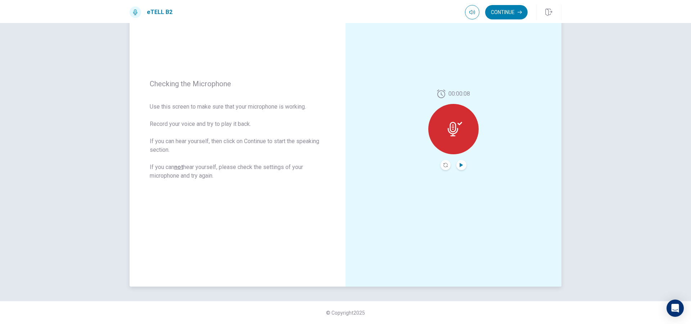
click at [461, 165] on icon "Play Audio" at bounding box center [461, 165] width 3 height 4
click at [482, 27] on span at bounding box center [482, 26] width 4 height 4
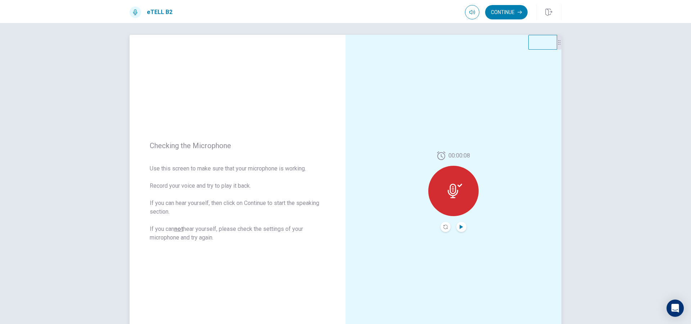
scroll to position [0, 0]
click at [134, 8] on div at bounding box center [136, 12] width 12 height 12
click at [174, 230] on span "Use this screen to make sure that your microphone is working. Record your voice…" at bounding box center [238, 206] width 176 height 78
click at [447, 233] on button "Record Again" at bounding box center [446, 230] width 10 height 10
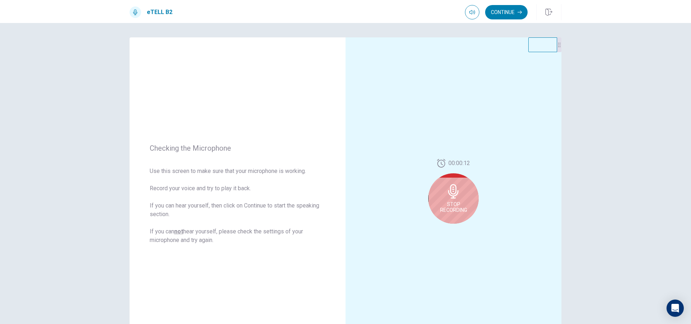
click at [450, 190] on icon at bounding box center [453, 191] width 10 height 14
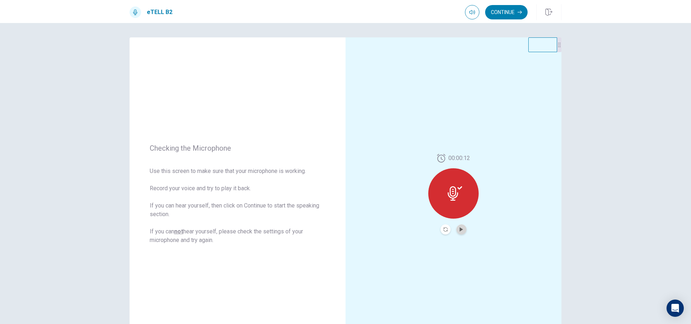
click at [459, 225] on button "Play Audio" at bounding box center [462, 230] width 10 height 10
click at [489, 236] on div "00:00:12 Record Again" at bounding box center [454, 194] width 216 height 314
click at [466, 233] on button "Record Again" at bounding box center [454, 230] width 54 height 14
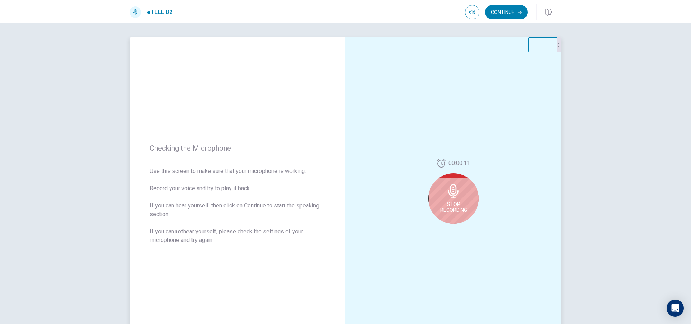
click at [459, 214] on div "Stop Recording" at bounding box center [453, 199] width 50 height 50
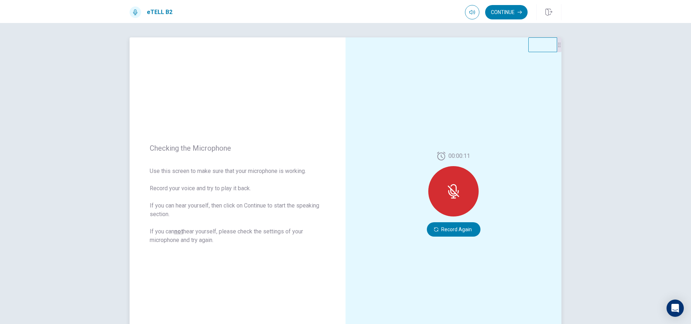
click at [449, 251] on div "00:00:11 Record Again" at bounding box center [454, 194] width 216 height 314
click at [457, 202] on div at bounding box center [453, 191] width 50 height 50
click at [454, 195] on icon at bounding box center [452, 193] width 9 height 6
drag, startPoint x: 453, startPoint y: 221, endPoint x: 451, endPoint y: 230, distance: 9.3
click at [452, 225] on div "00:00:11 Record Again" at bounding box center [454, 194] width 54 height 85
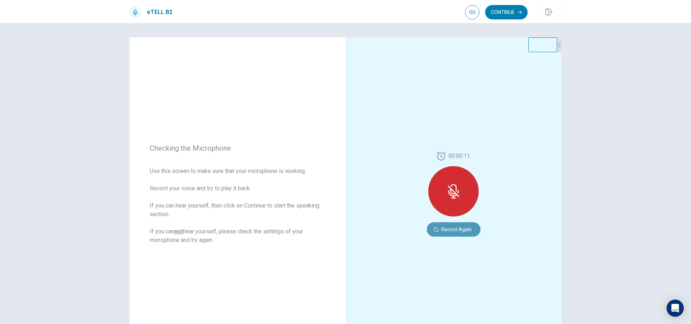
click at [451, 232] on button "Record Again" at bounding box center [454, 230] width 54 height 14
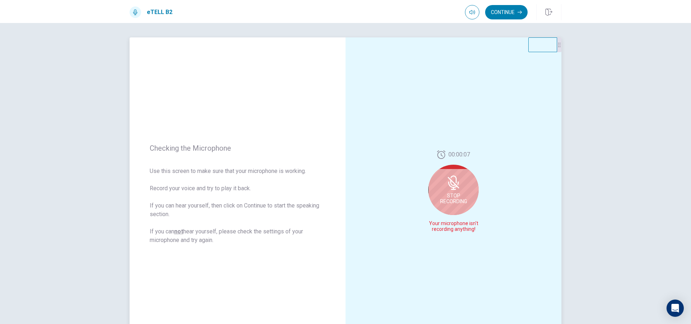
click at [453, 201] on span "Stop Recording" at bounding box center [453, 199] width 27 height 12
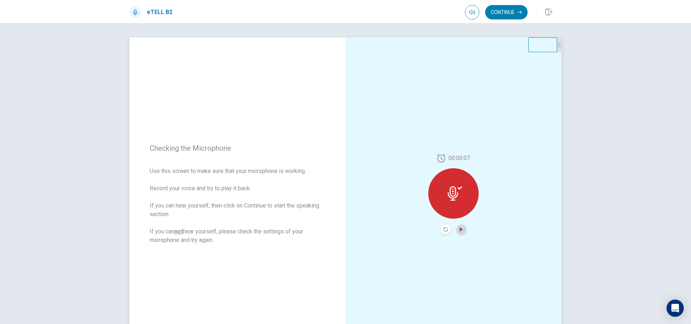
click at [458, 226] on button "Play Audio" at bounding box center [462, 230] width 10 height 10
click at [444, 229] on icon "Record Again" at bounding box center [446, 230] width 4 height 4
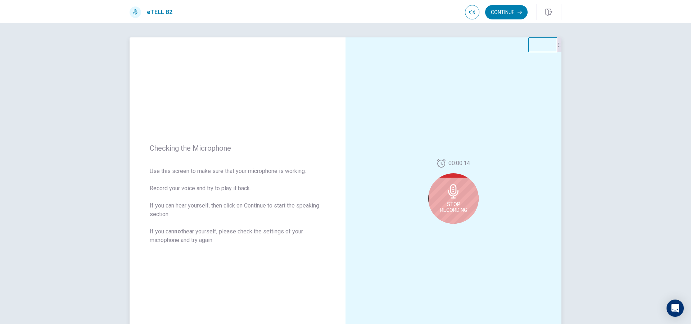
click at [457, 192] on icon at bounding box center [453, 191] width 14 height 14
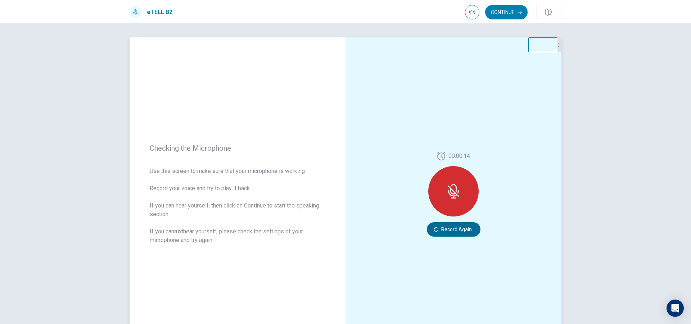
click at [469, 230] on button "Record Again" at bounding box center [454, 230] width 54 height 14
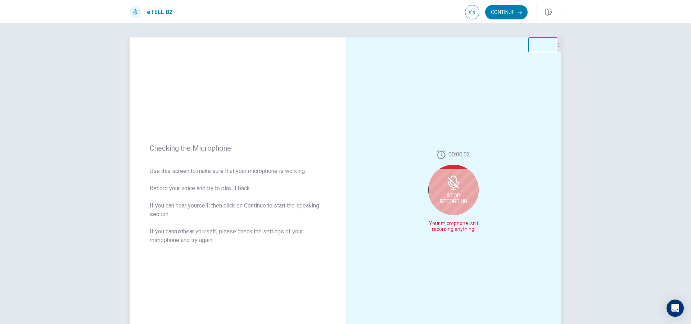
click at [440, 170] on div "Stop Recording" at bounding box center [453, 190] width 50 height 50
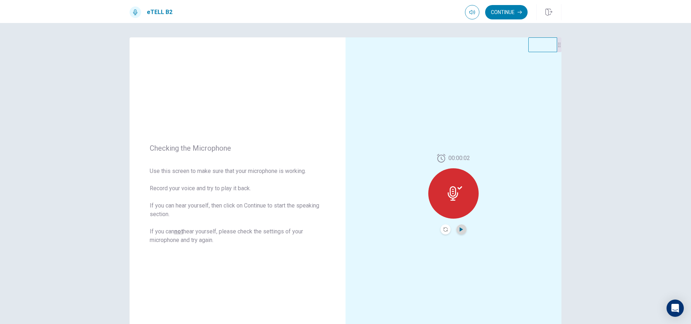
click at [460, 230] on icon "Play Audio" at bounding box center [461, 230] width 3 height 4
click at [447, 228] on button "Record Again" at bounding box center [446, 230] width 10 height 10
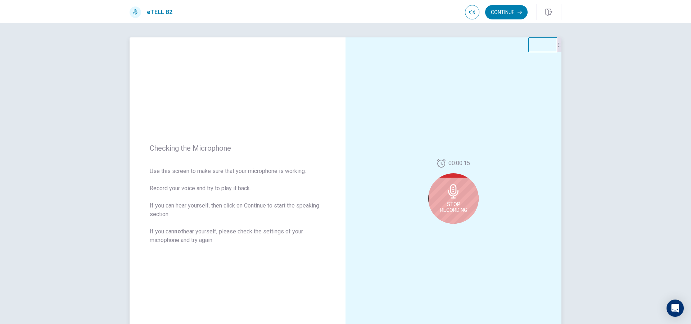
click at [457, 201] on div "Stop Recording" at bounding box center [453, 199] width 50 height 50
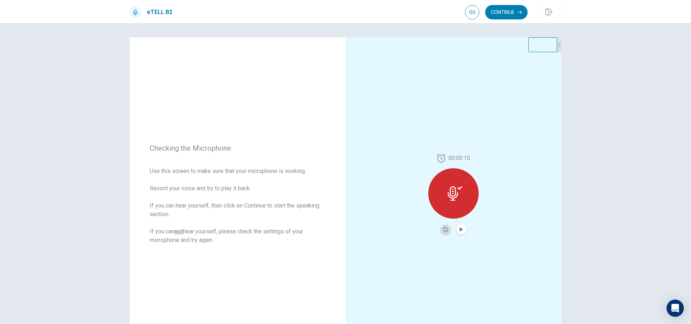
click at [444, 230] on icon "Record Again" at bounding box center [446, 230] width 4 height 4
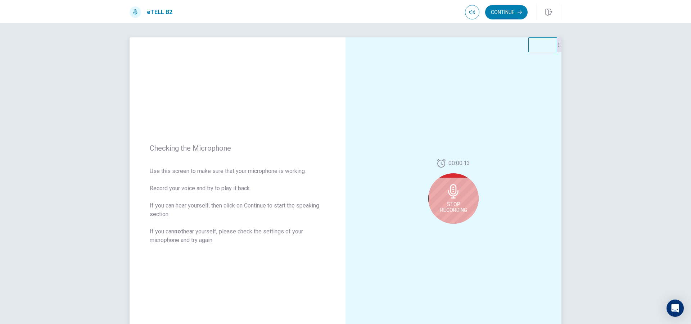
click at [458, 212] on span "Stop Recording" at bounding box center [453, 208] width 27 height 12
click at [460, 228] on icon "Play Audio" at bounding box center [461, 230] width 4 height 4
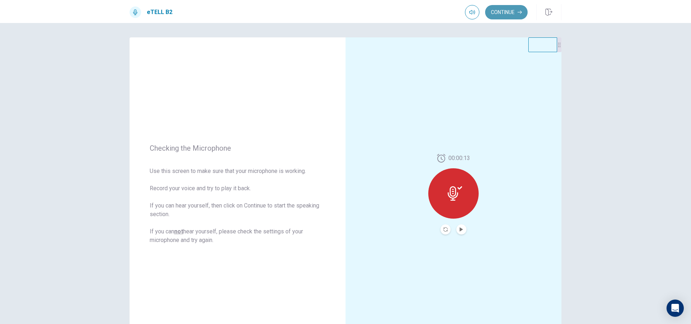
click at [497, 16] on button "Continue" at bounding box center [506, 12] width 42 height 14
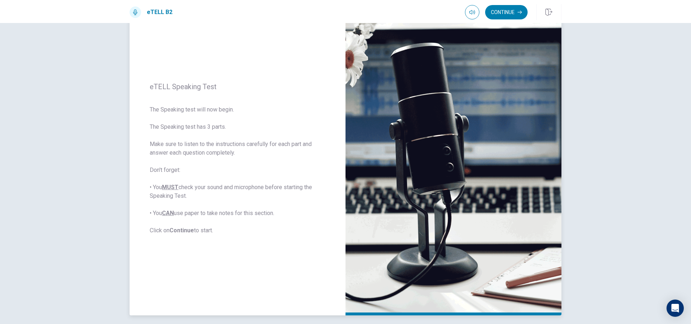
scroll to position [36, 0]
click at [509, 13] on button "Continue" at bounding box center [506, 12] width 42 height 14
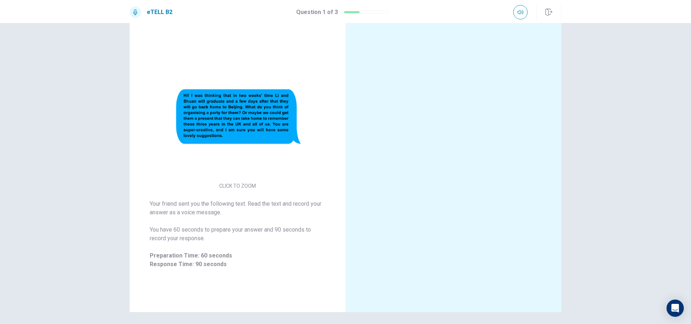
scroll to position [64, 0]
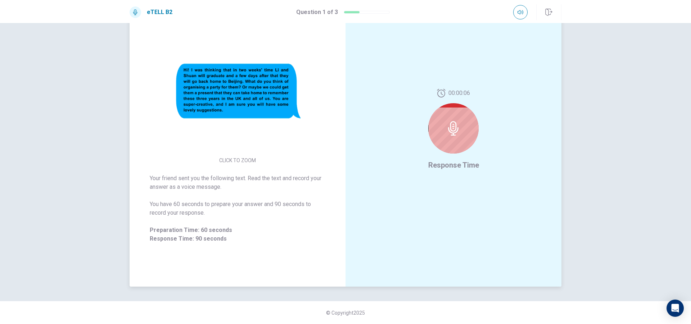
click at [450, 132] on icon at bounding box center [453, 128] width 14 height 14
click at [454, 128] on icon at bounding box center [453, 128] width 14 height 14
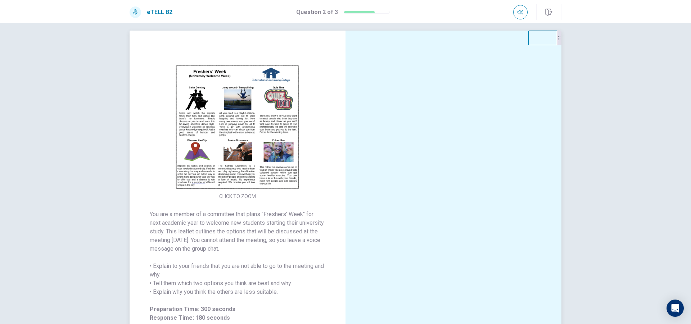
scroll to position [0, 0]
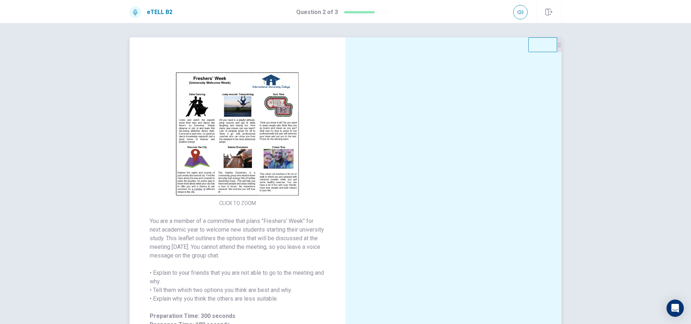
click at [201, 139] on img at bounding box center [238, 134] width 138 height 126
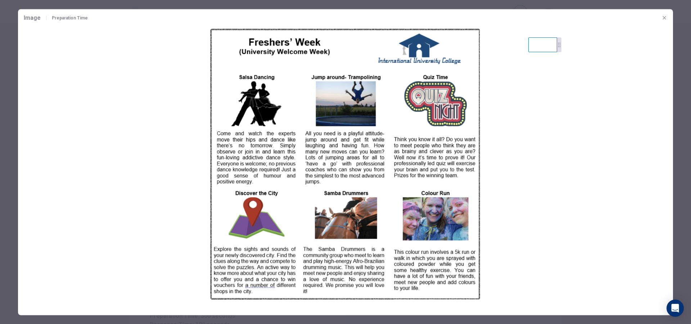
click at [665, 21] on button "button" at bounding box center [665, 18] width 12 height 12
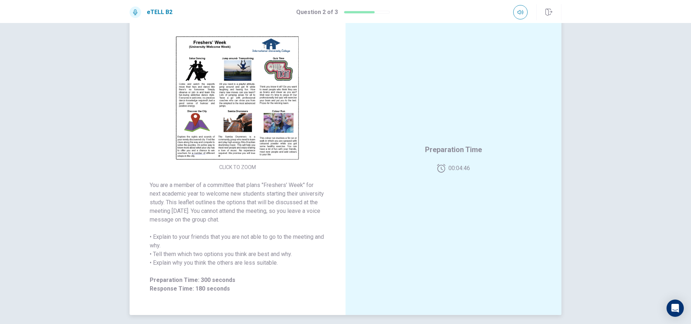
scroll to position [64, 0]
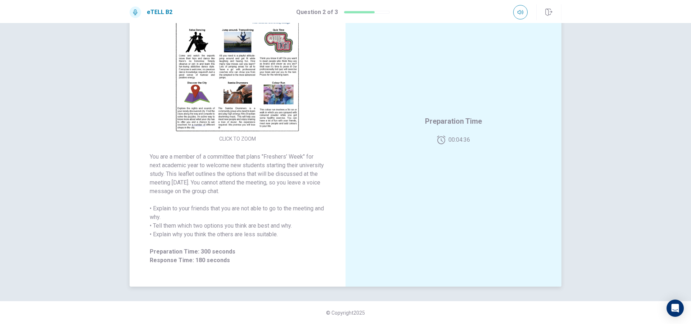
click at [239, 91] on img at bounding box center [238, 70] width 138 height 126
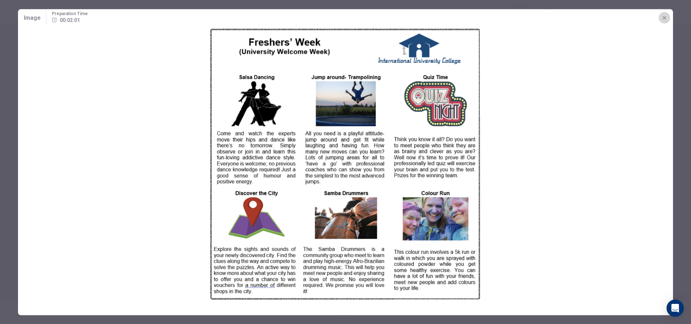
click at [667, 15] on icon "button" at bounding box center [665, 18] width 6 height 6
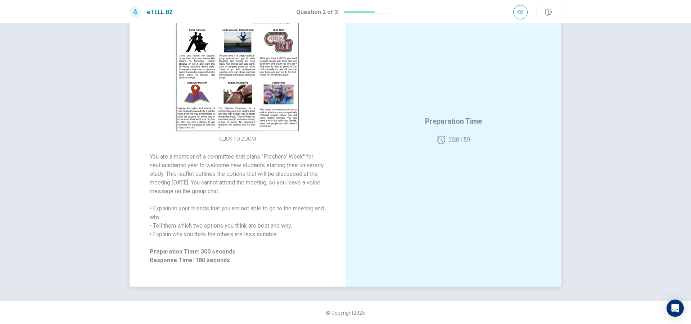
drag, startPoint x: 462, startPoint y: 130, endPoint x: 452, endPoint y: 125, distance: 10.8
click at [458, 126] on div "Preparation Time 00:01:59" at bounding box center [453, 130] width 57 height 29
click at [261, 112] on img at bounding box center [238, 70] width 138 height 126
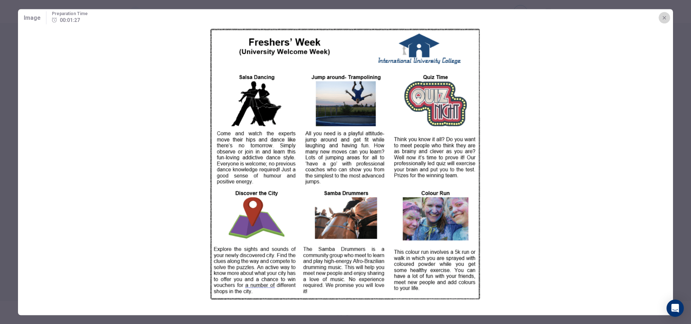
click at [663, 17] on icon "button" at bounding box center [665, 18] width 6 height 6
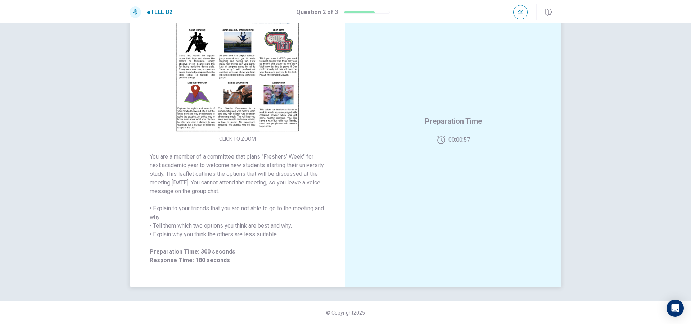
click at [243, 118] on img at bounding box center [238, 70] width 138 height 126
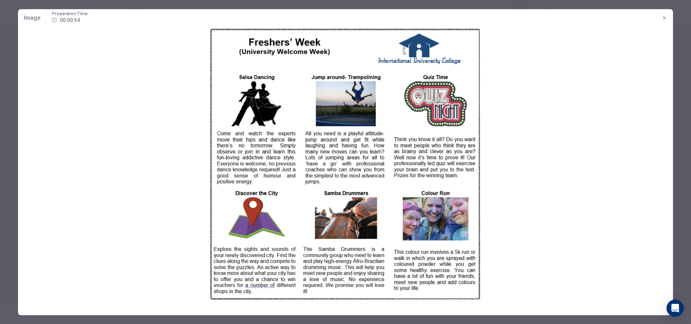
click at [667, 15] on div "Image Preparation Time 00:00:54" at bounding box center [345, 17] width 655 height 17
click at [663, 19] on icon "button" at bounding box center [665, 18] width 6 height 6
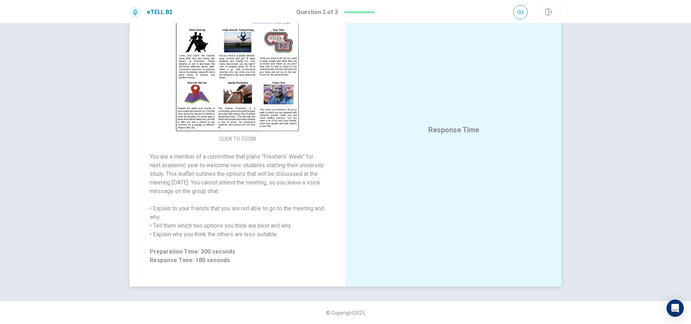
click at [243, 126] on img at bounding box center [238, 70] width 138 height 126
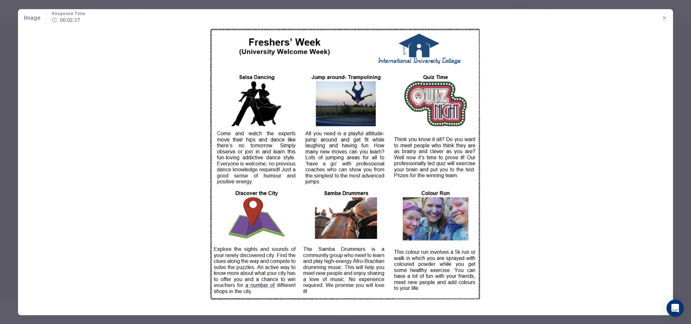
click at [663, 18] on icon "button" at bounding box center [665, 18] width 6 height 6
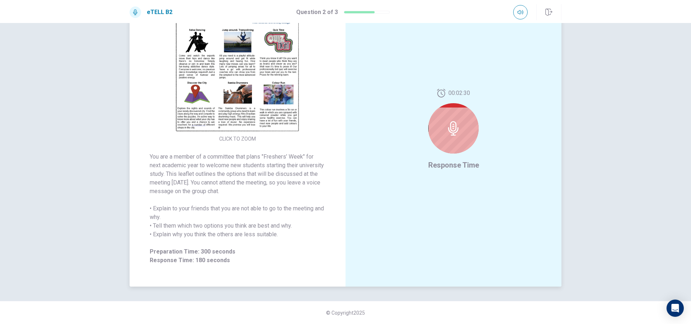
click at [277, 87] on img at bounding box center [238, 70] width 138 height 126
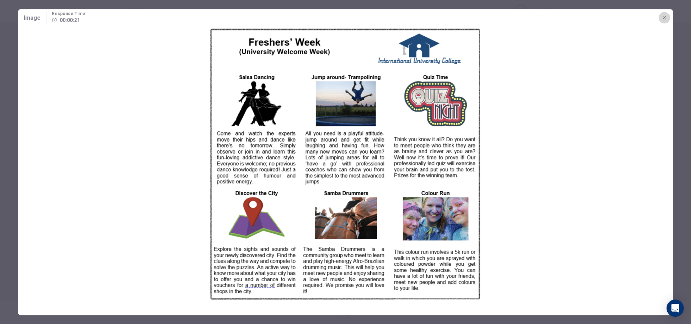
click at [666, 18] on icon "button" at bounding box center [665, 18] width 6 height 6
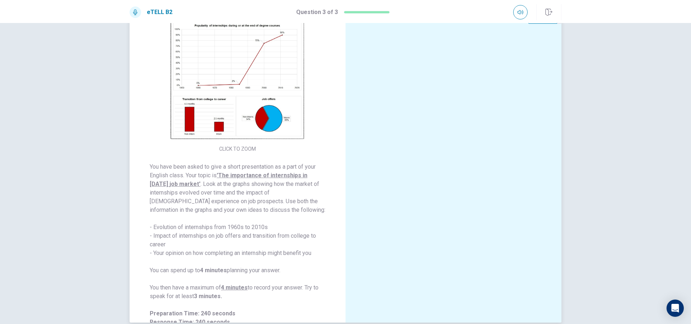
scroll to position [0, 0]
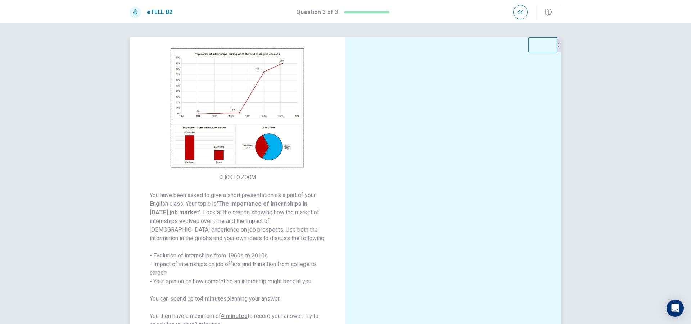
click at [270, 113] on img at bounding box center [238, 108] width 138 height 126
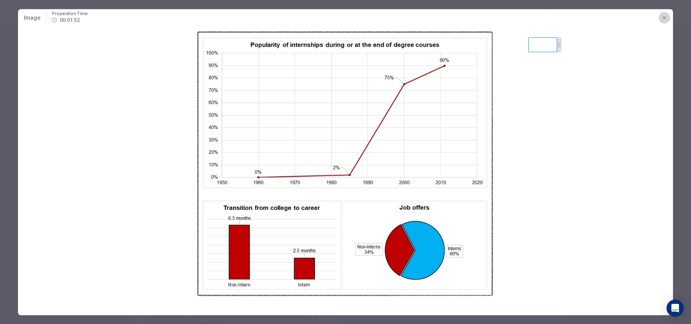
click at [663, 19] on icon "button" at bounding box center [664, 17] width 3 height 3
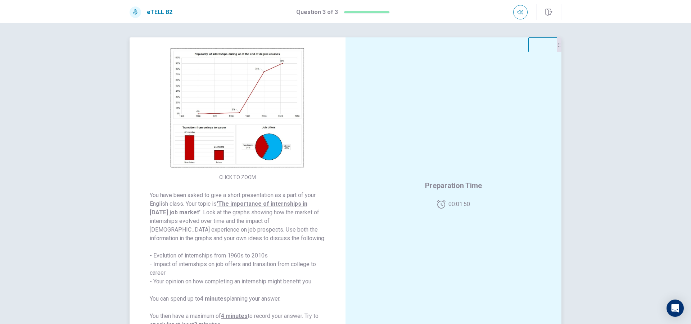
scroll to position [13, 0]
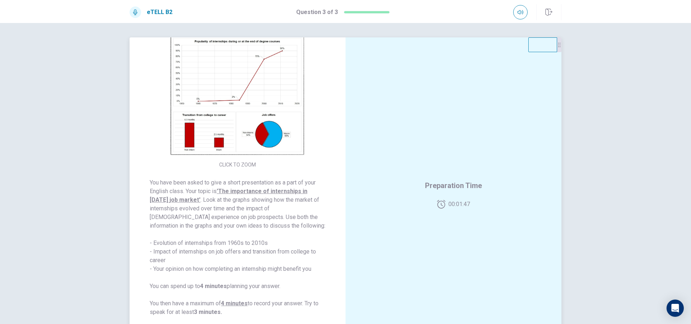
click at [225, 111] on img at bounding box center [238, 96] width 138 height 126
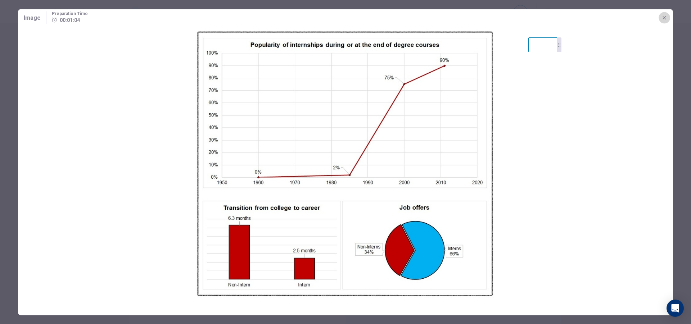
click at [662, 19] on icon "button" at bounding box center [665, 18] width 6 height 6
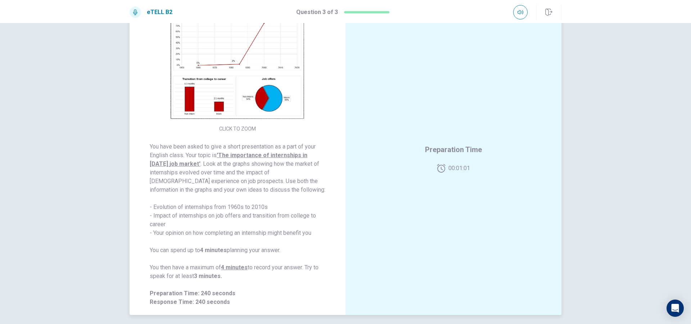
click at [449, 194] on div "Preparation Time 00:01:01" at bounding box center [454, 158] width 216 height 314
click at [449, 195] on div "Preparation Time 00:01:01" at bounding box center [454, 158] width 216 height 314
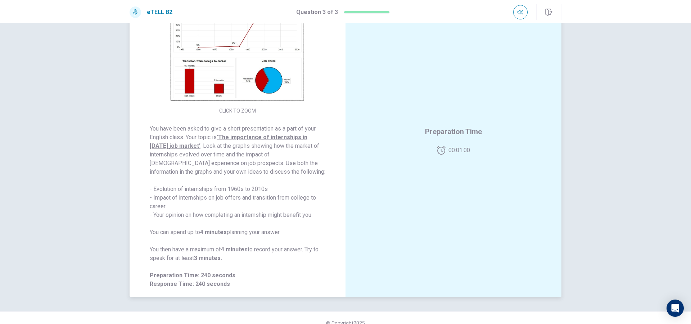
scroll to position [64, 0]
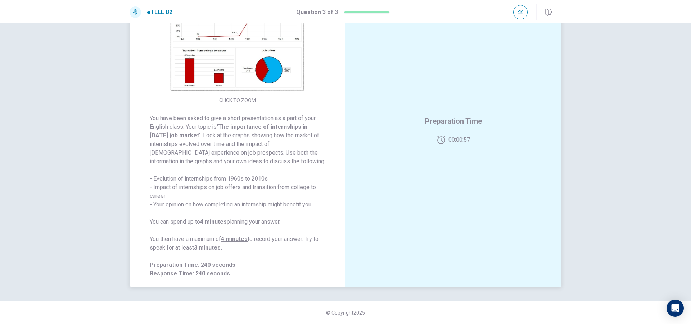
click at [217, 252] on span "You have been asked to give a short presentation as a part of your English clas…" at bounding box center [238, 183] width 176 height 138
click at [243, 238] on u "4 minutes" at bounding box center [234, 239] width 27 height 7
drag, startPoint x: 280, startPoint y: 230, endPoint x: 277, endPoint y: 237, distance: 7.0
click at [277, 237] on span "You have been asked to give a short presentation as a part of your English clas…" at bounding box center [238, 183] width 176 height 138
drag, startPoint x: 275, startPoint y: 260, endPoint x: 266, endPoint y: 269, distance: 12.7
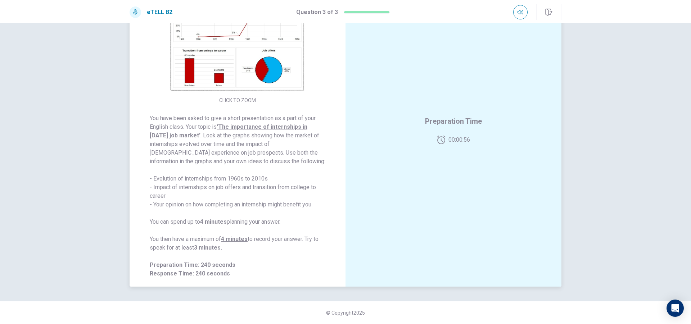
click at [267, 269] on div "You have been asked to give a short presentation as a part of your English clas…" at bounding box center [238, 196] width 176 height 164
drag, startPoint x: 239, startPoint y: 275, endPoint x: 233, endPoint y: 274, distance: 6.2
click at [237, 275] on span "Response Time: 240 seconds" at bounding box center [238, 274] width 176 height 9
drag, startPoint x: 226, startPoint y: 261, endPoint x: 245, endPoint y: 239, distance: 29.6
click at [229, 256] on div "You have been asked to give a short presentation as a part of your English clas…" at bounding box center [238, 196] width 176 height 164
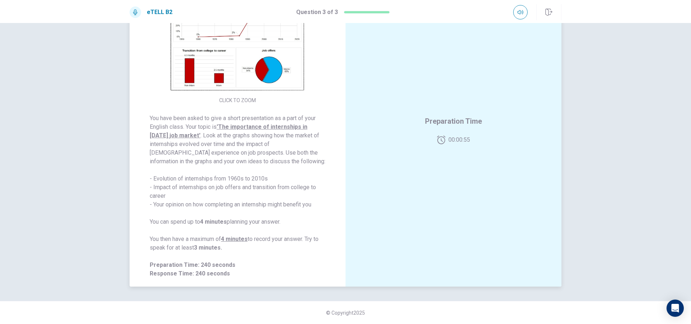
drag, startPoint x: 245, startPoint y: 239, endPoint x: 309, endPoint y: 244, distance: 64.0
click at [306, 246] on span "You have been asked to give a short presentation as a part of your English clas…" at bounding box center [238, 183] width 176 height 138
click at [328, 233] on div "You have been asked to give a short presentation as a part of your English clas…" at bounding box center [238, 195] width 216 height 181
drag, startPoint x: 304, startPoint y: 235, endPoint x: 239, endPoint y: 243, distance: 65.0
click at [255, 247] on span "You have been asked to give a short presentation as a part of your English clas…" at bounding box center [238, 183] width 176 height 138
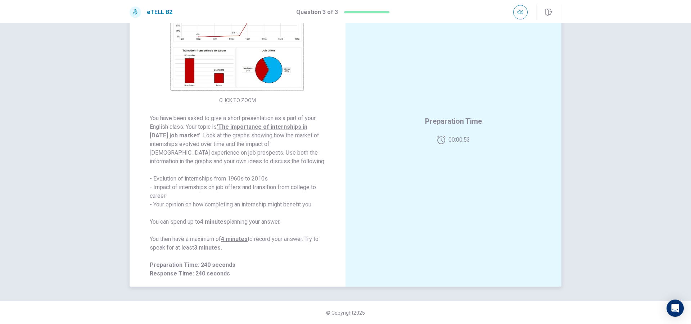
click at [230, 228] on span "You have been asked to give a short presentation as a part of your English clas…" at bounding box center [238, 183] width 176 height 138
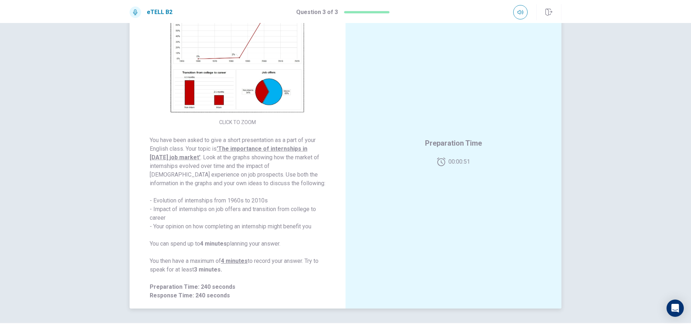
scroll to position [0, 0]
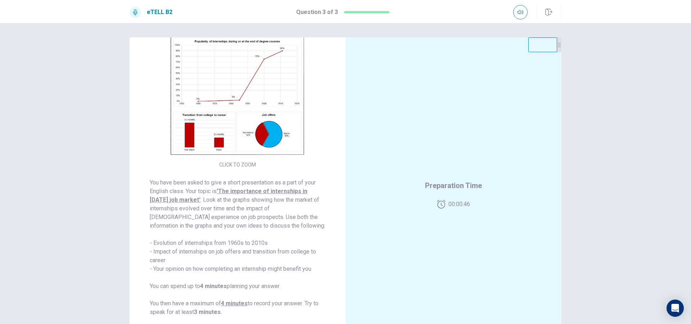
drag, startPoint x: 184, startPoint y: 30, endPoint x: 184, endPoint y: 35, distance: 4.7
click at [184, 35] on div "CLICK TO ZOOM You have been asked to give a short presentation as a part of you…" at bounding box center [345, 173] width 691 height 301
click at [201, 68] on img at bounding box center [238, 96] width 138 height 126
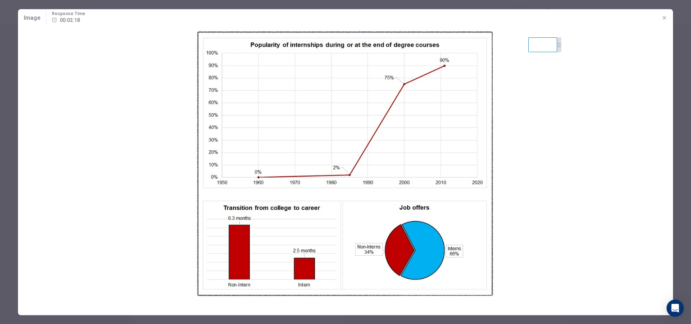
click at [665, 22] on button "button" at bounding box center [665, 18] width 12 height 12
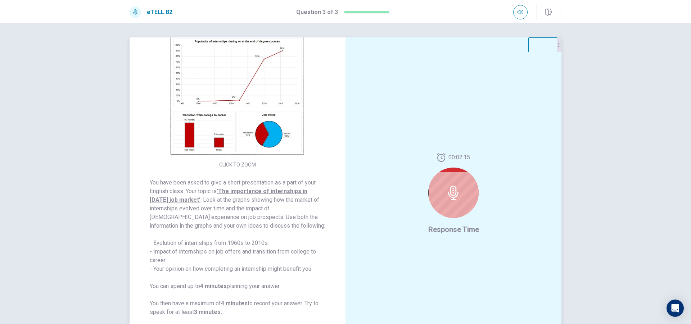
click at [450, 198] on icon at bounding box center [453, 193] width 14 height 14
click at [457, 231] on span "Response Time" at bounding box center [453, 229] width 51 height 9
click at [450, 207] on div at bounding box center [453, 193] width 50 height 50
click at [450, 201] on div at bounding box center [453, 193] width 50 height 50
click at [451, 196] on icon at bounding box center [453, 193] width 10 height 14
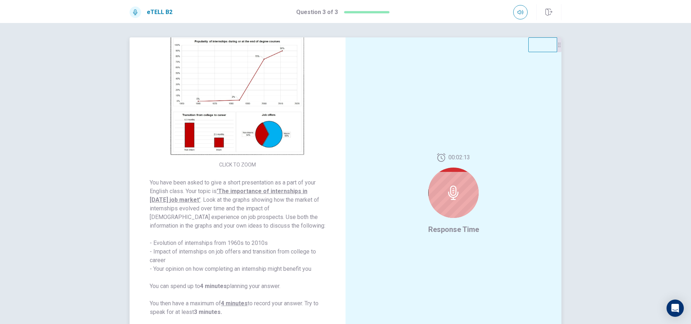
click at [451, 196] on icon at bounding box center [453, 193] width 10 height 14
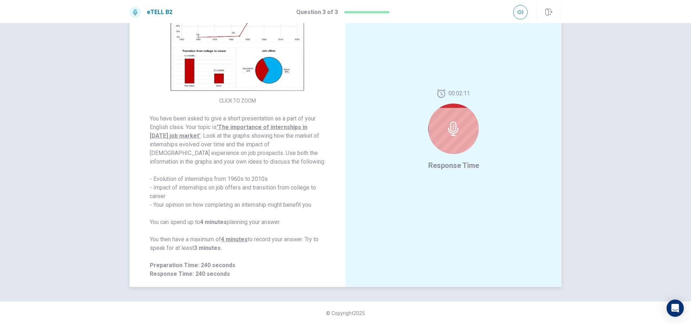
scroll to position [64, 0]
click at [235, 247] on span "You have been asked to give a short presentation as a part of your English clas…" at bounding box center [238, 183] width 176 height 138
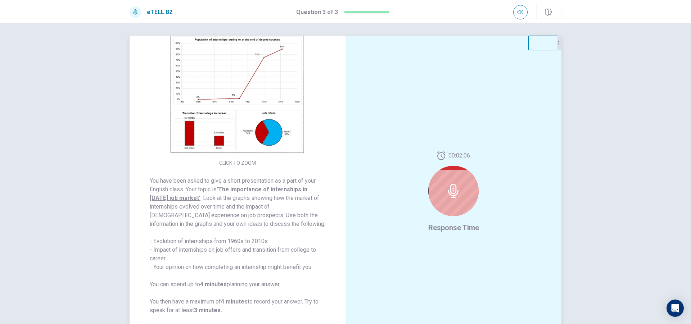
scroll to position [0, 0]
click at [444, 180] on div at bounding box center [453, 193] width 50 height 50
click at [444, 182] on div at bounding box center [453, 193] width 50 height 50
click at [444, 184] on div at bounding box center [453, 193] width 50 height 50
click at [444, 185] on div at bounding box center [453, 193] width 50 height 50
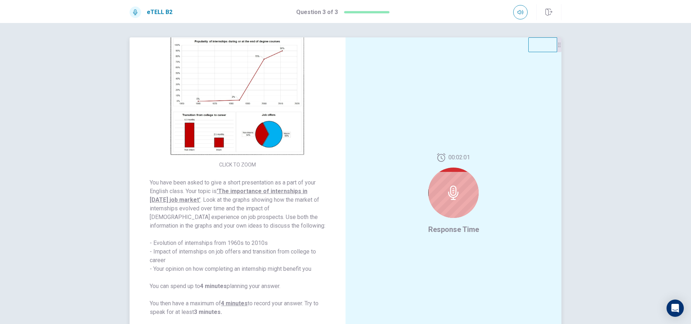
click at [446, 189] on icon at bounding box center [453, 193] width 14 height 14
click at [557, 51] on div at bounding box center [559, 44] width 4 height 15
click at [551, 52] on video at bounding box center [543, 44] width 29 height 15
click at [238, 164] on button "CLICK TO ZOOM" at bounding box center [237, 165] width 42 height 10
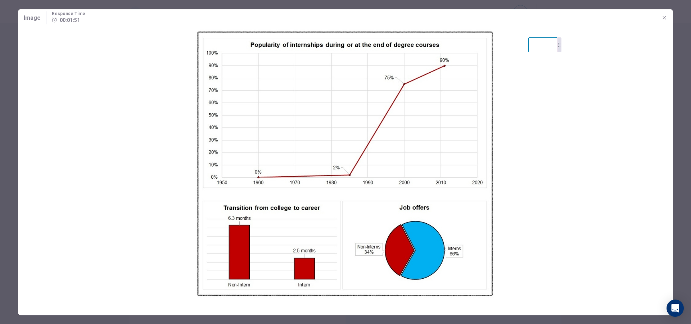
click at [663, 17] on icon "button" at bounding box center [665, 18] width 6 height 6
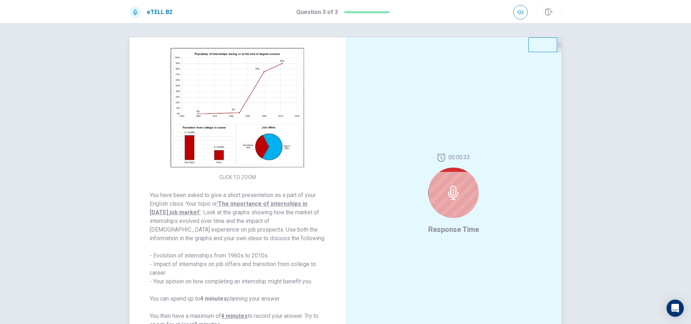
click at [220, 161] on img at bounding box center [238, 108] width 138 height 126
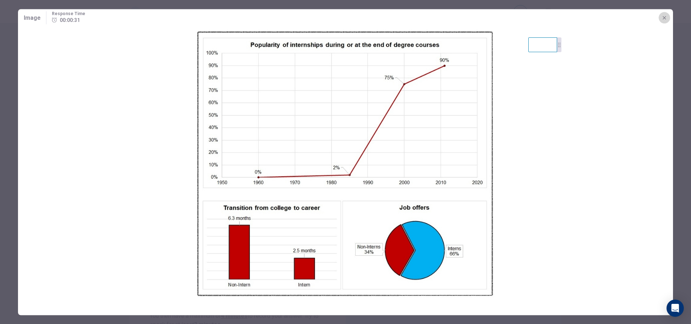
click at [661, 14] on button "button" at bounding box center [665, 18] width 12 height 12
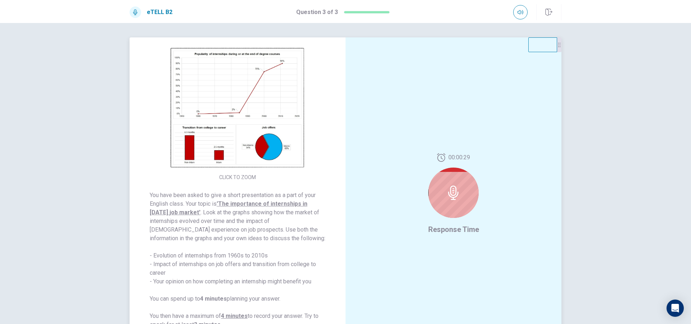
click at [244, 152] on img at bounding box center [238, 108] width 138 height 126
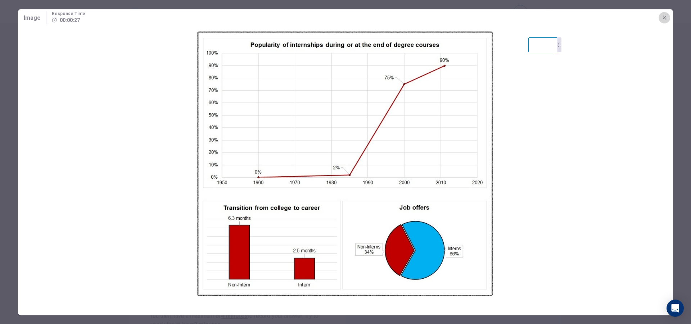
click at [662, 20] on icon "button" at bounding box center [665, 18] width 6 height 6
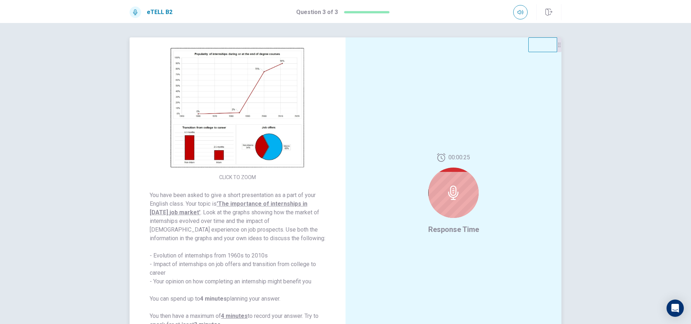
click at [282, 167] on img at bounding box center [238, 108] width 138 height 126
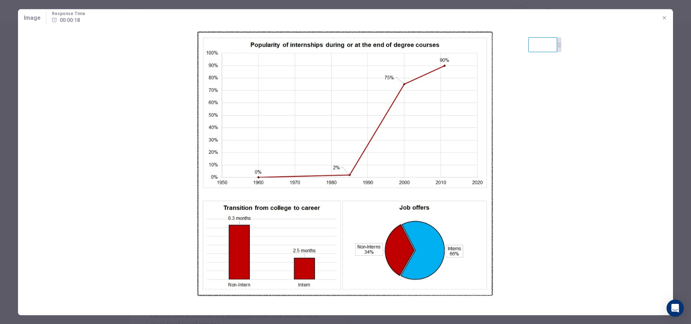
click at [64, 21] on span "00:00:18" at bounding box center [70, 19] width 20 height 9
click at [663, 17] on icon "button" at bounding box center [665, 18] width 6 height 6
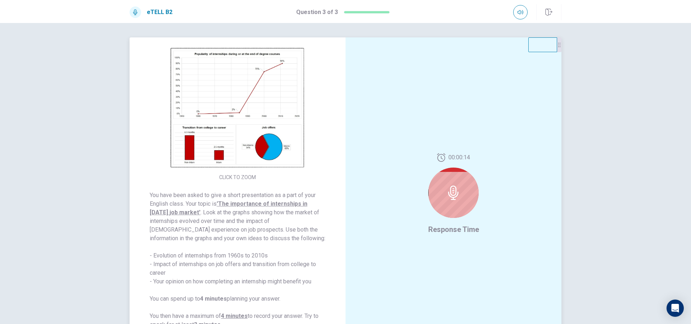
click at [449, 183] on div at bounding box center [453, 193] width 50 height 50
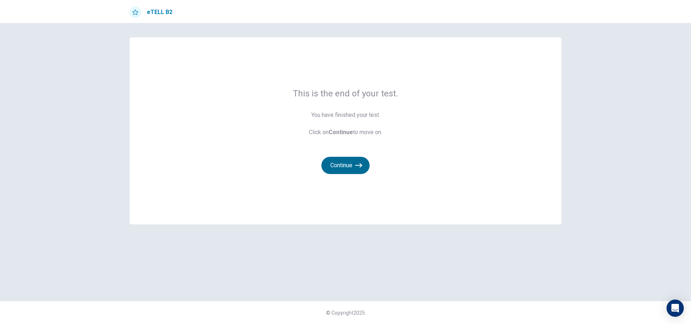
click at [346, 162] on button "Continue" at bounding box center [346, 165] width 48 height 17
